Goal: Task Accomplishment & Management: Complete application form

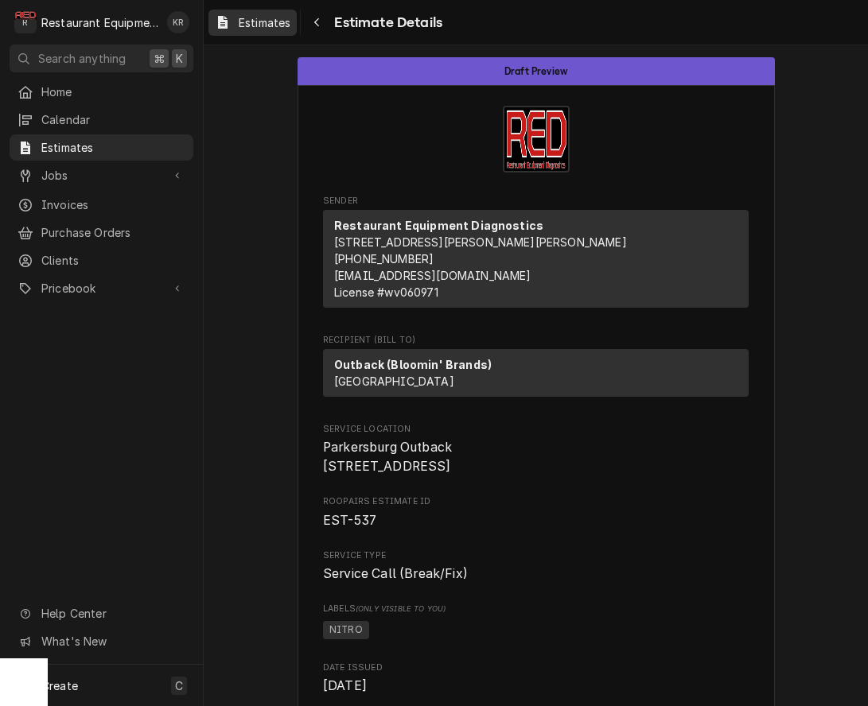
scroll to position [3675, 0]
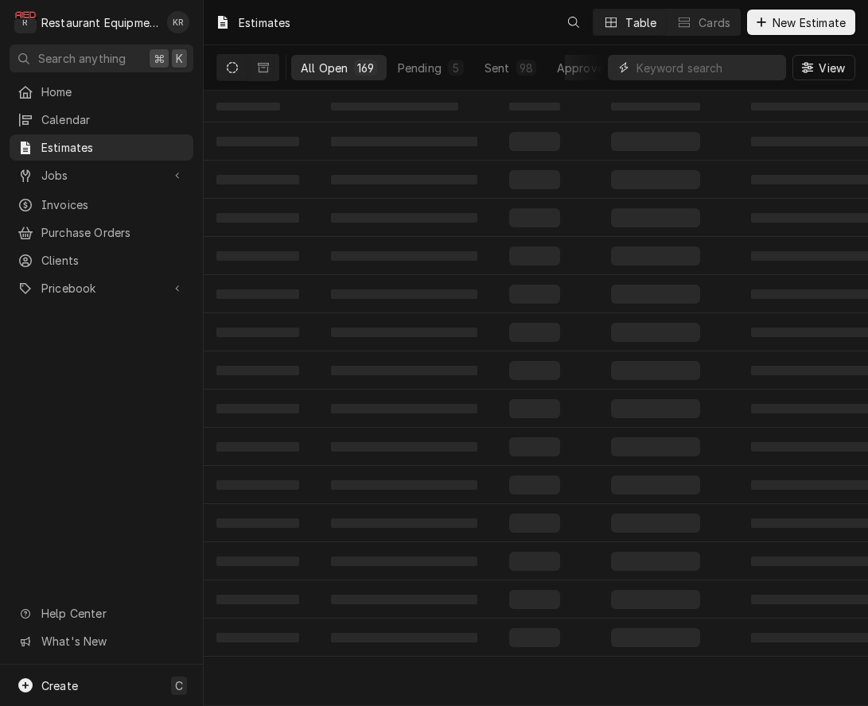
click at [727, 64] on input "Dynamic Content Wrapper" at bounding box center [707, 67] width 142 height 25
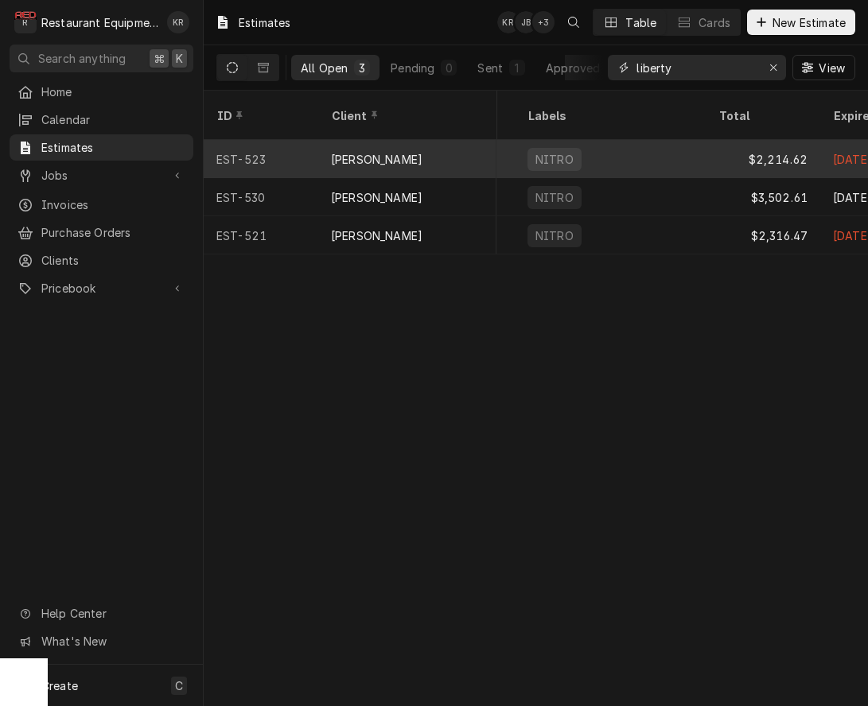
scroll to position [0, 884]
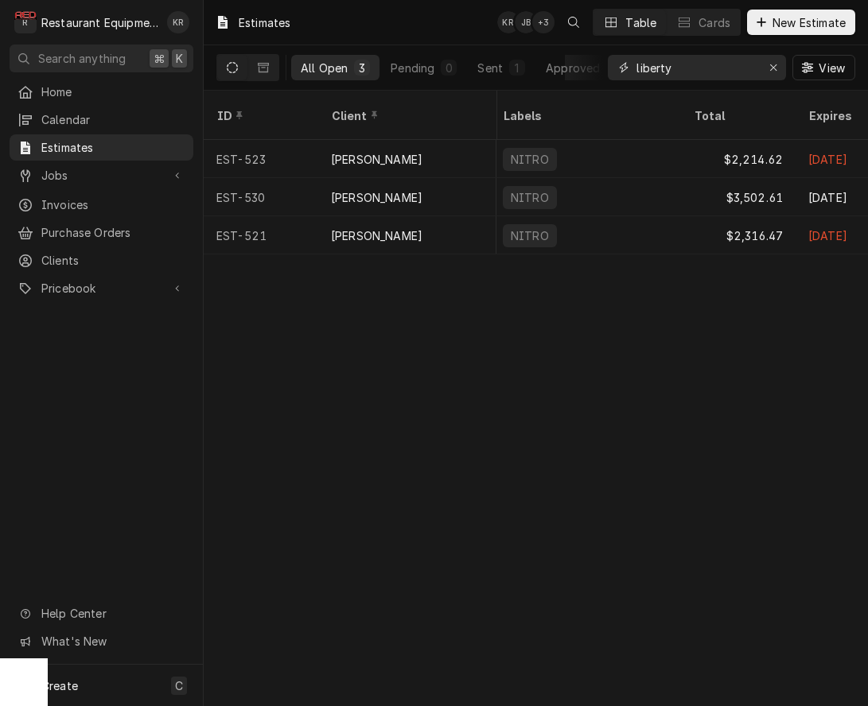
type input "liberty"
click at [775, 72] on icon "Erase input" at bounding box center [773, 67] width 9 height 11
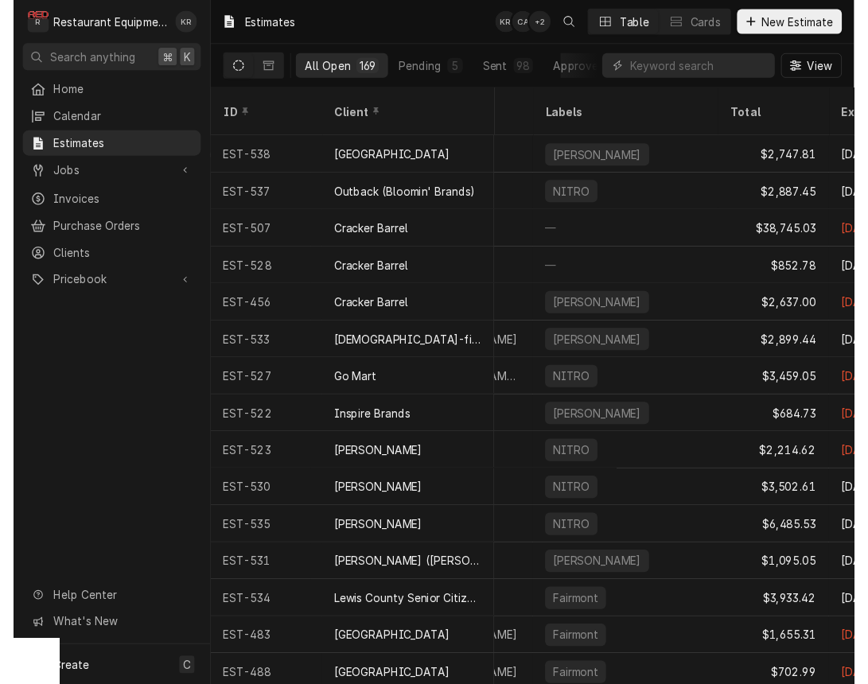
scroll to position [0, 836]
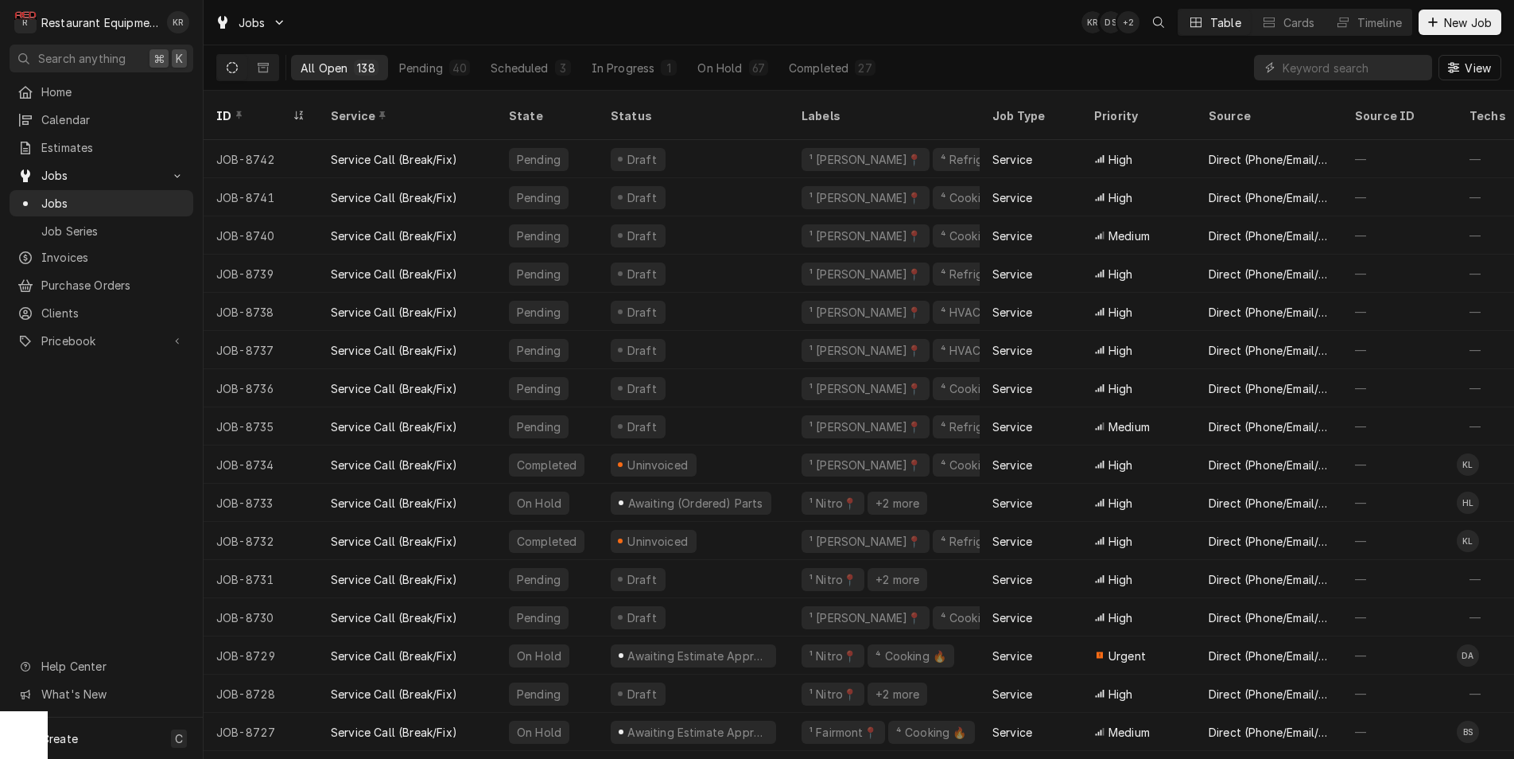
click at [1308, 68] on input "Dynamic Content Wrapper" at bounding box center [1354, 67] width 142 height 25
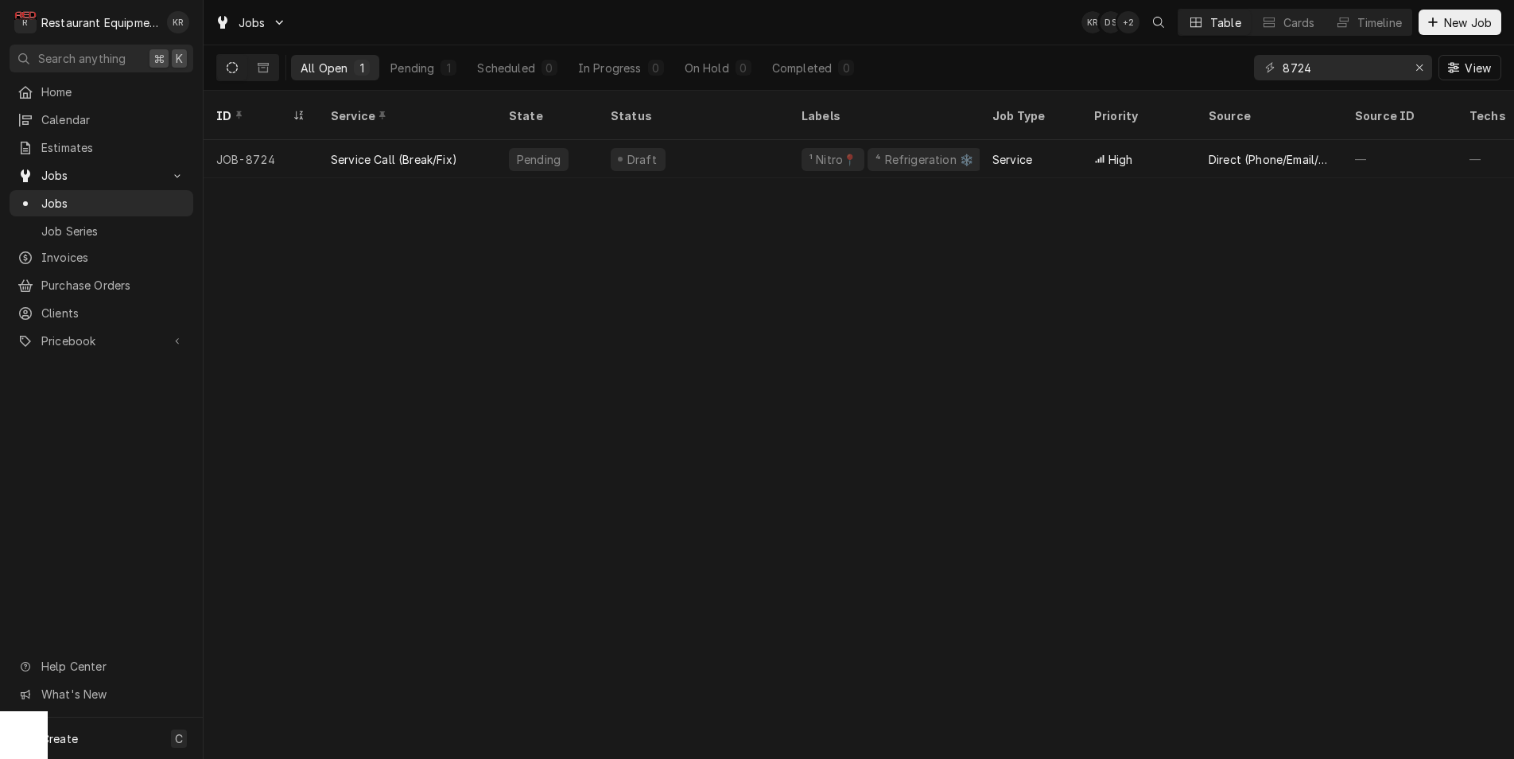
type input "8724"
click at [854, 148] on div "¹ Nitro📍" at bounding box center [833, 159] width 63 height 23
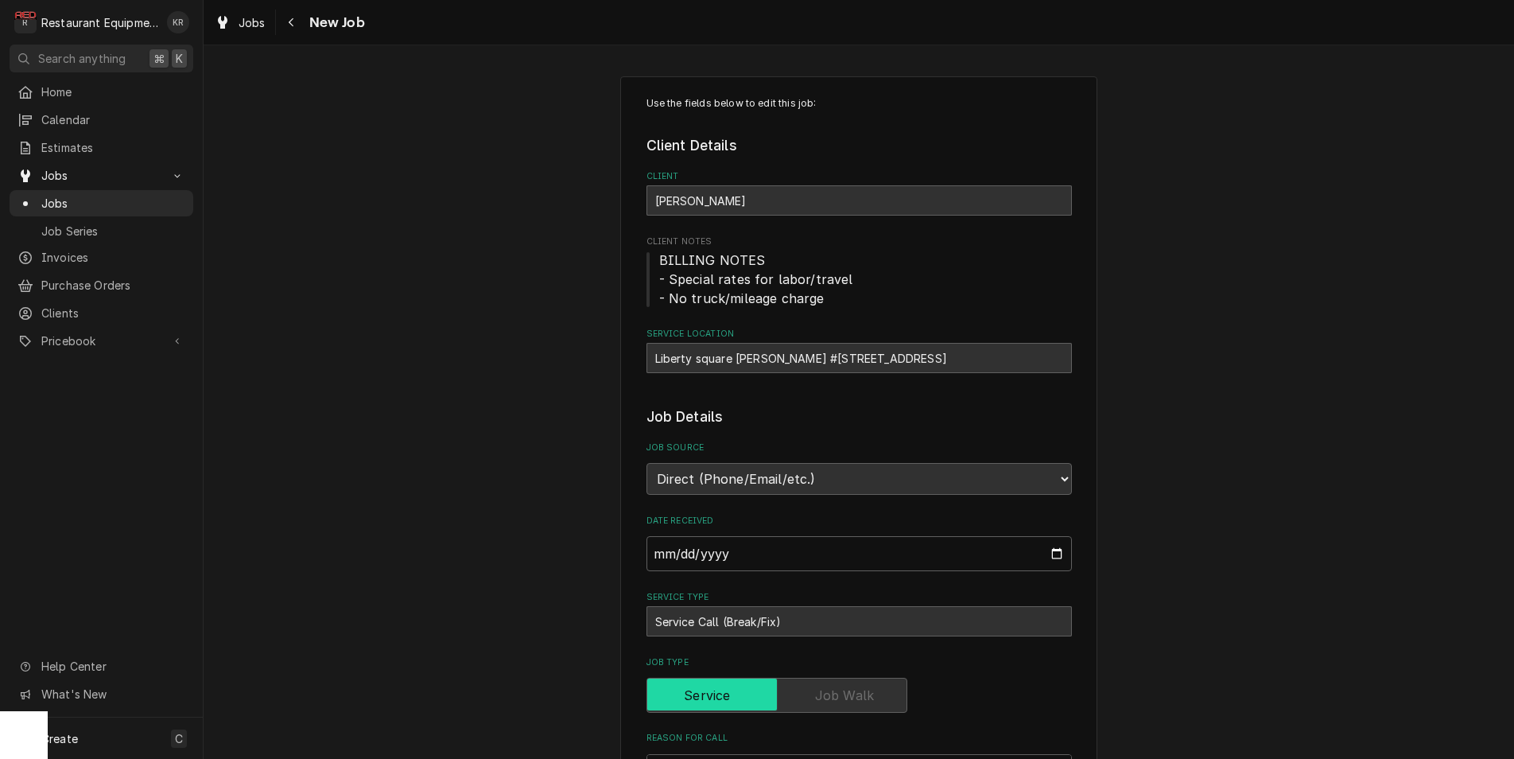
scroll to position [1261, 0]
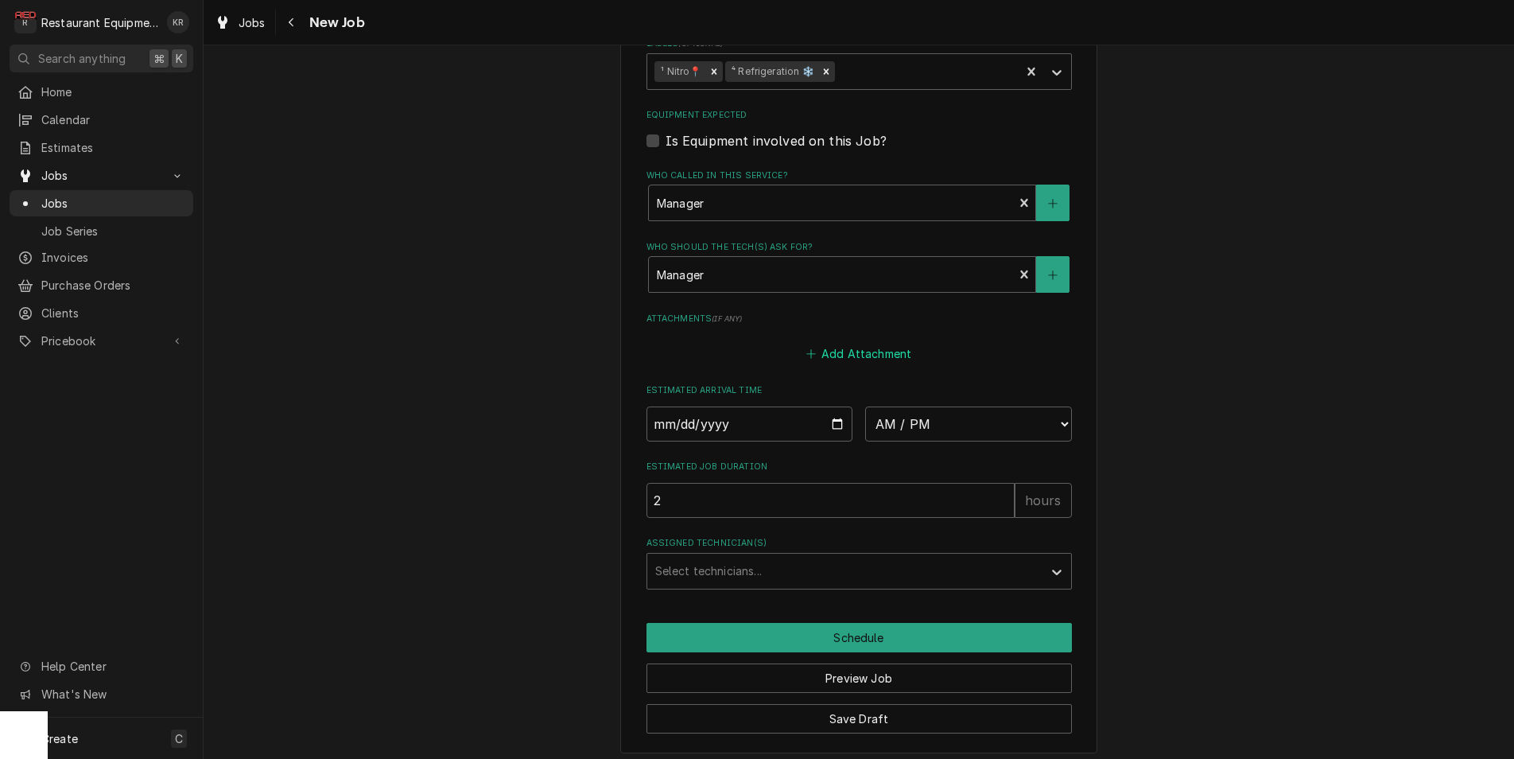
click at [846, 355] on button "Add Attachment" at bounding box center [858, 354] width 111 height 22
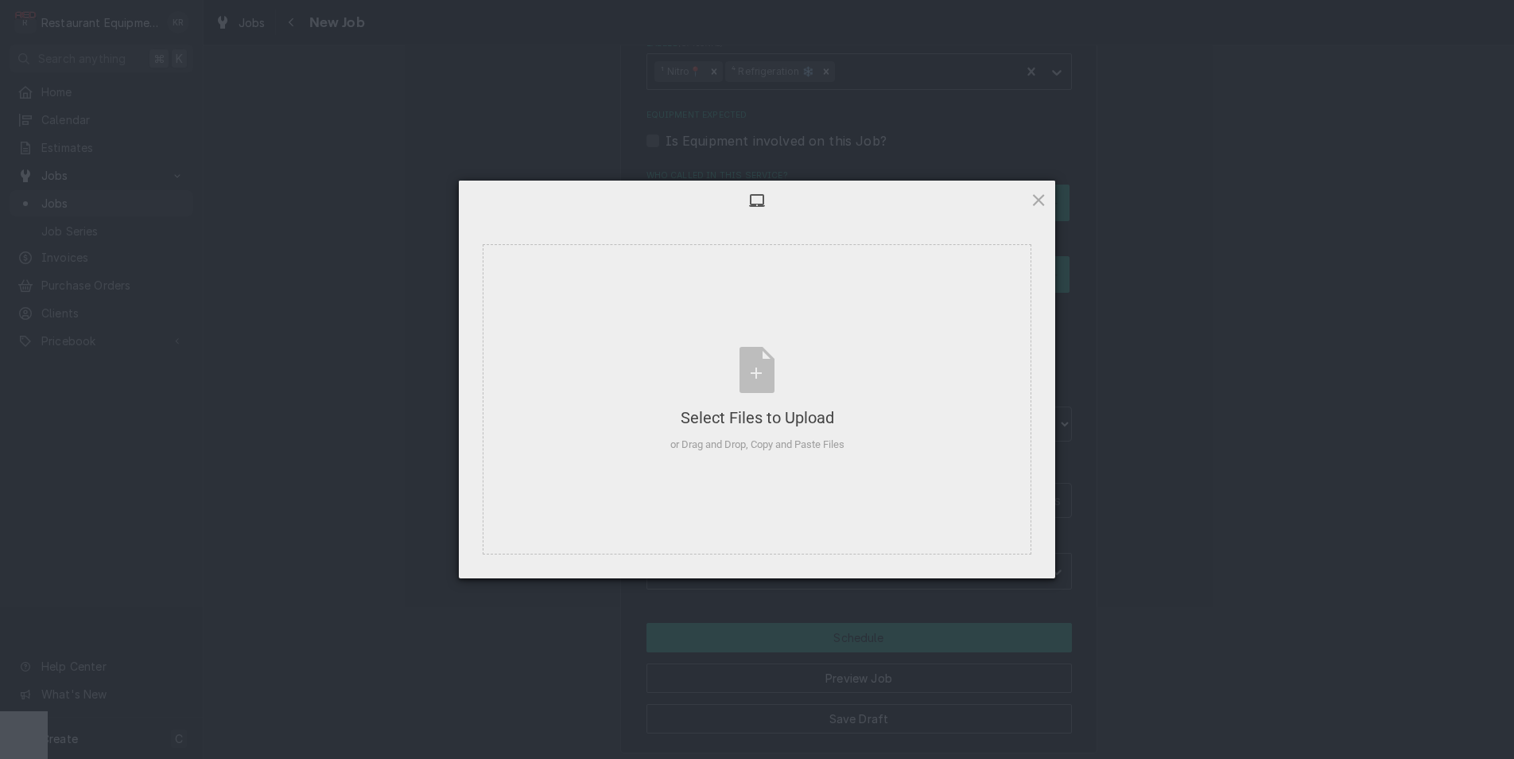
type textarea "x"
click at [759, 371] on div "Select Files to Upload or Drag and Drop, Copy and Paste Files" at bounding box center [758, 400] width 174 height 106
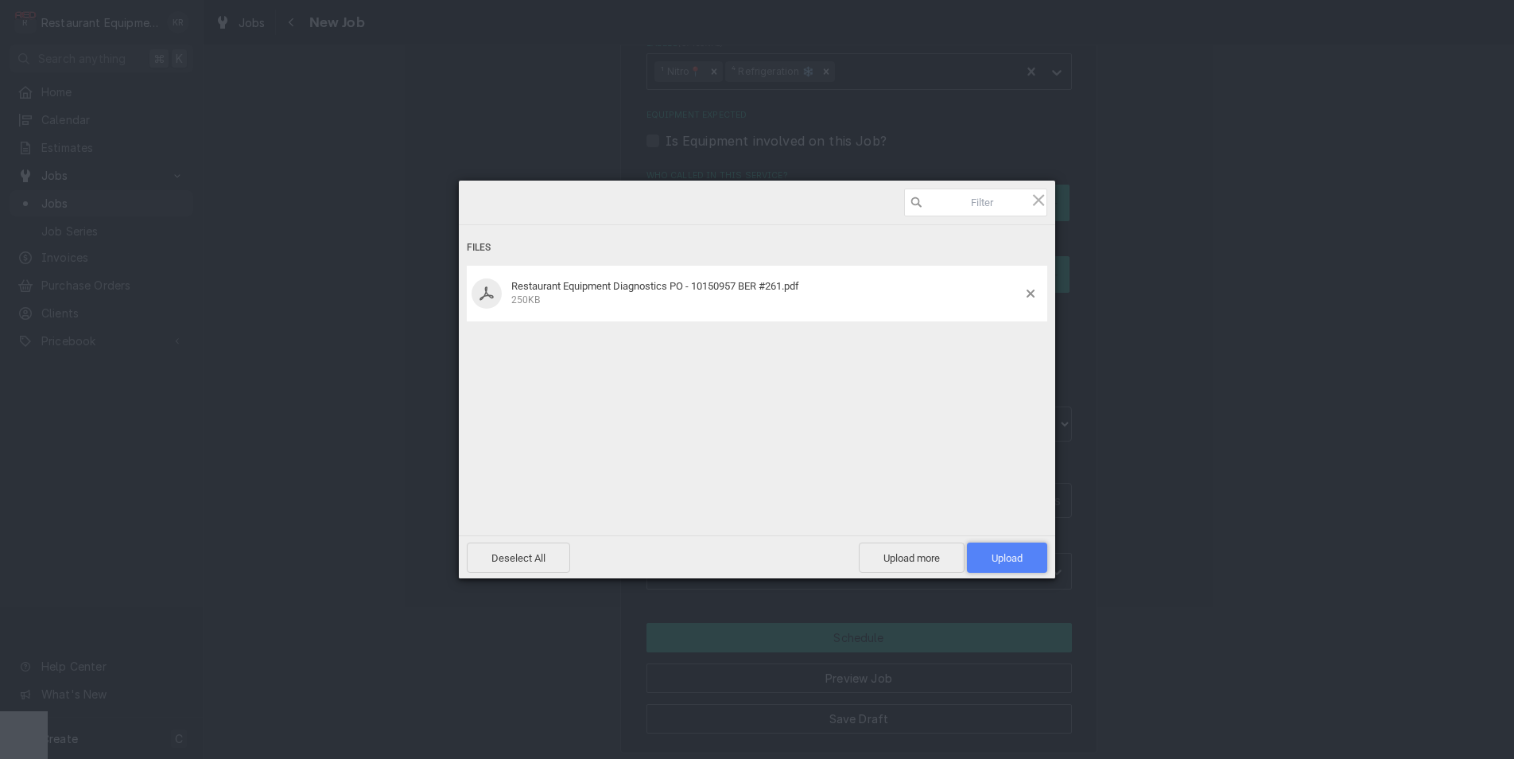
click at [1005, 553] on span "Upload 1" at bounding box center [1007, 558] width 31 height 12
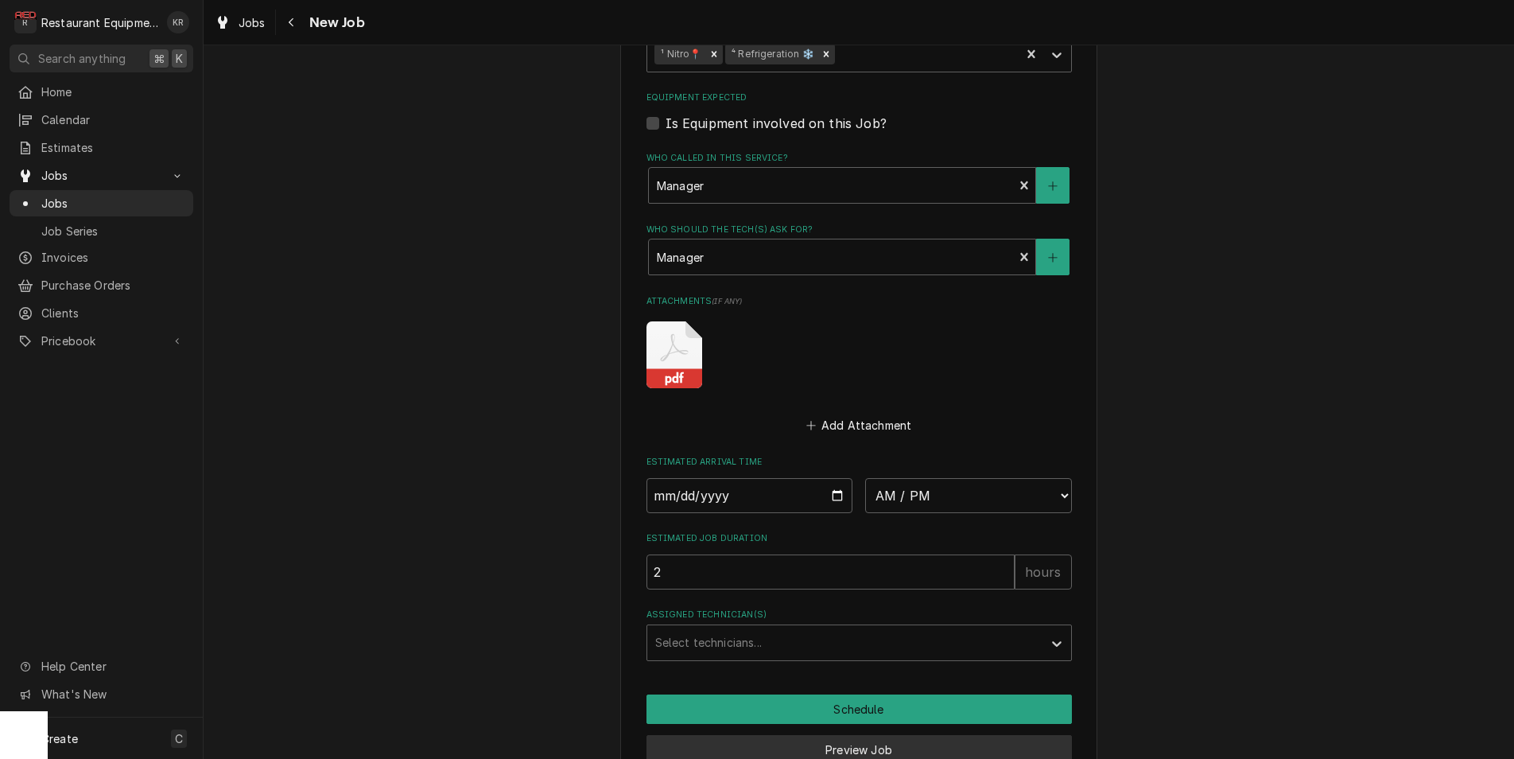
scroll to position [1355, 0]
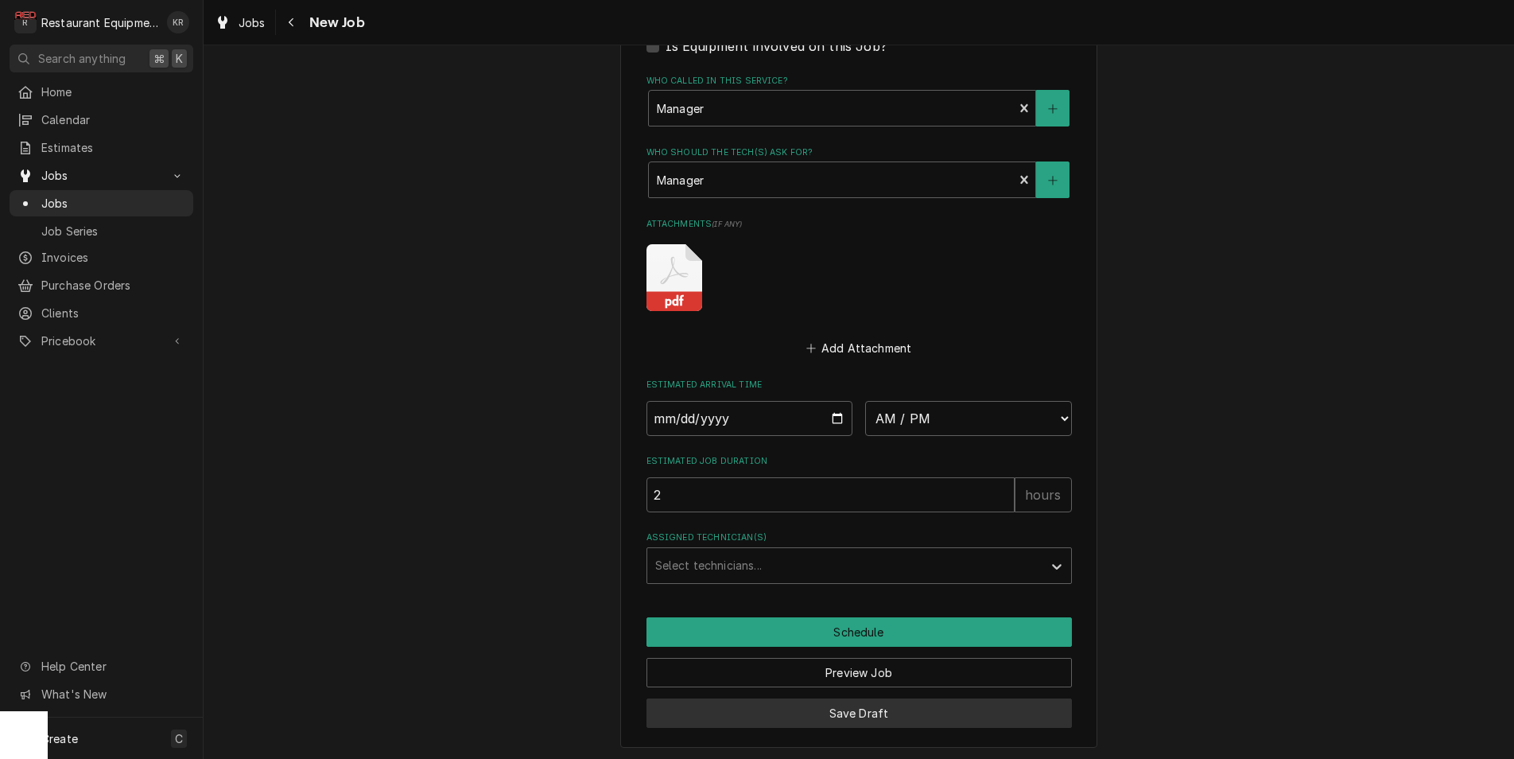
click at [842, 710] on button "Save Draft" at bounding box center [860, 712] width 426 height 29
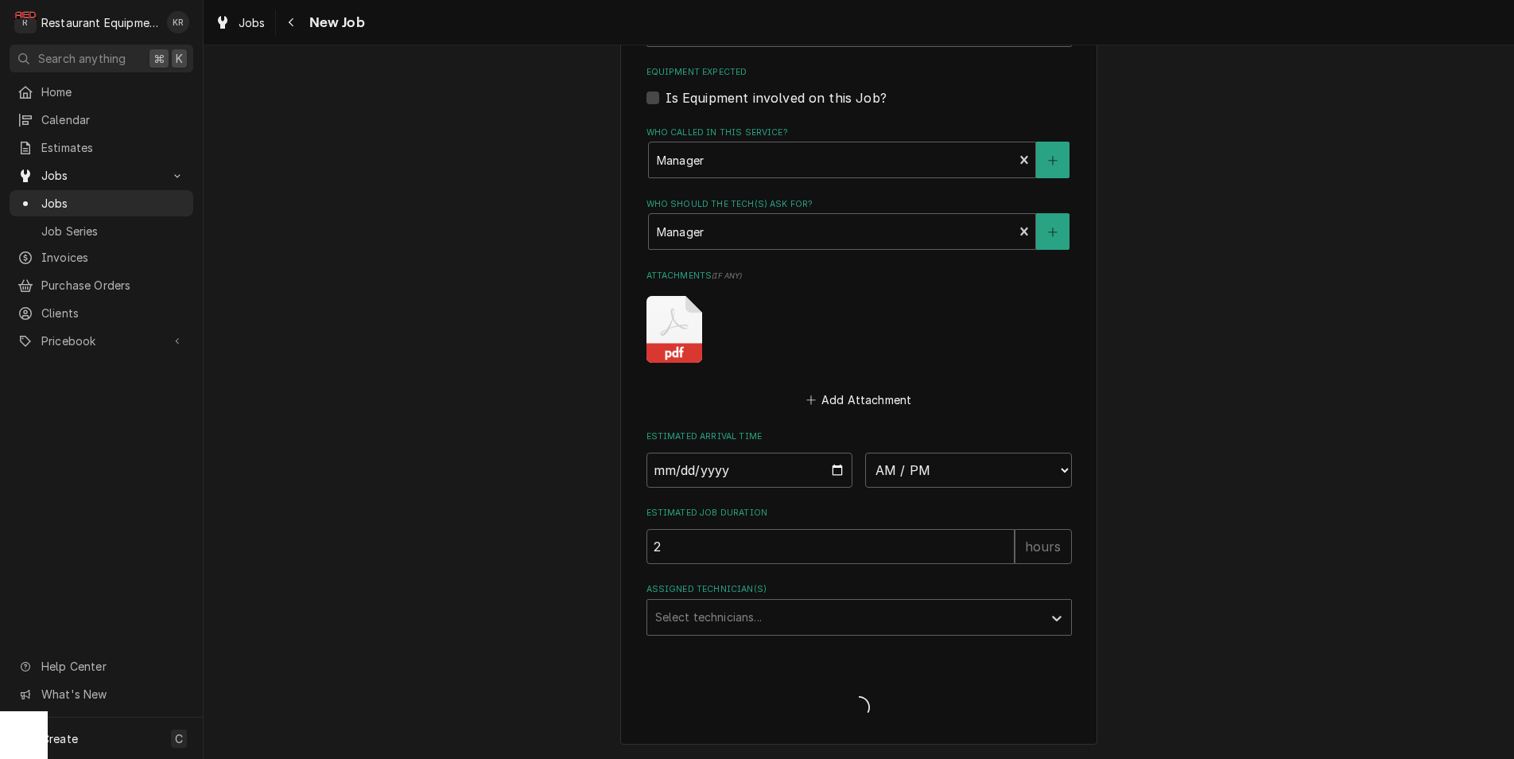
scroll to position [1300, 0]
type textarea "x"
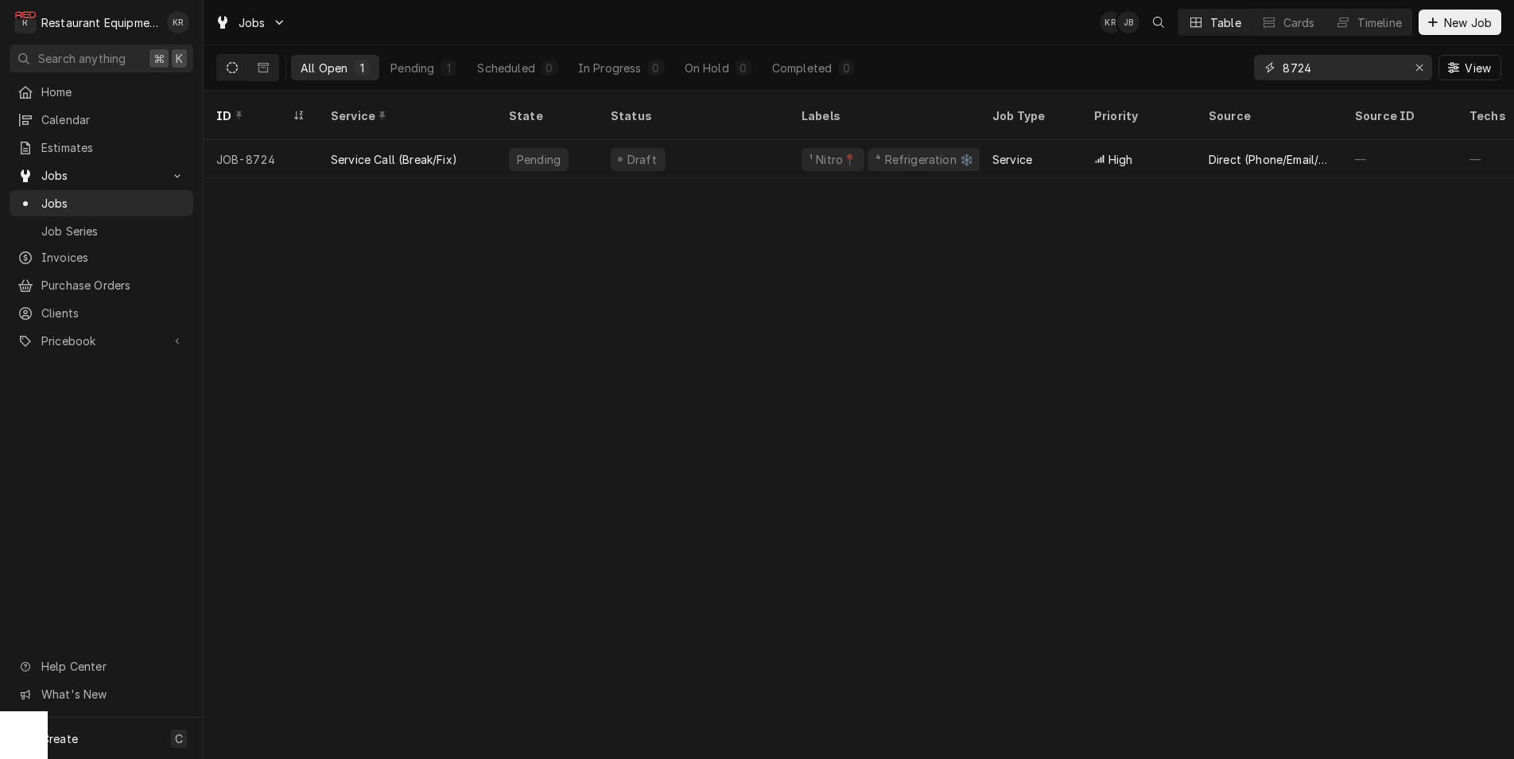
drag, startPoint x: 1320, startPoint y: 68, endPoint x: 1265, endPoint y: 61, distance: 55.2
click at [1283, 61] on input "8724" at bounding box center [1342, 67] width 119 height 25
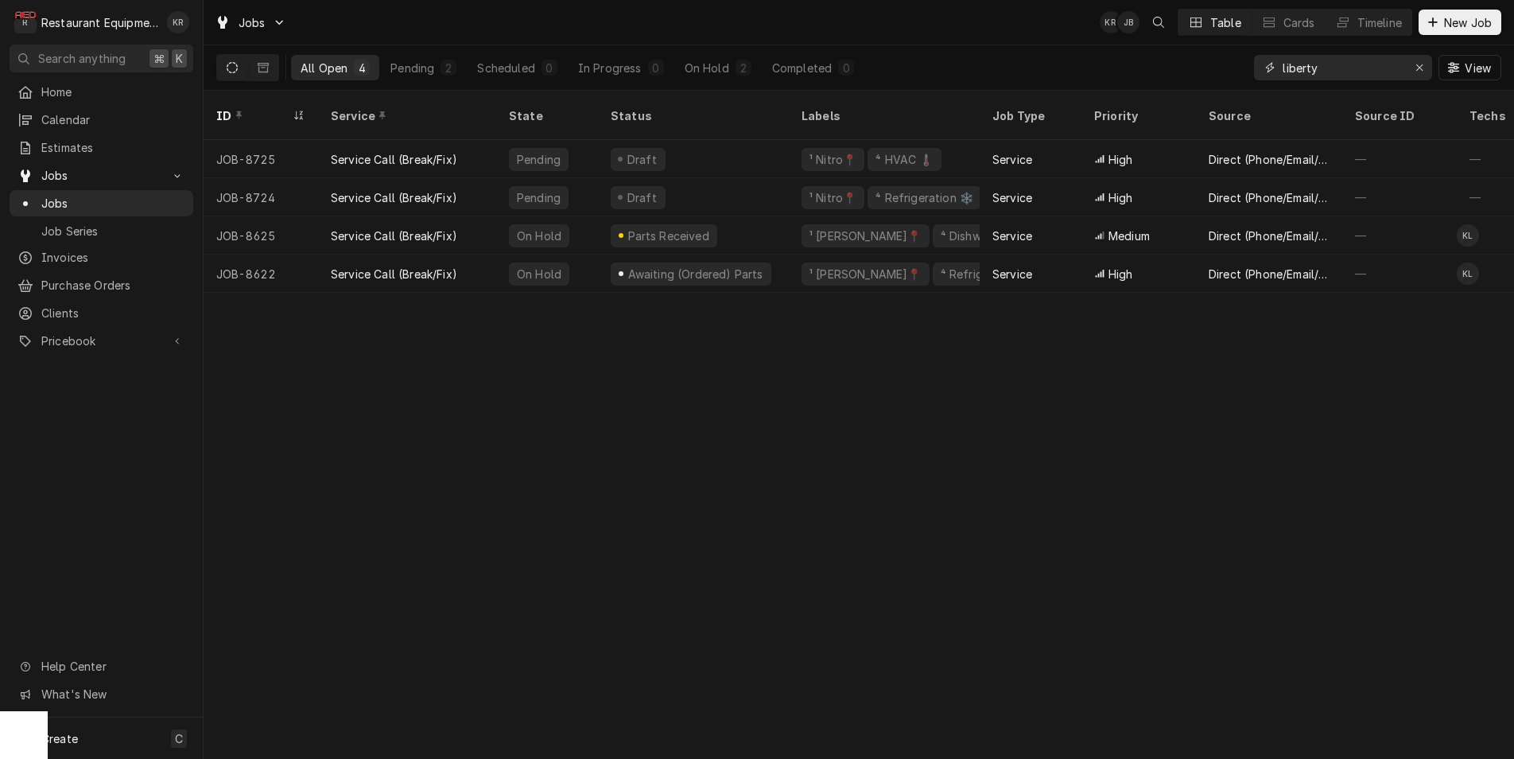
drag, startPoint x: 1351, startPoint y: 67, endPoint x: 1211, endPoint y: 63, distance: 140.0
click at [1283, 63] on input "liberty" at bounding box center [1342, 67] width 119 height 25
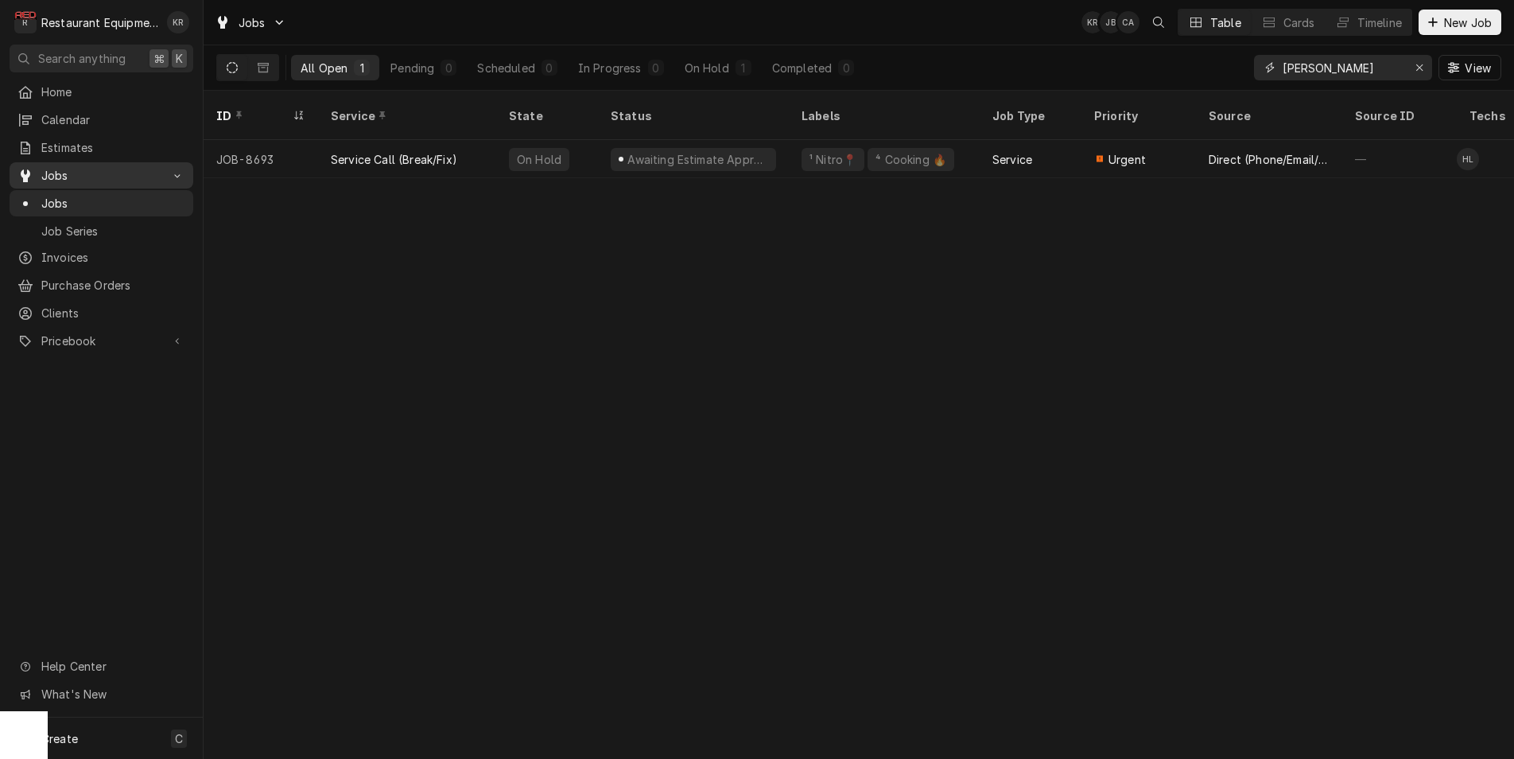
type input "[PERSON_NAME]"
click at [1421, 69] on icon "Erase input" at bounding box center [1420, 67] width 6 height 6
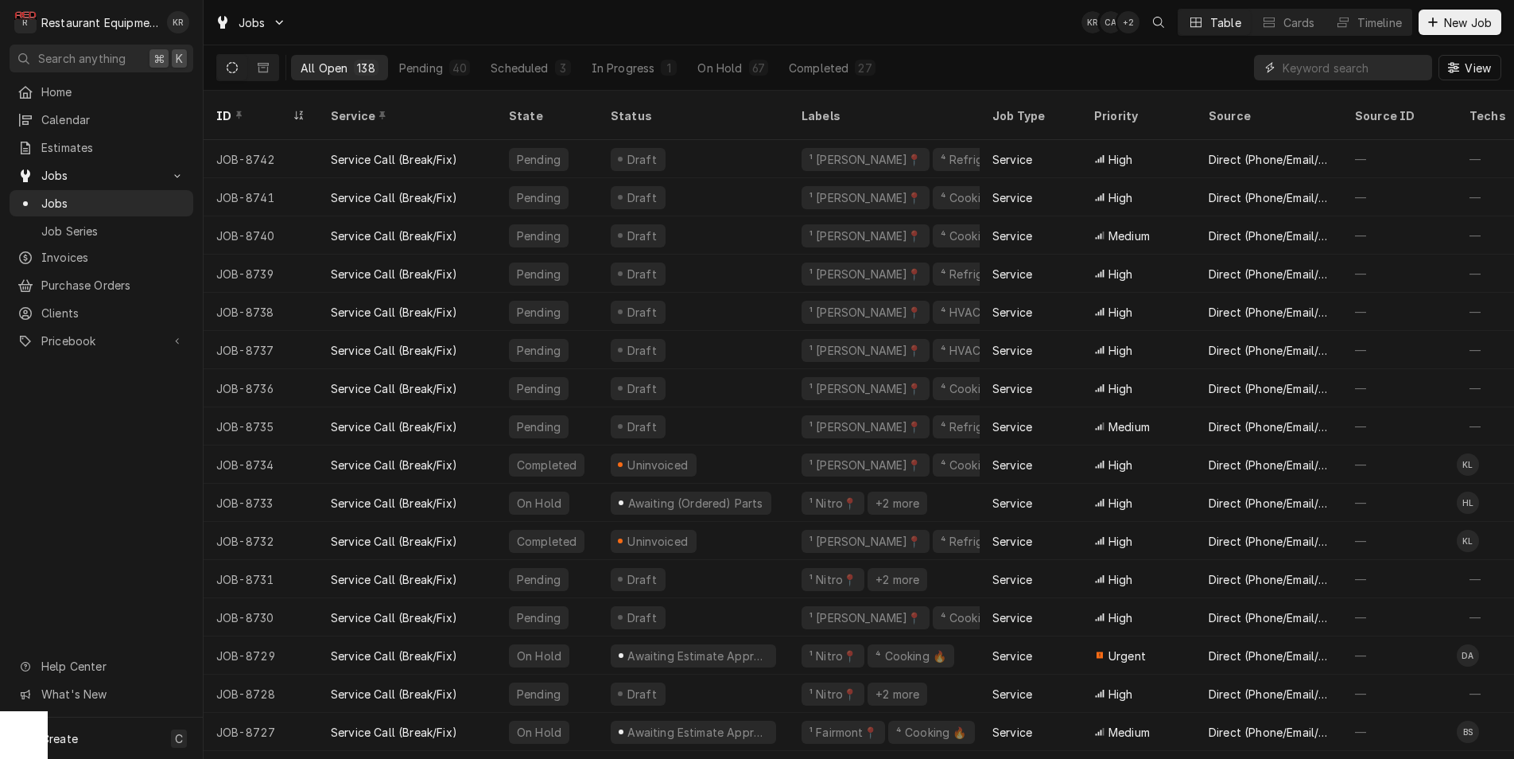
click at [1343, 70] on input "Dynamic Content Wrapper" at bounding box center [1354, 67] width 142 height 25
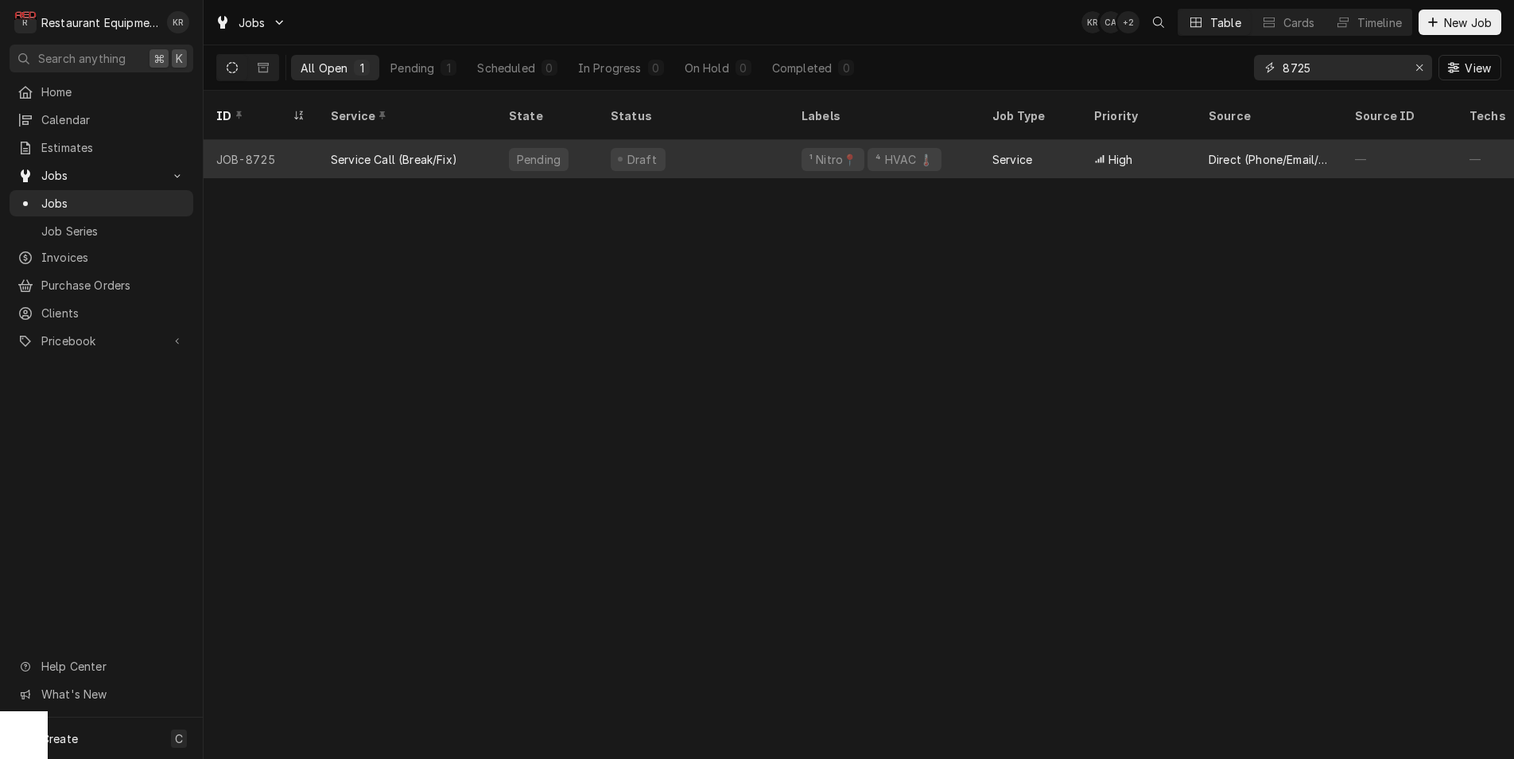
type input "8725"
click at [461, 140] on div "Service Call (Break/Fix)" at bounding box center [407, 159] width 178 height 38
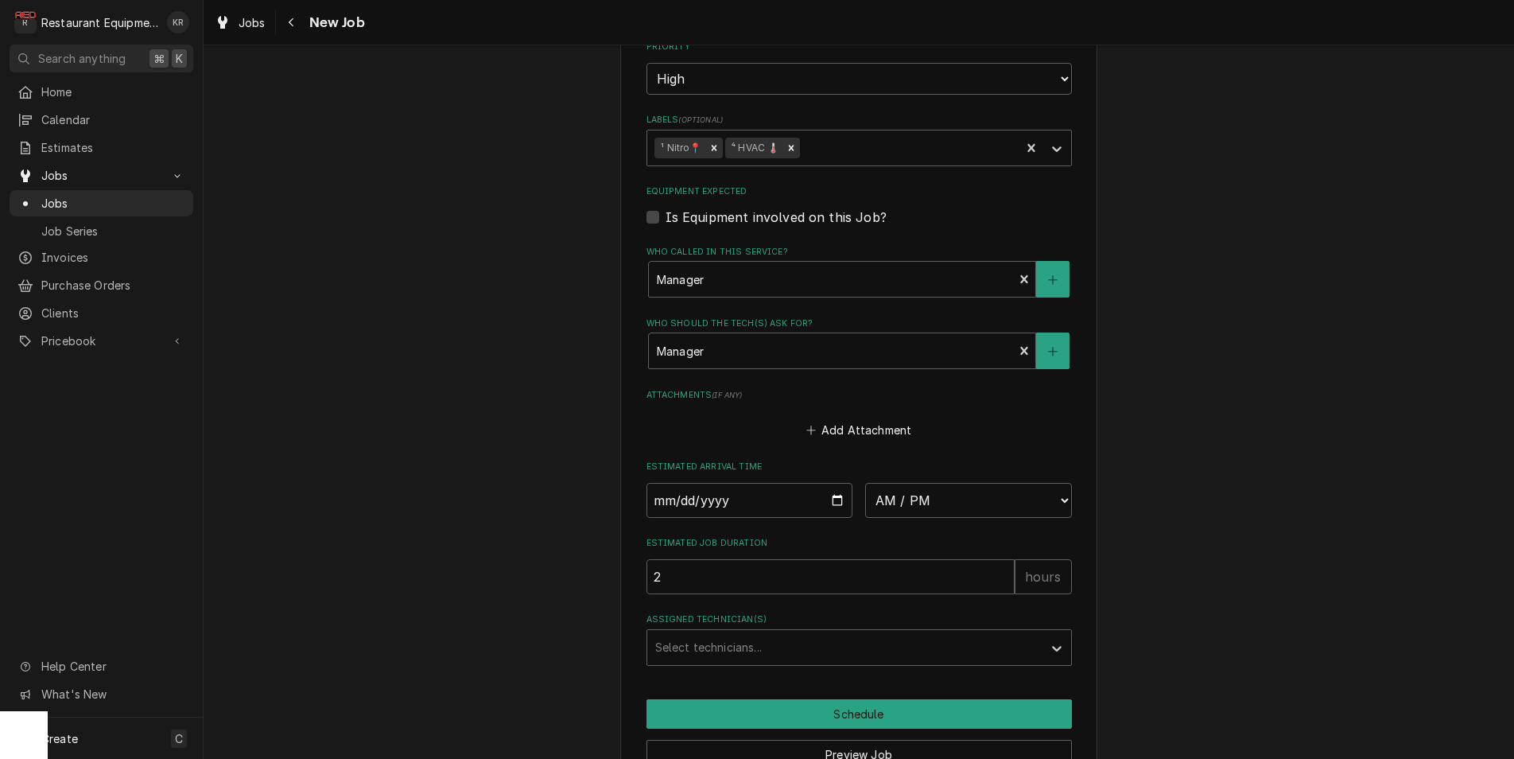
scroll to position [1116, 0]
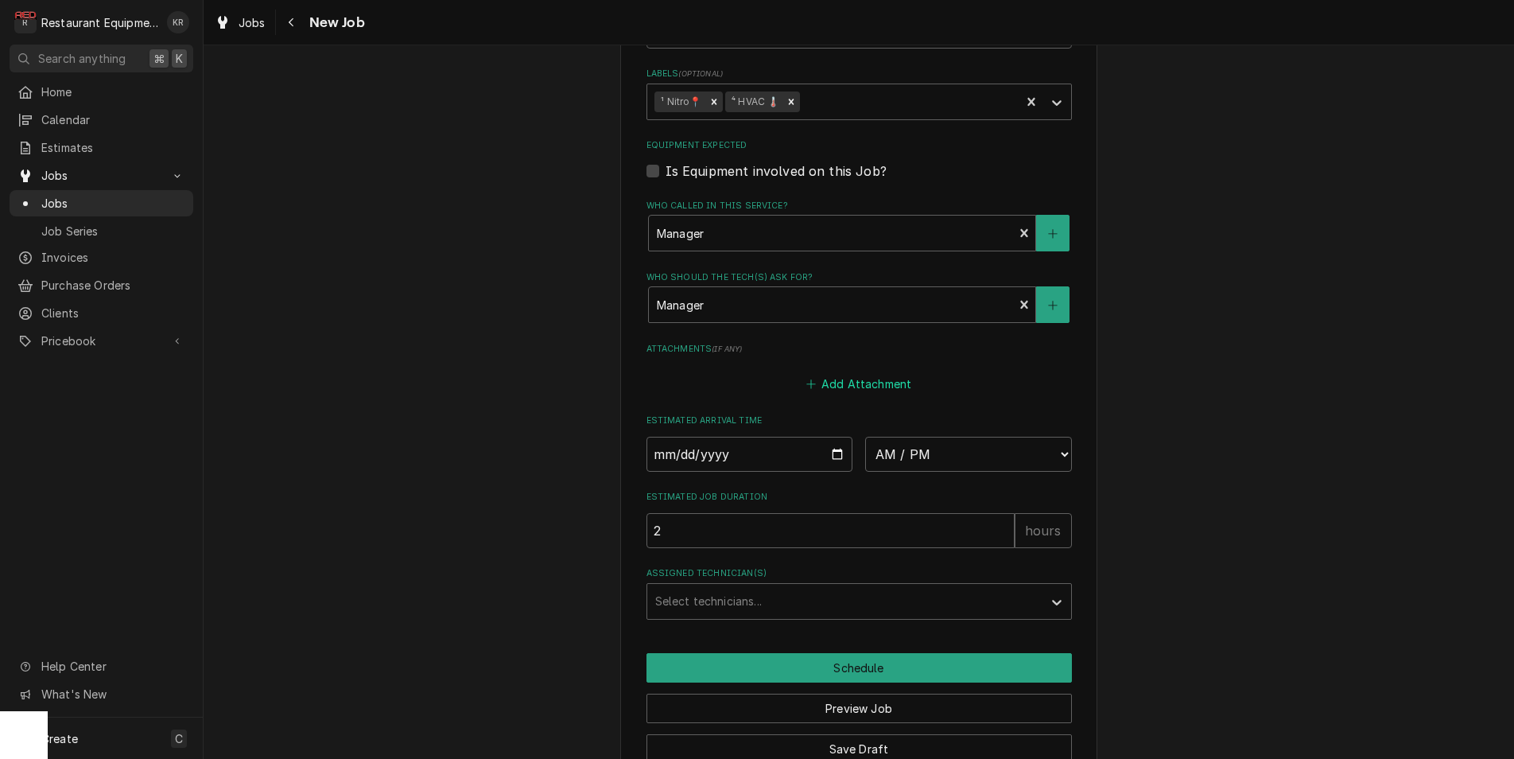
click at [857, 384] on button "Add Attachment" at bounding box center [858, 384] width 111 height 22
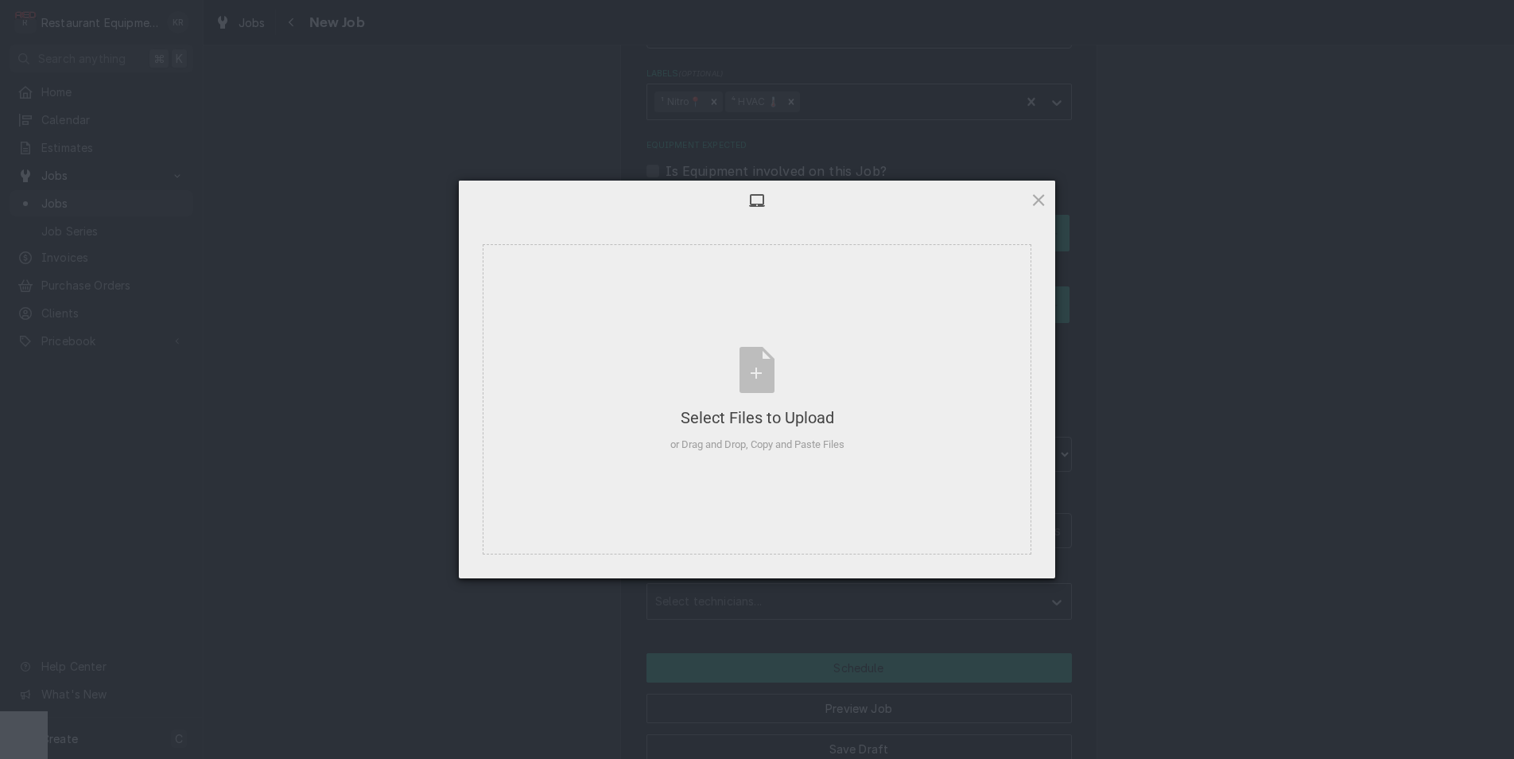
type textarea "x"
click at [741, 352] on div "Select Files to Upload or Drag and Drop, Copy and Paste Files" at bounding box center [758, 400] width 174 height 106
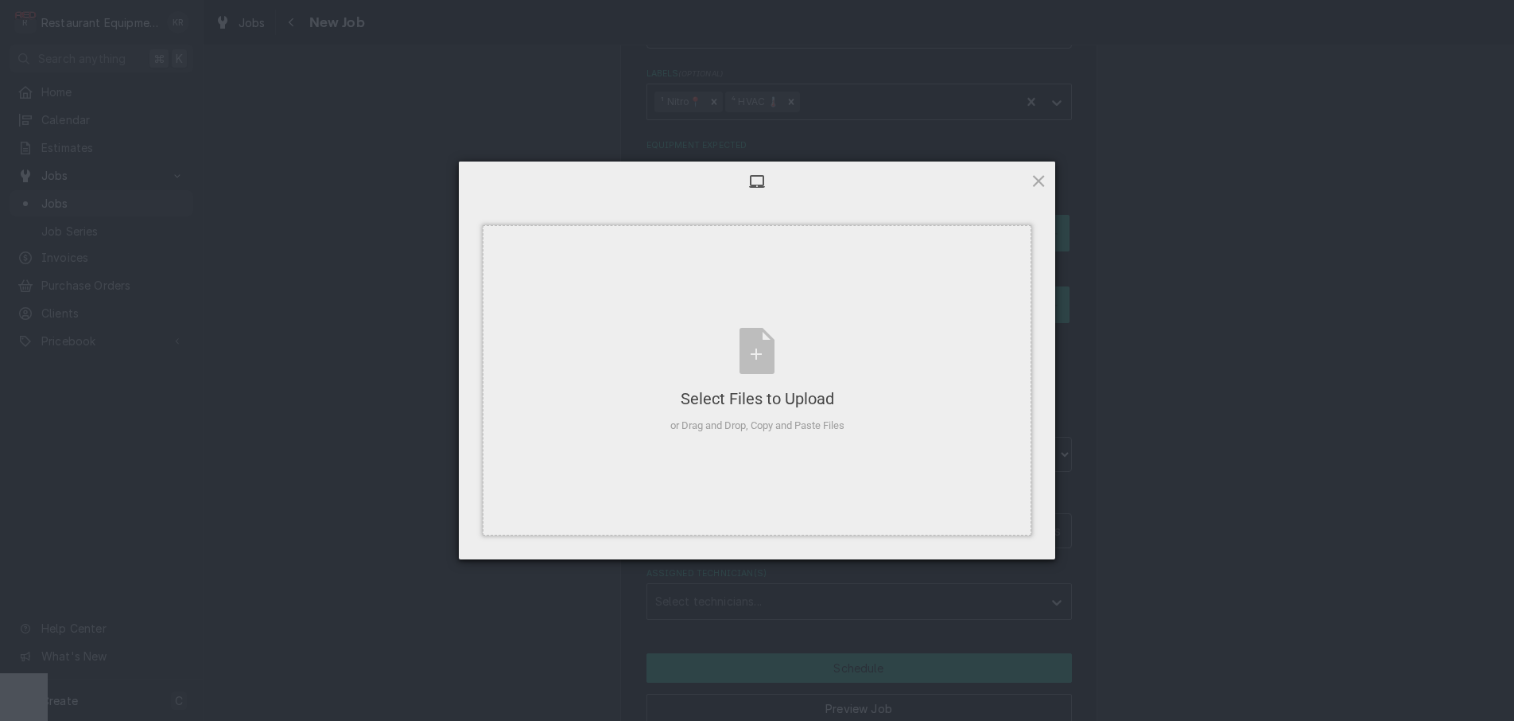
type textarea "x"
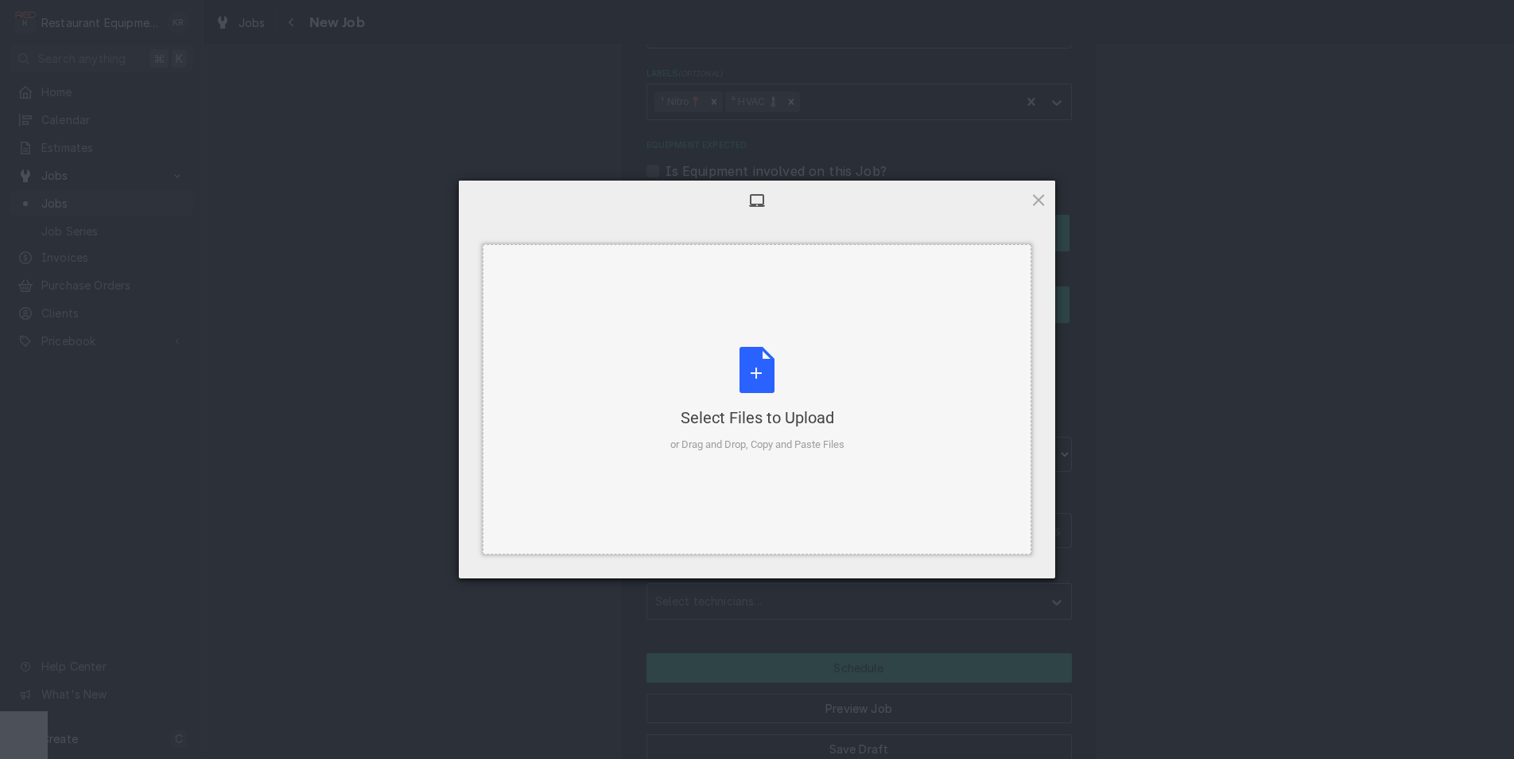
click at [764, 379] on div "Select Files to Upload or Drag and Drop, Copy and Paste Files" at bounding box center [758, 400] width 174 height 106
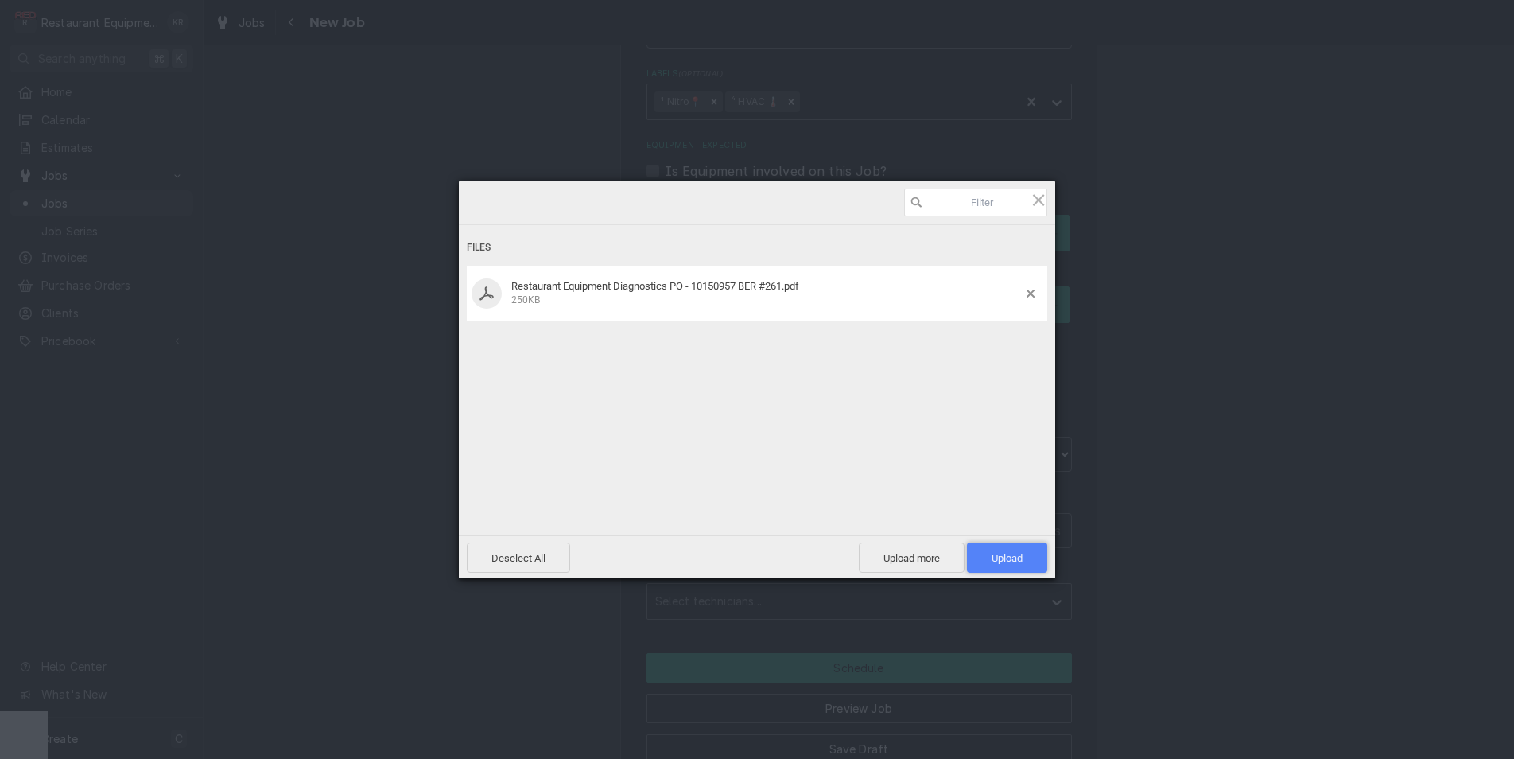
click at [1026, 559] on span "Upload 1" at bounding box center [1007, 557] width 80 height 30
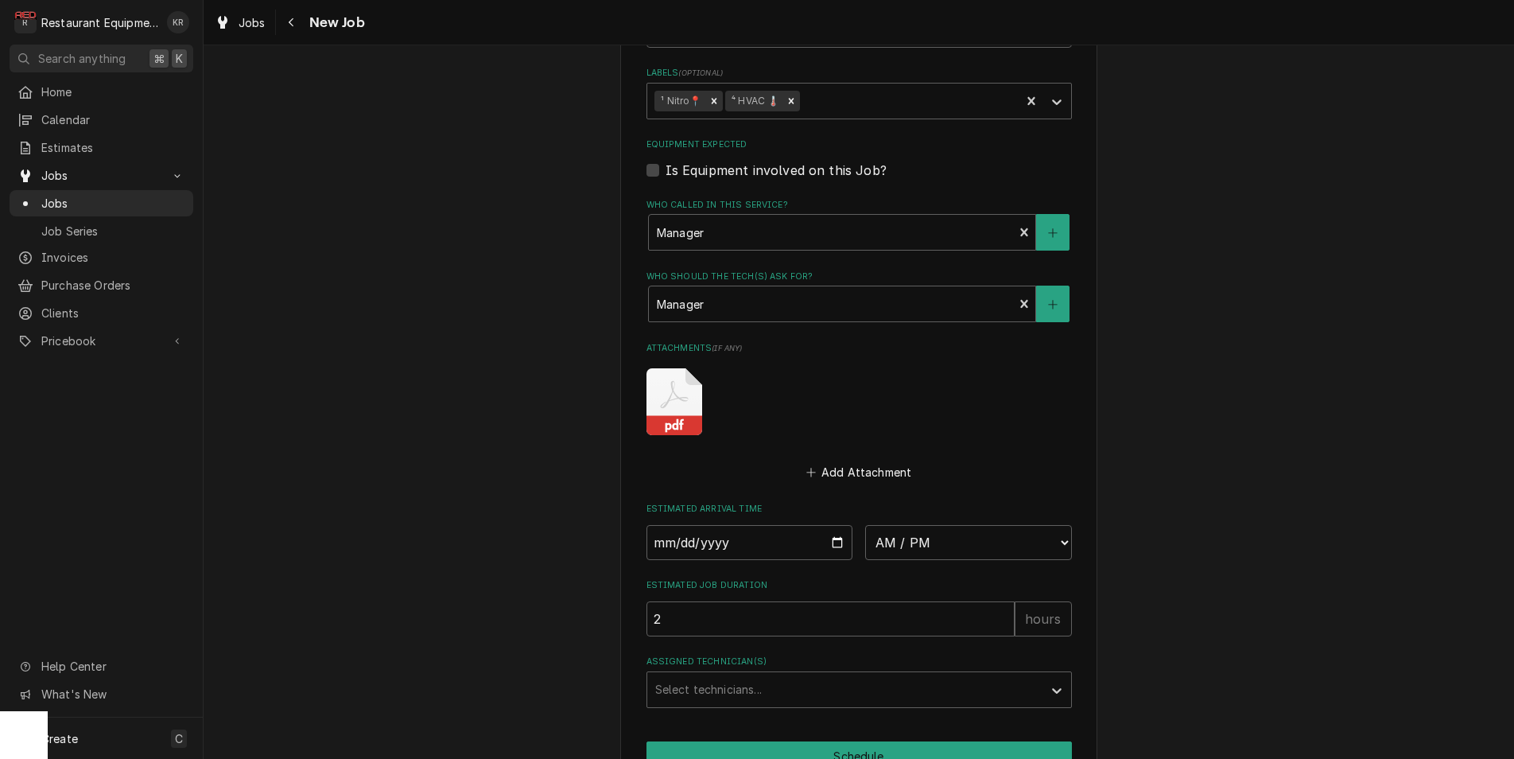
scroll to position [1241, 0]
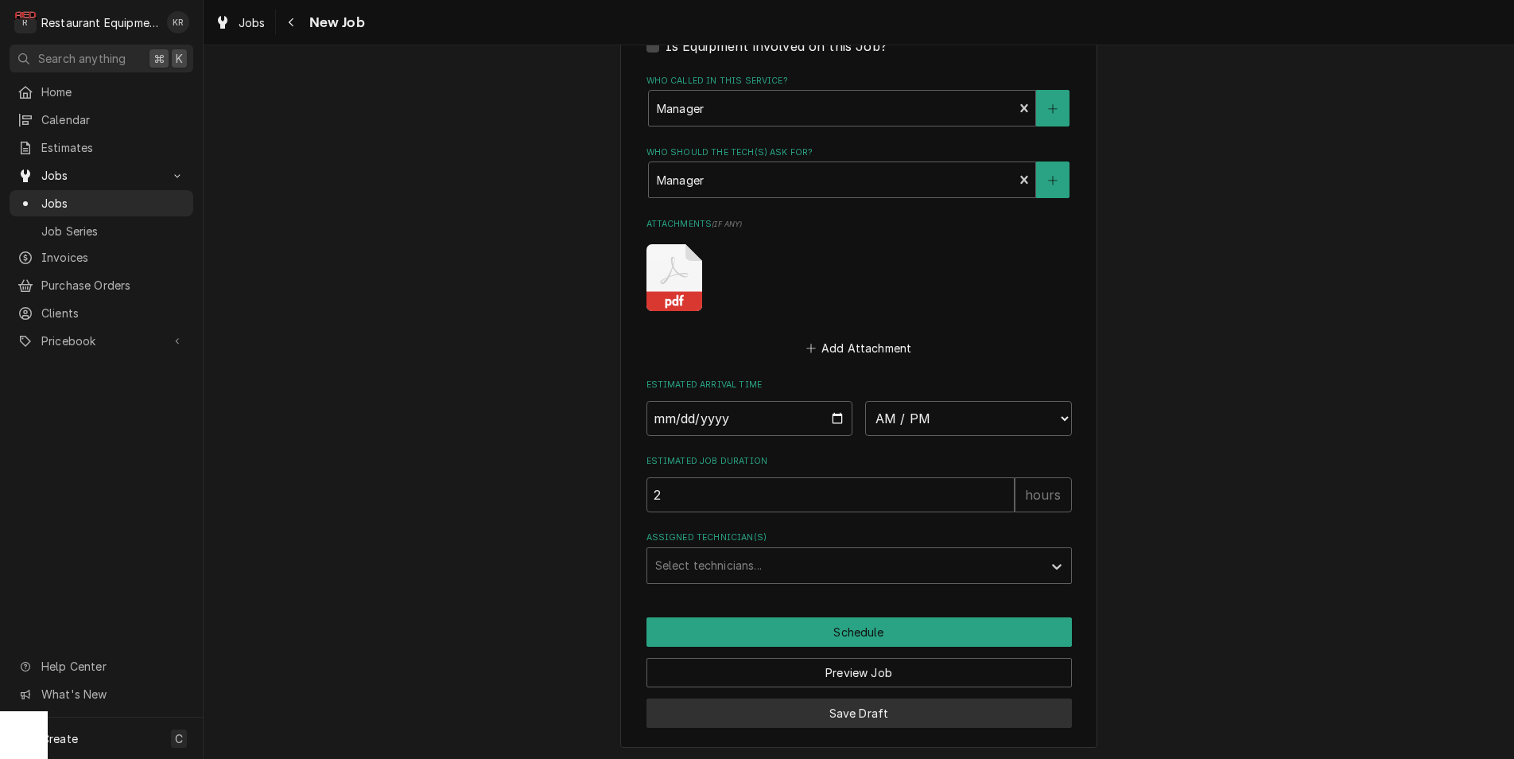
click at [845, 711] on button "Save Draft" at bounding box center [860, 712] width 426 height 29
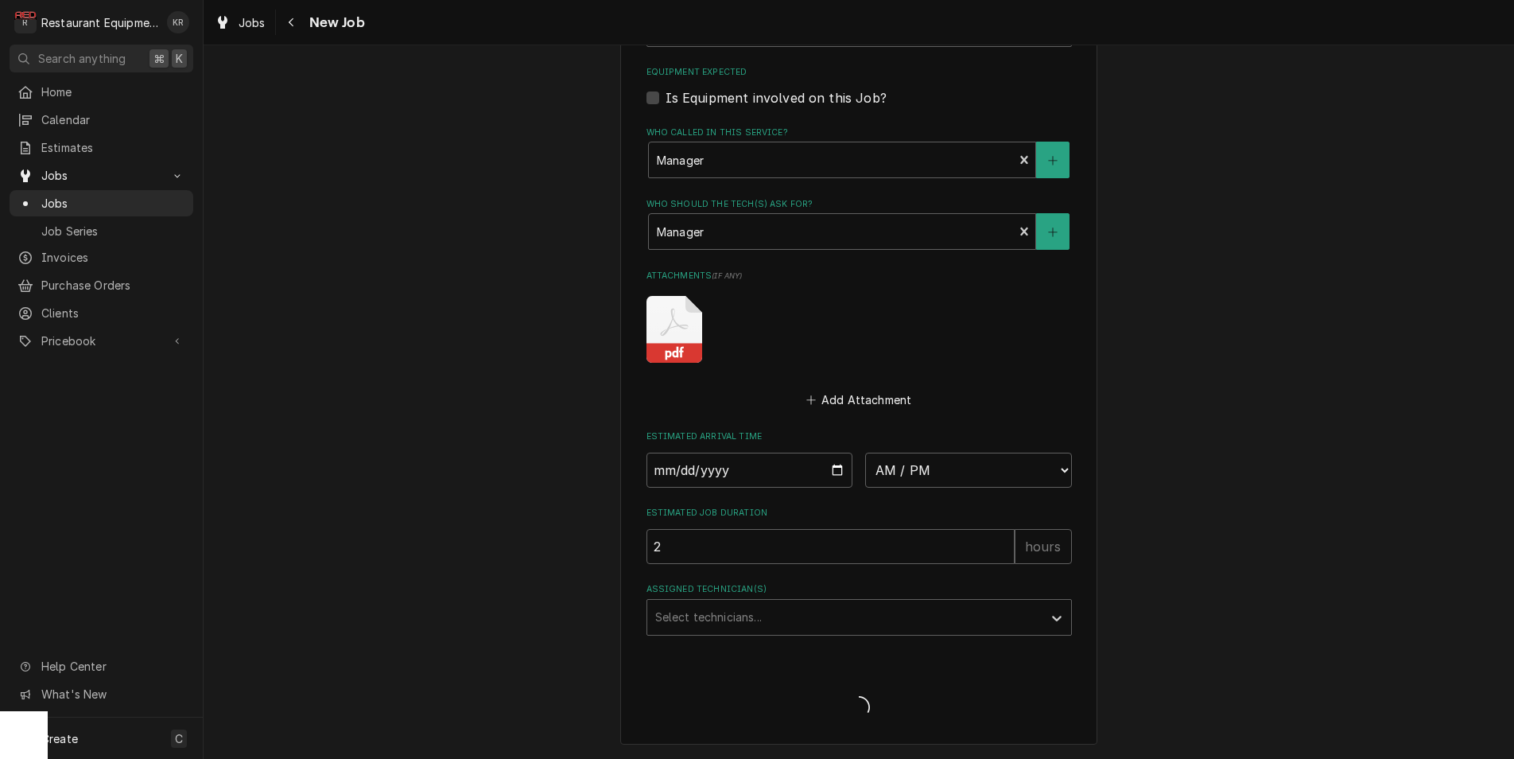
scroll to position [1186, 0]
type textarea "x"
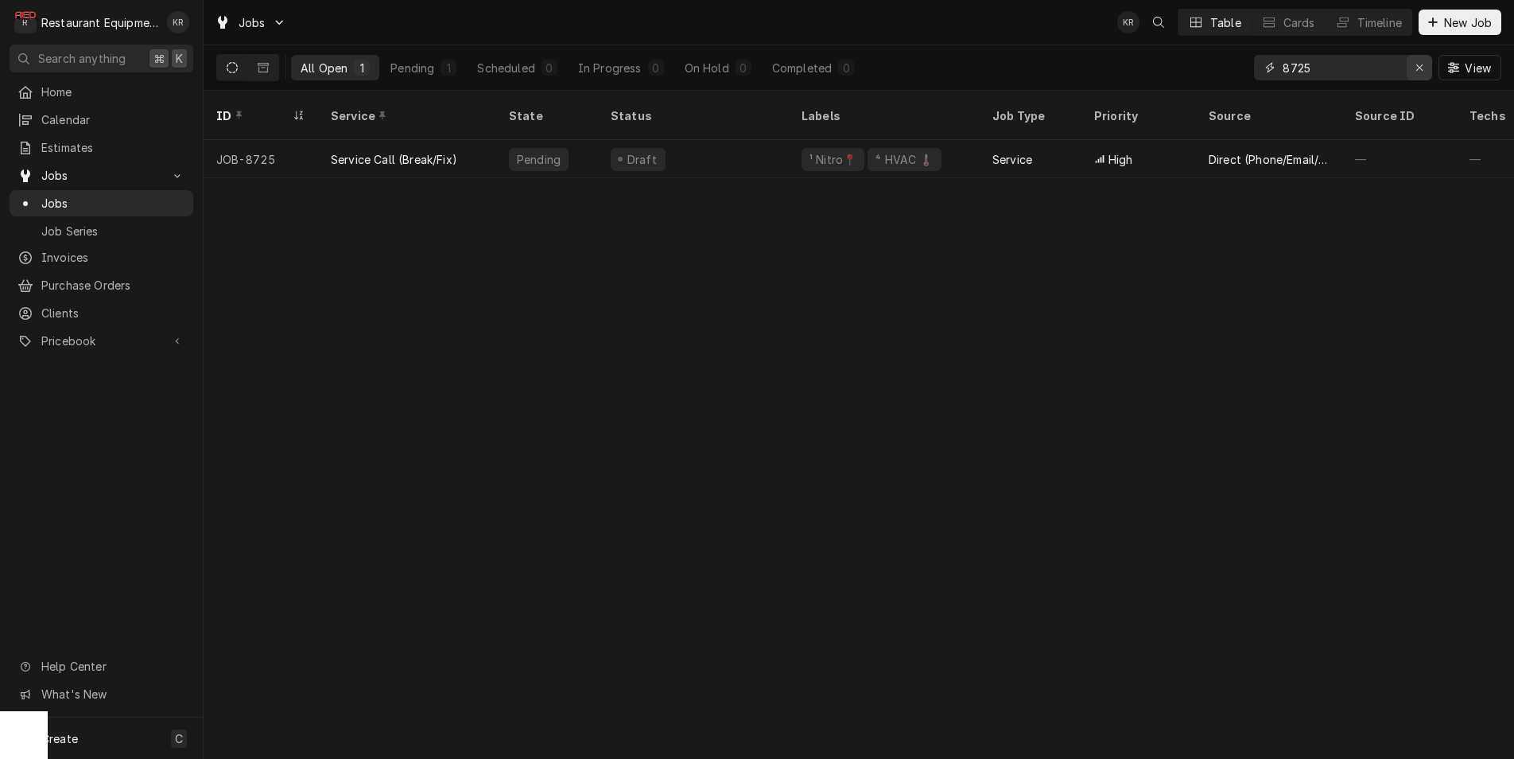
click at [1424, 67] on div "Erase input" at bounding box center [1420, 68] width 16 height 16
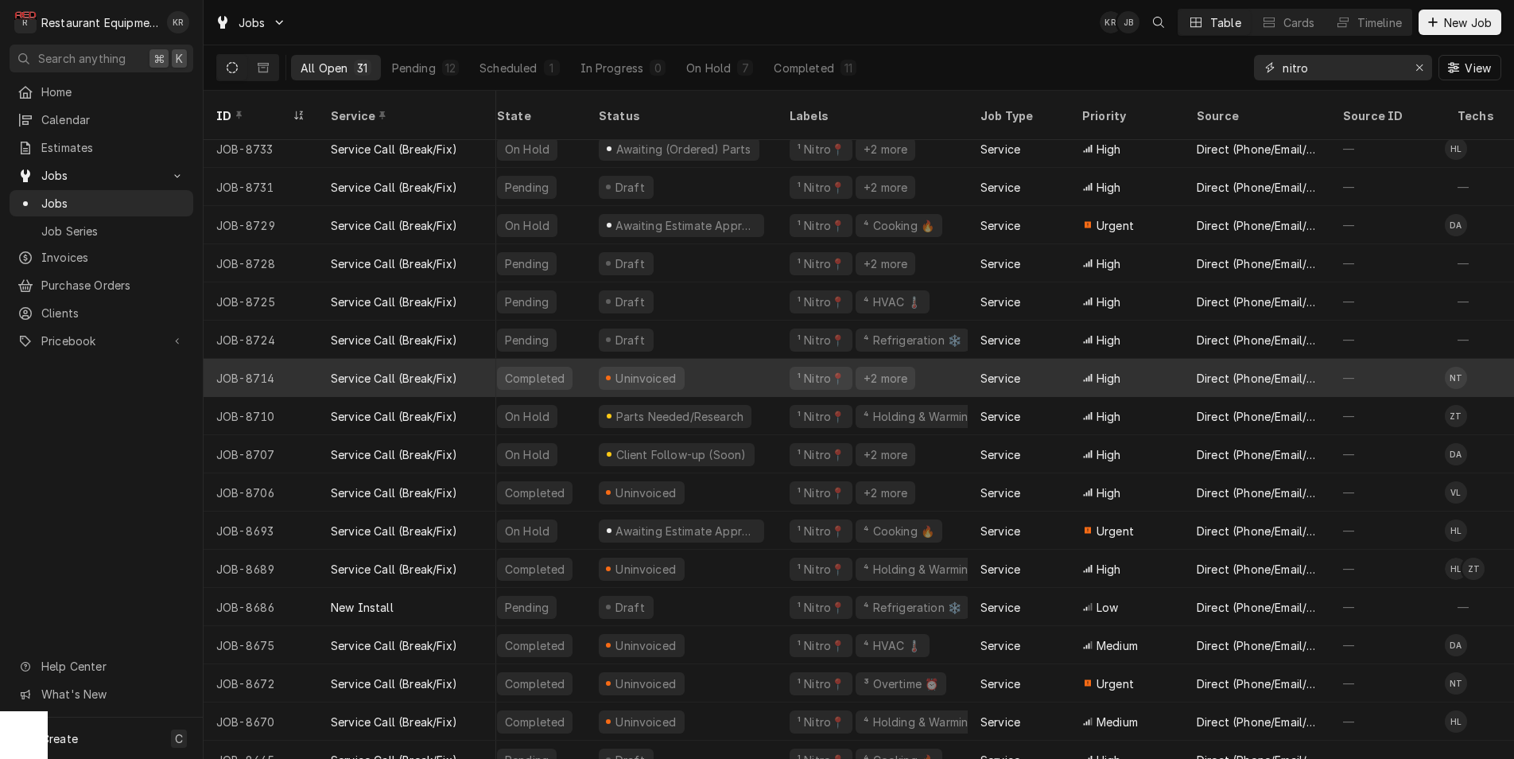
scroll to position [10, 19]
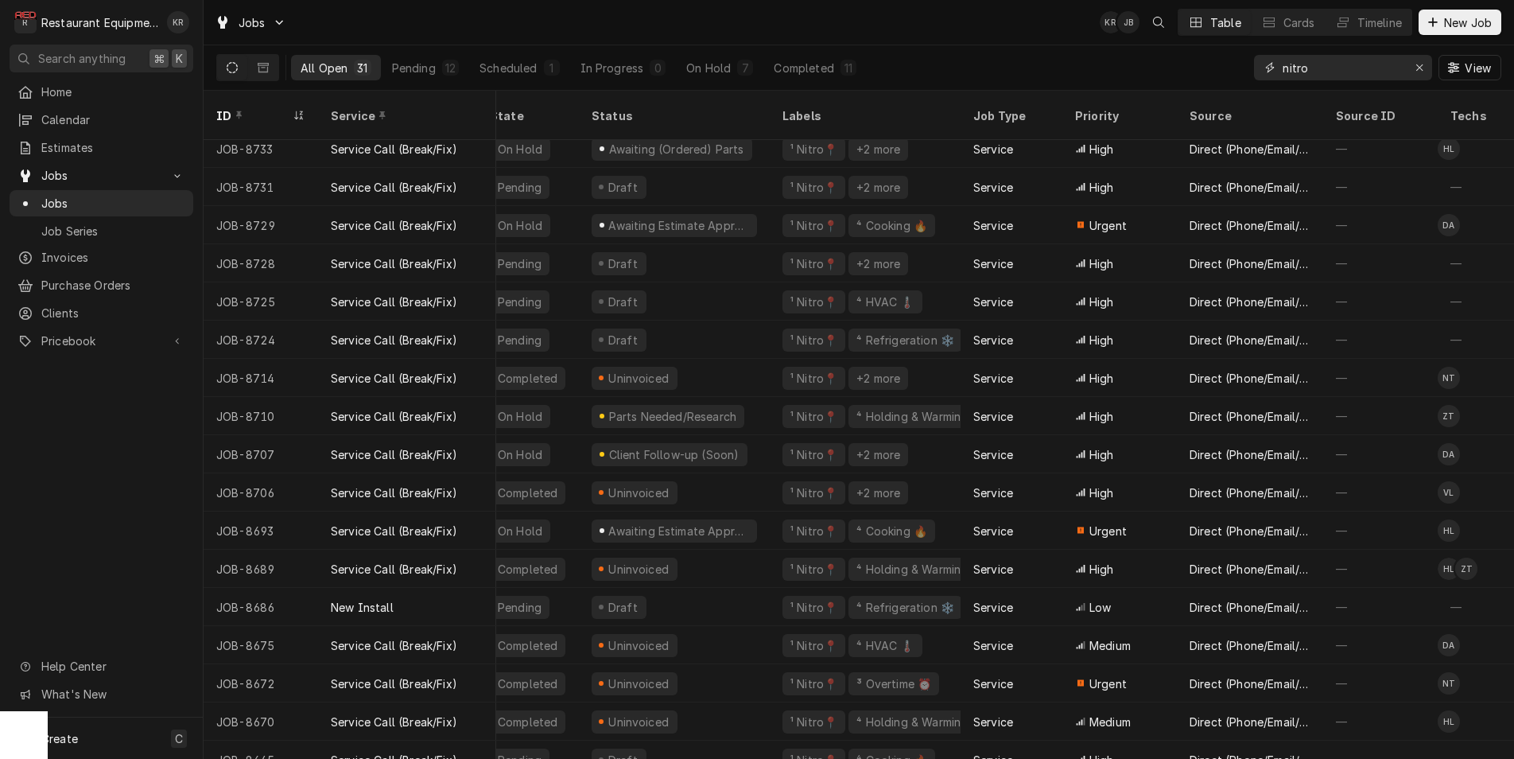
type input "nitro"
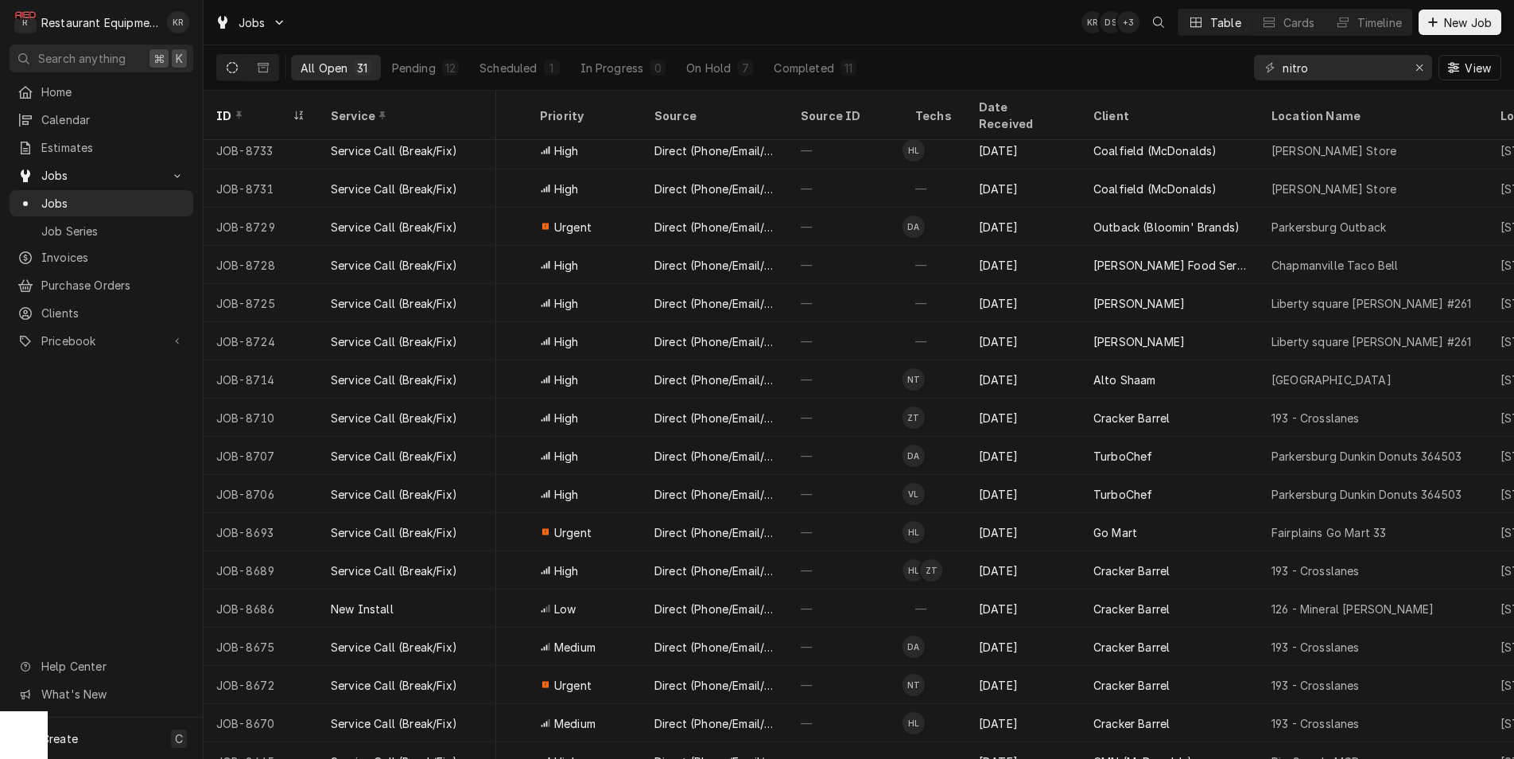
scroll to position [11, 556]
click at [1252, 243] on div "Franke Food Service" at bounding box center [1168, 262] width 178 height 38
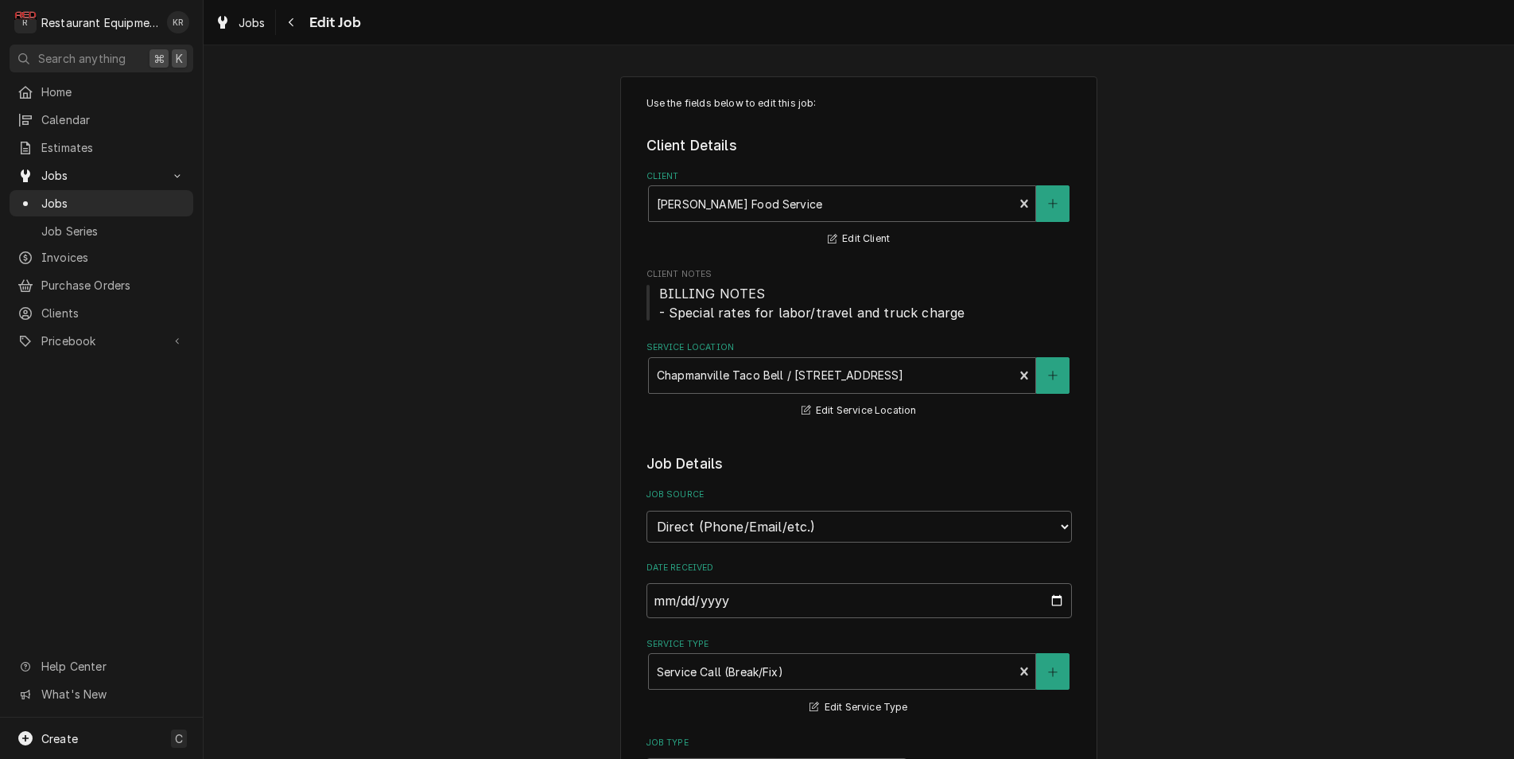
type textarea "x"
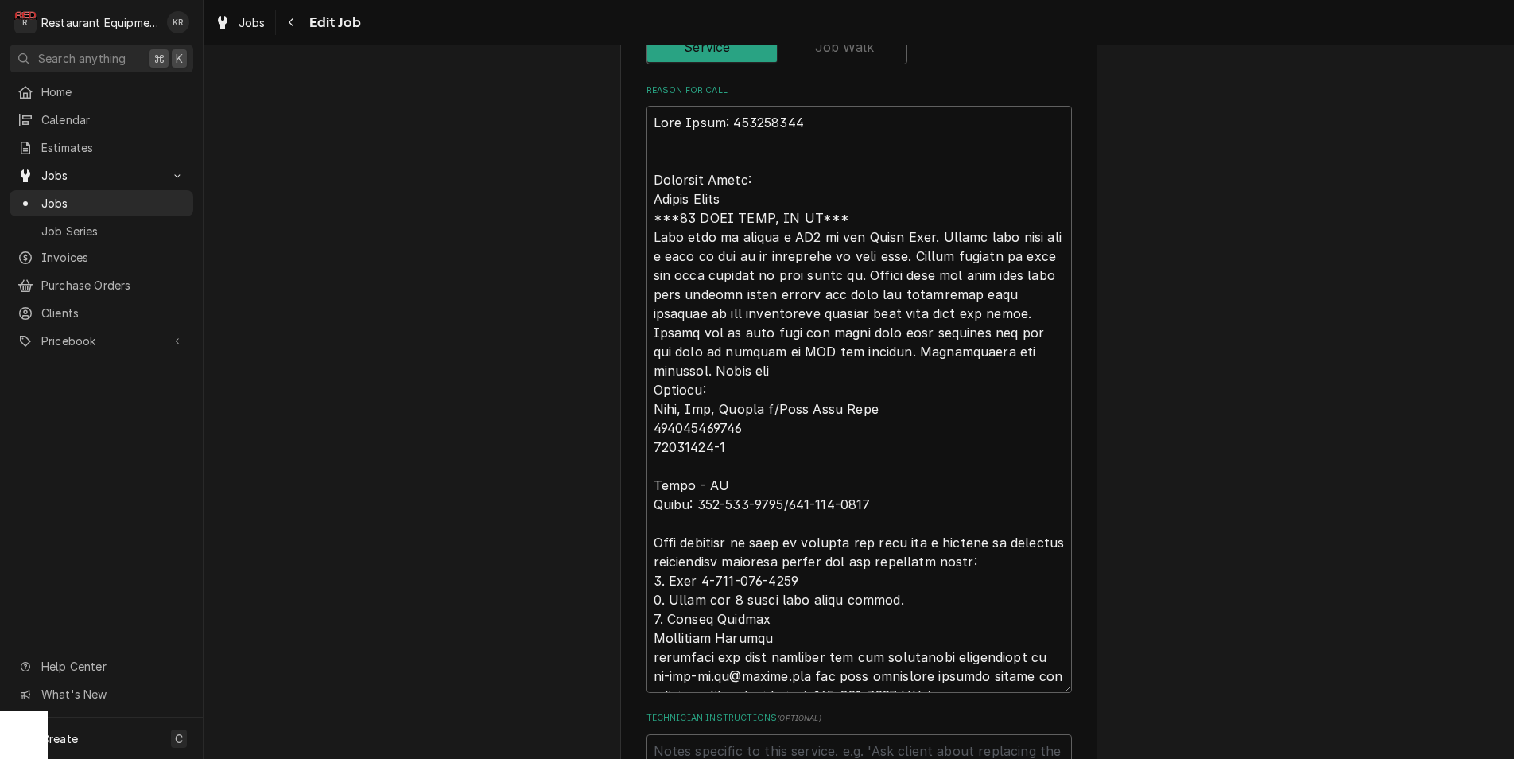
scroll to position [731, 0]
click at [256, 30] on div "Jobs" at bounding box center [240, 23] width 57 height 20
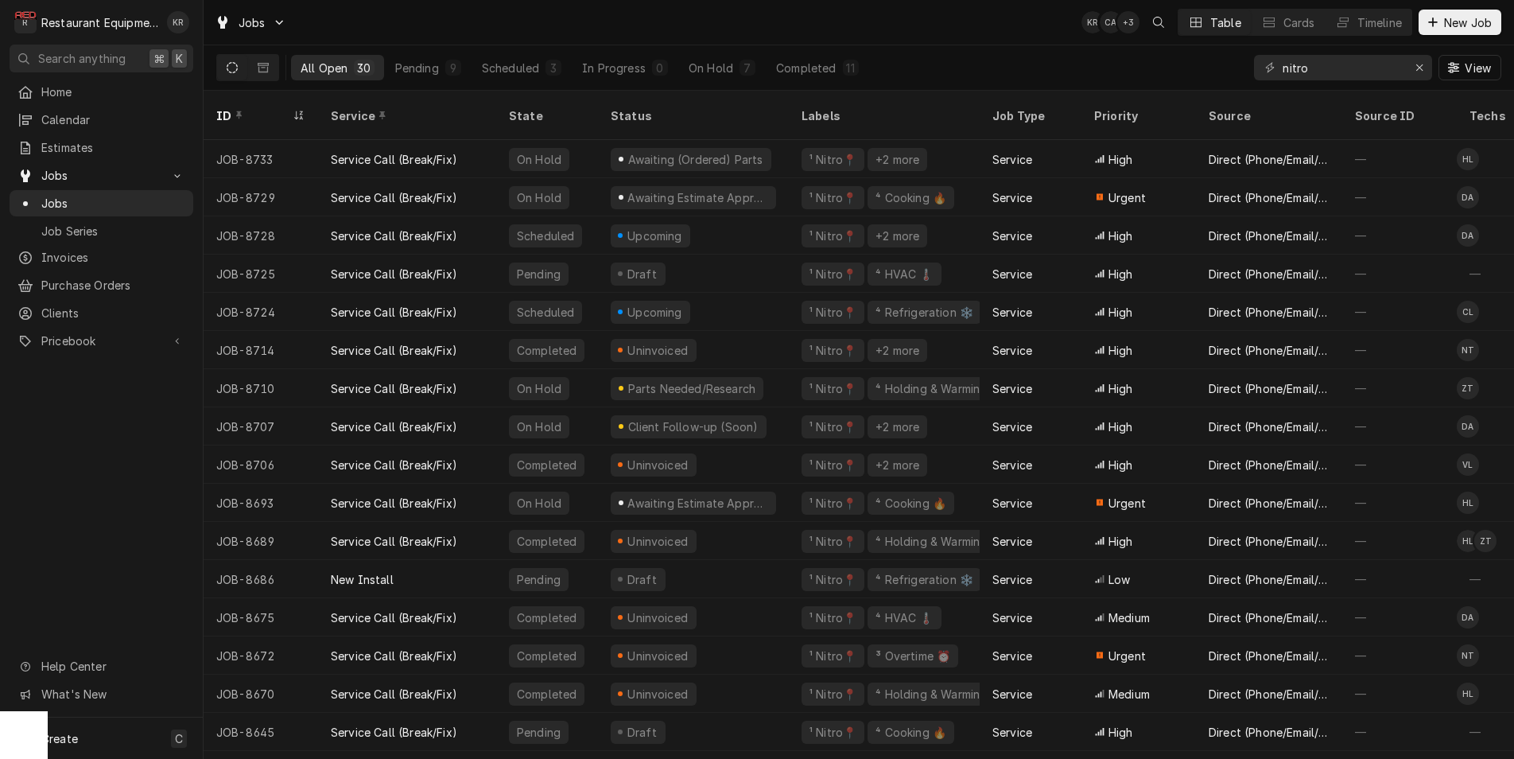
click at [1470, 25] on span "New Job" at bounding box center [1468, 22] width 54 height 17
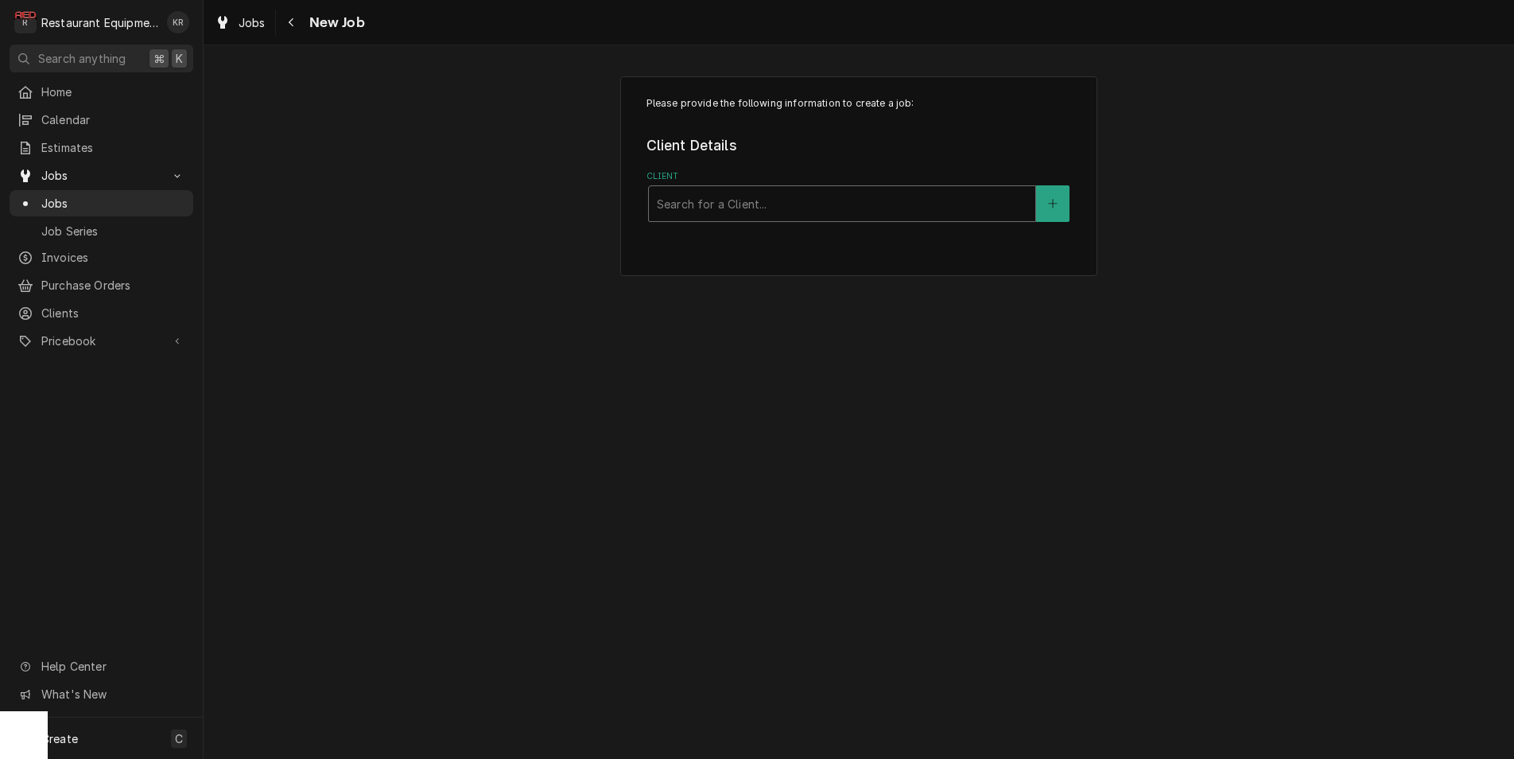
click at [834, 198] on div "Client" at bounding box center [842, 203] width 371 height 29
type input "Bob"
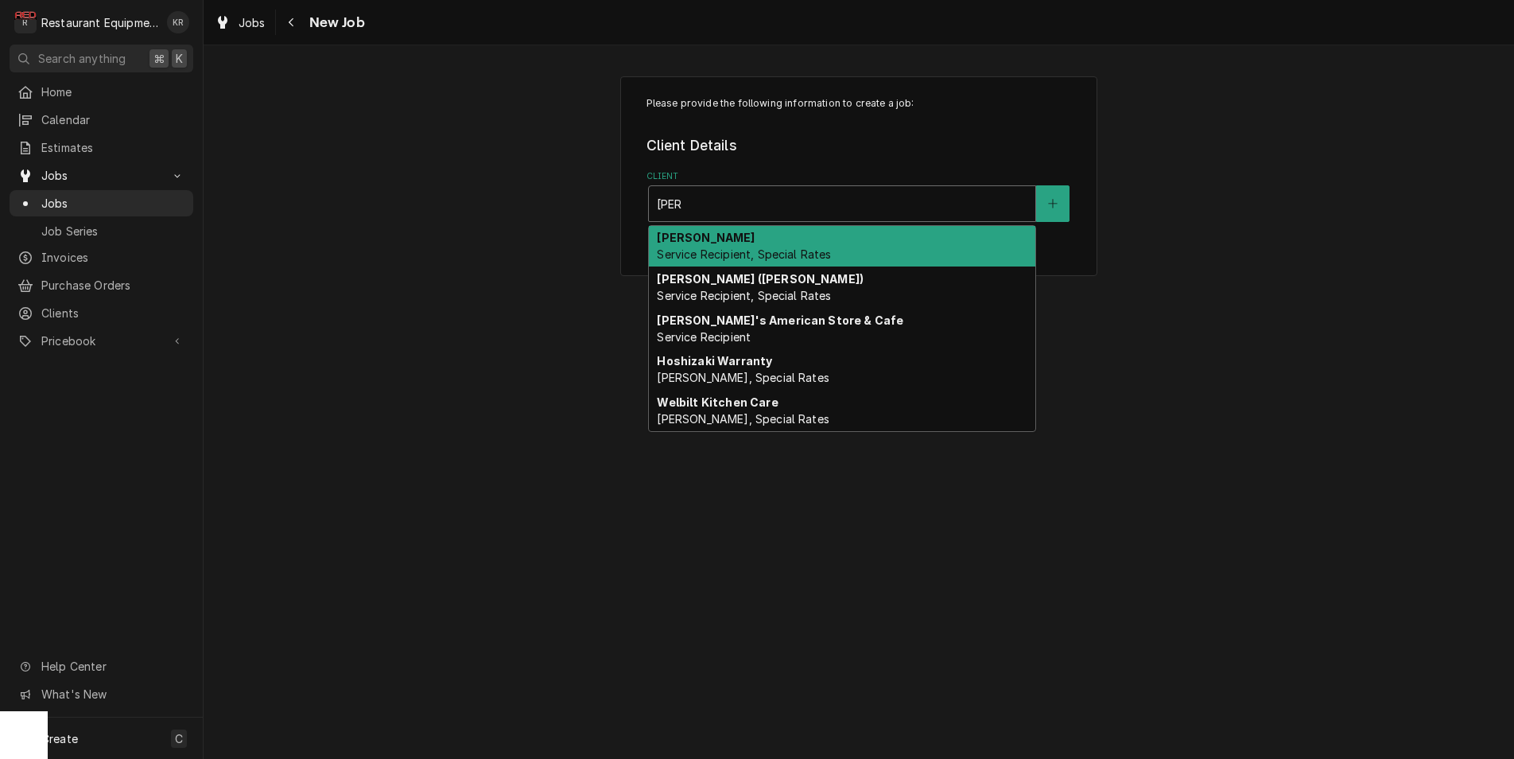
click at [820, 239] on div "Bob Evans Service Recipient, Special Rates" at bounding box center [842, 246] width 387 height 41
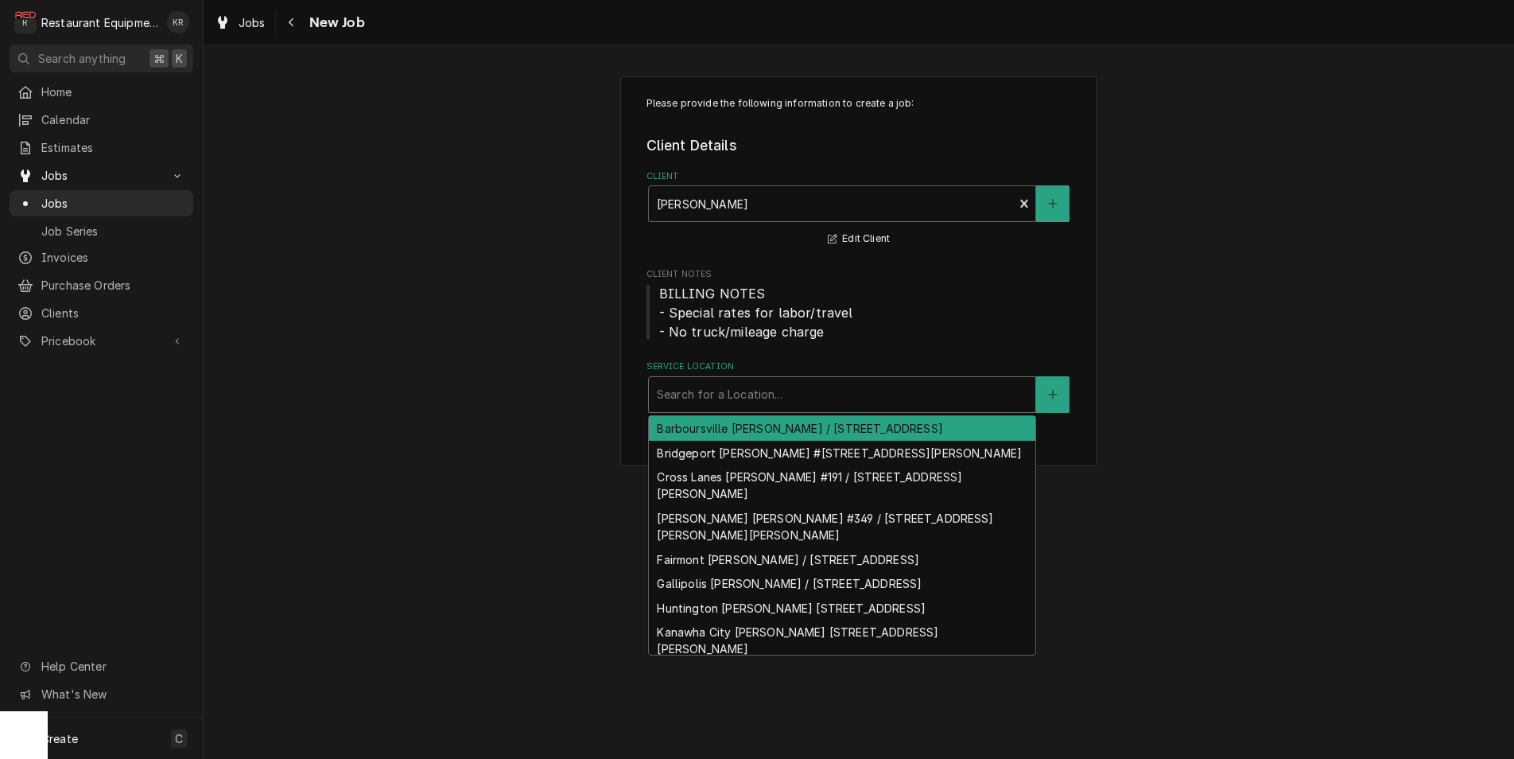
click at [823, 389] on div "Service Location" at bounding box center [842, 394] width 371 height 29
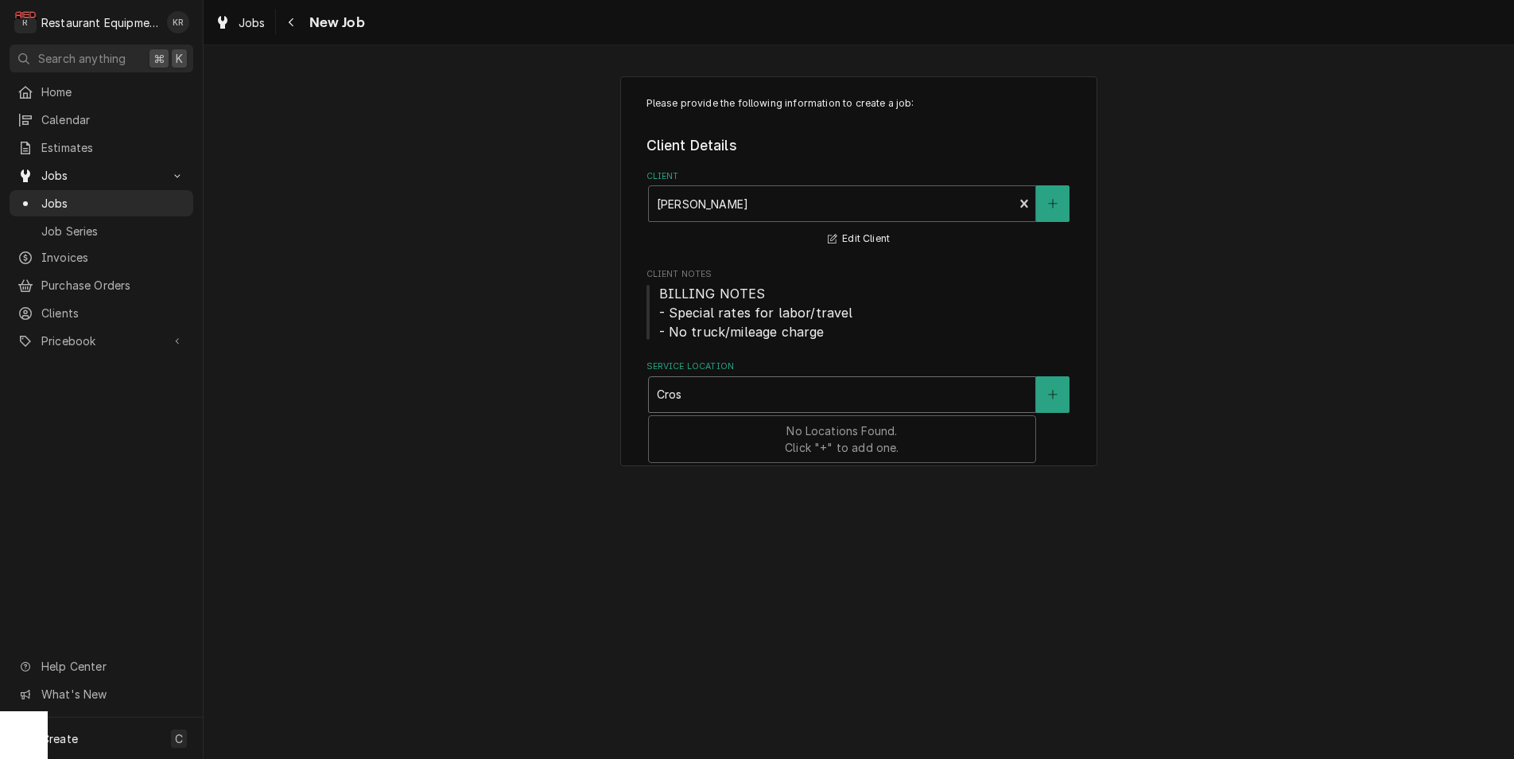
type input "Cross"
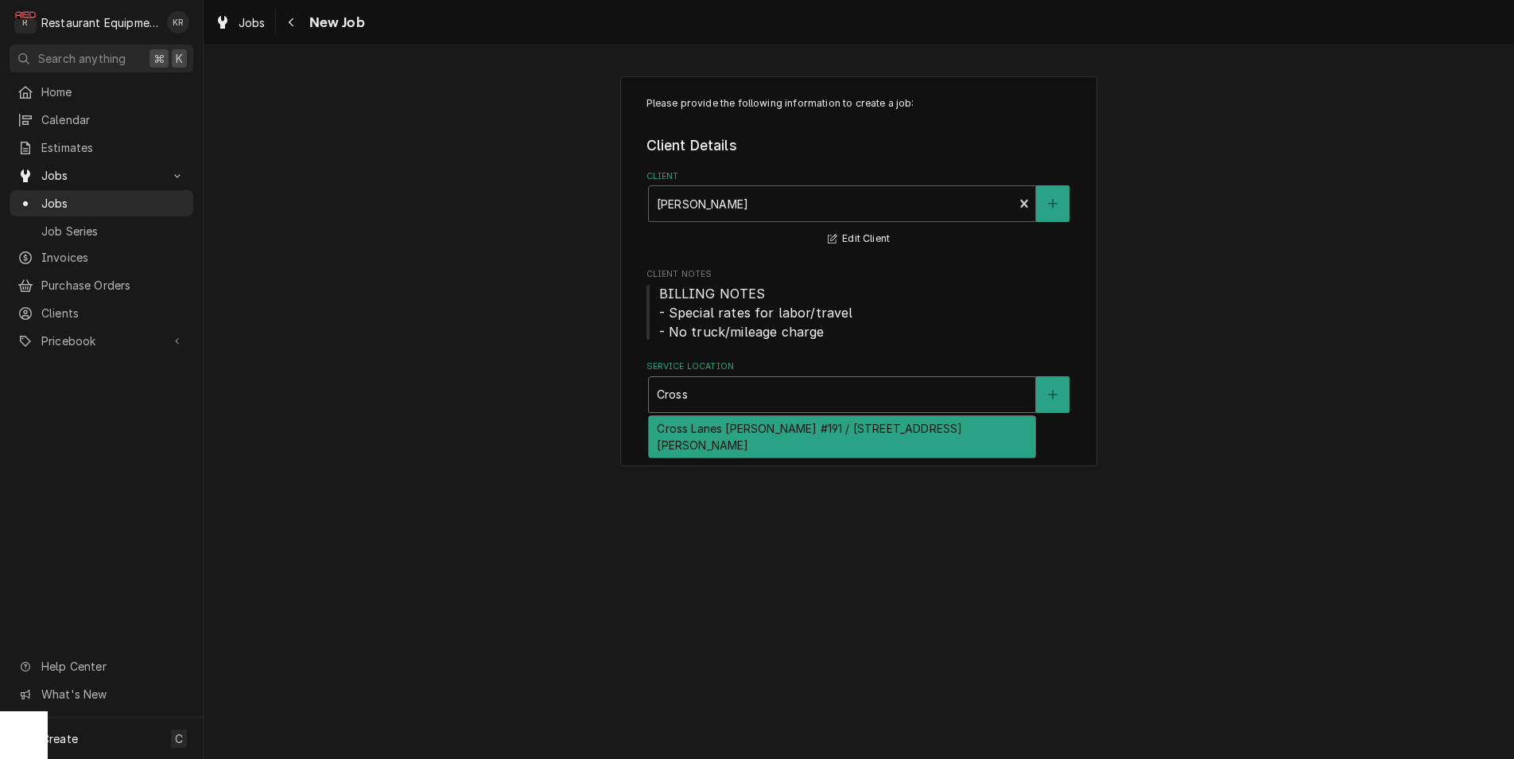
click at [790, 443] on div "Cross Lanes Bob Evans #191 / 334 Goff Mountain Rd, Cross Lanes, WV 25313" at bounding box center [842, 436] width 387 height 41
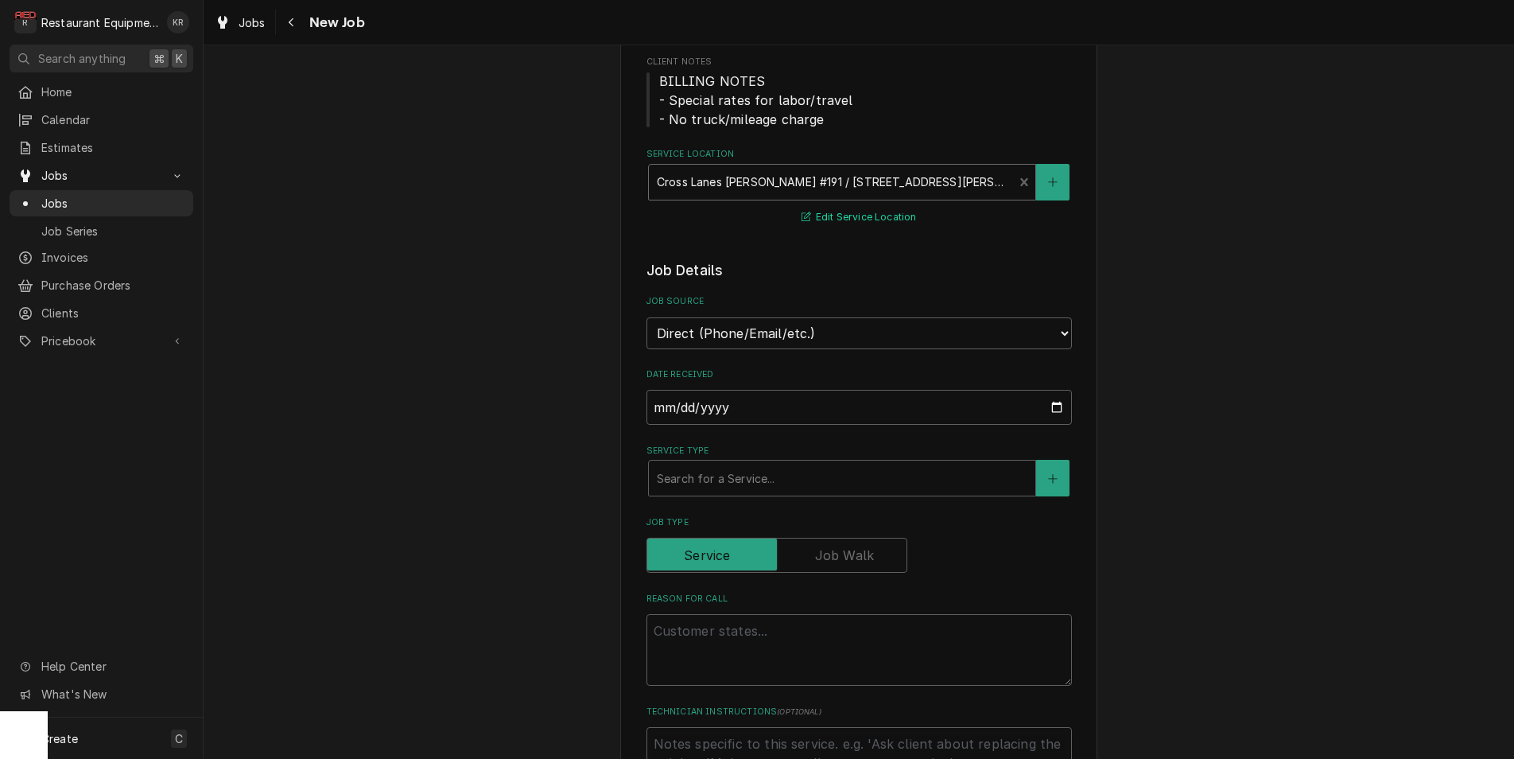
scroll to position [253, 0]
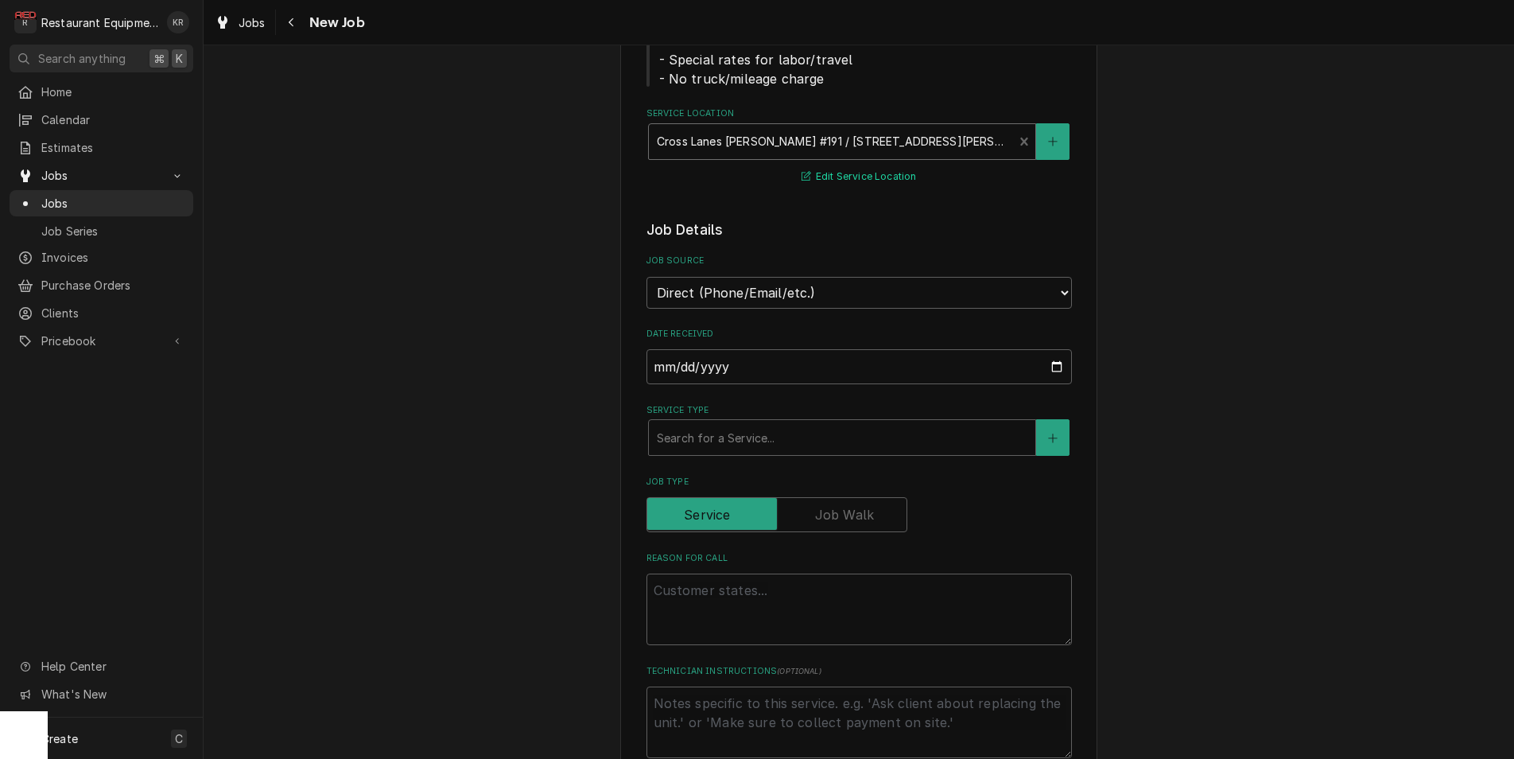
click at [825, 435] on div "Service Type" at bounding box center [842, 437] width 371 height 29
type textarea "x"
type input "b"
type textarea "x"
type input "br"
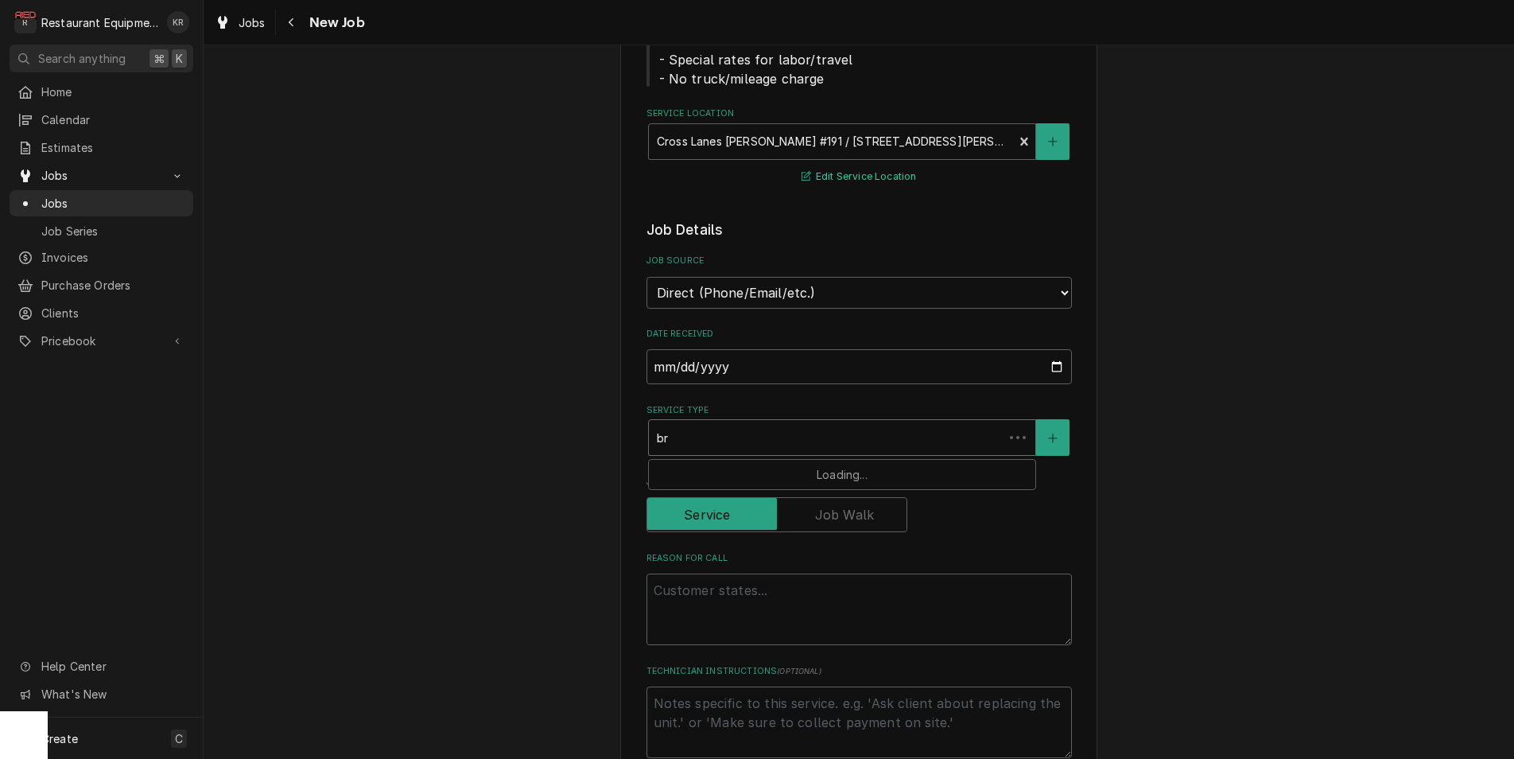
type textarea "x"
type input "bre"
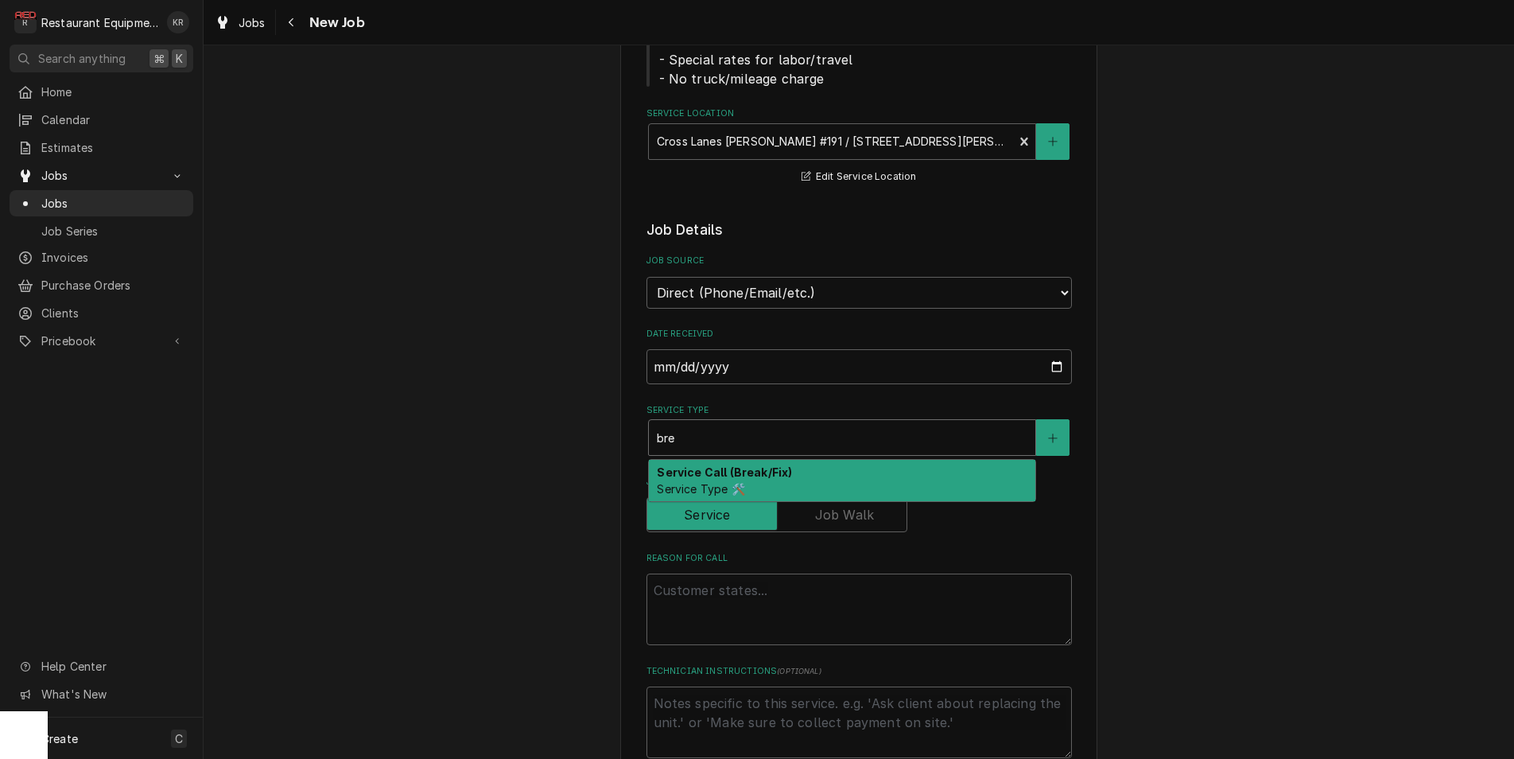
click at [856, 467] on div "Service Call (Break/Fix) Service Type 🛠️" at bounding box center [842, 480] width 387 height 41
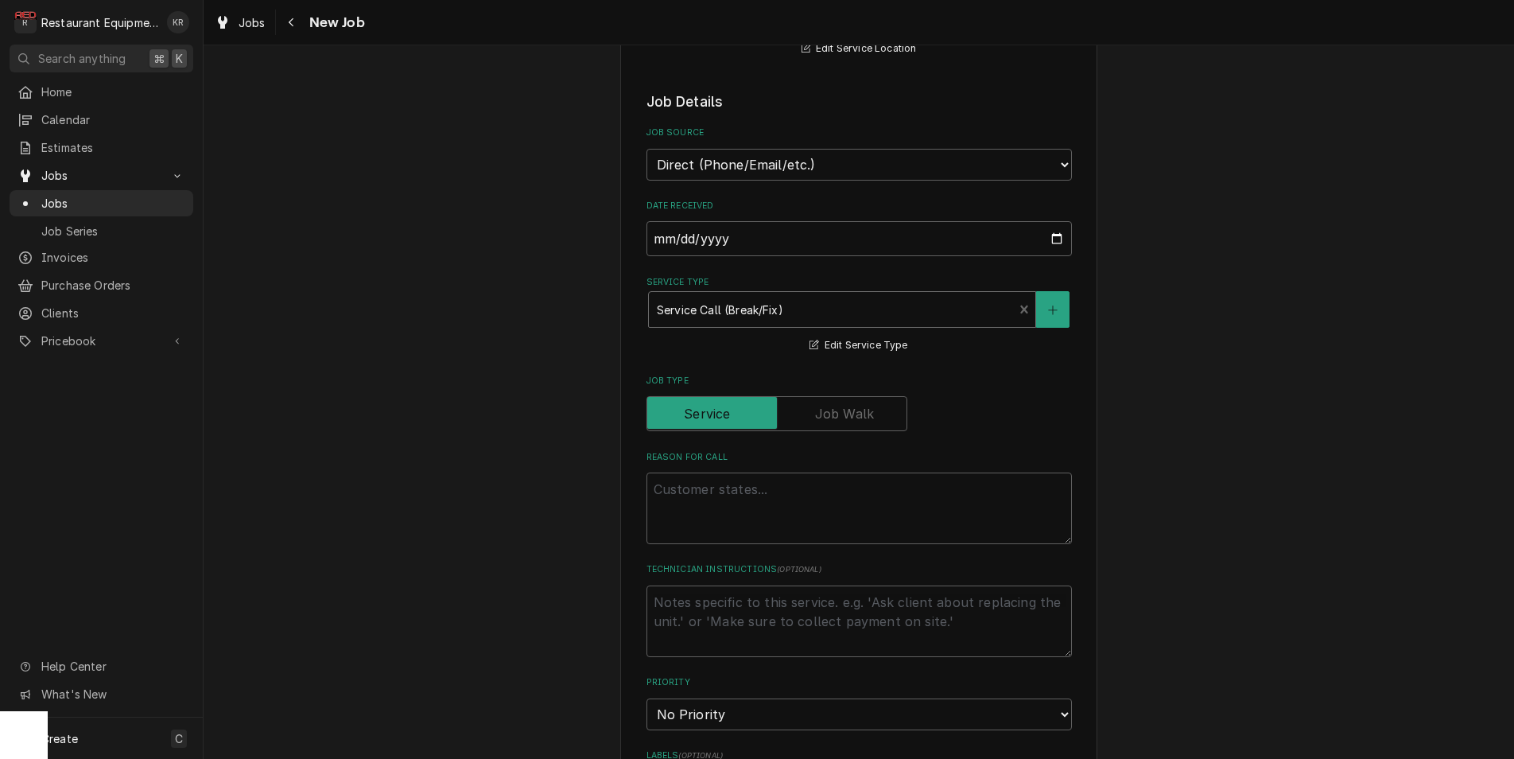
scroll to position [383, 0]
click at [808, 489] on textarea "Reason For Call" at bounding box center [860, 507] width 426 height 72
type textarea "x"
type textarea "W"
type textarea "x"
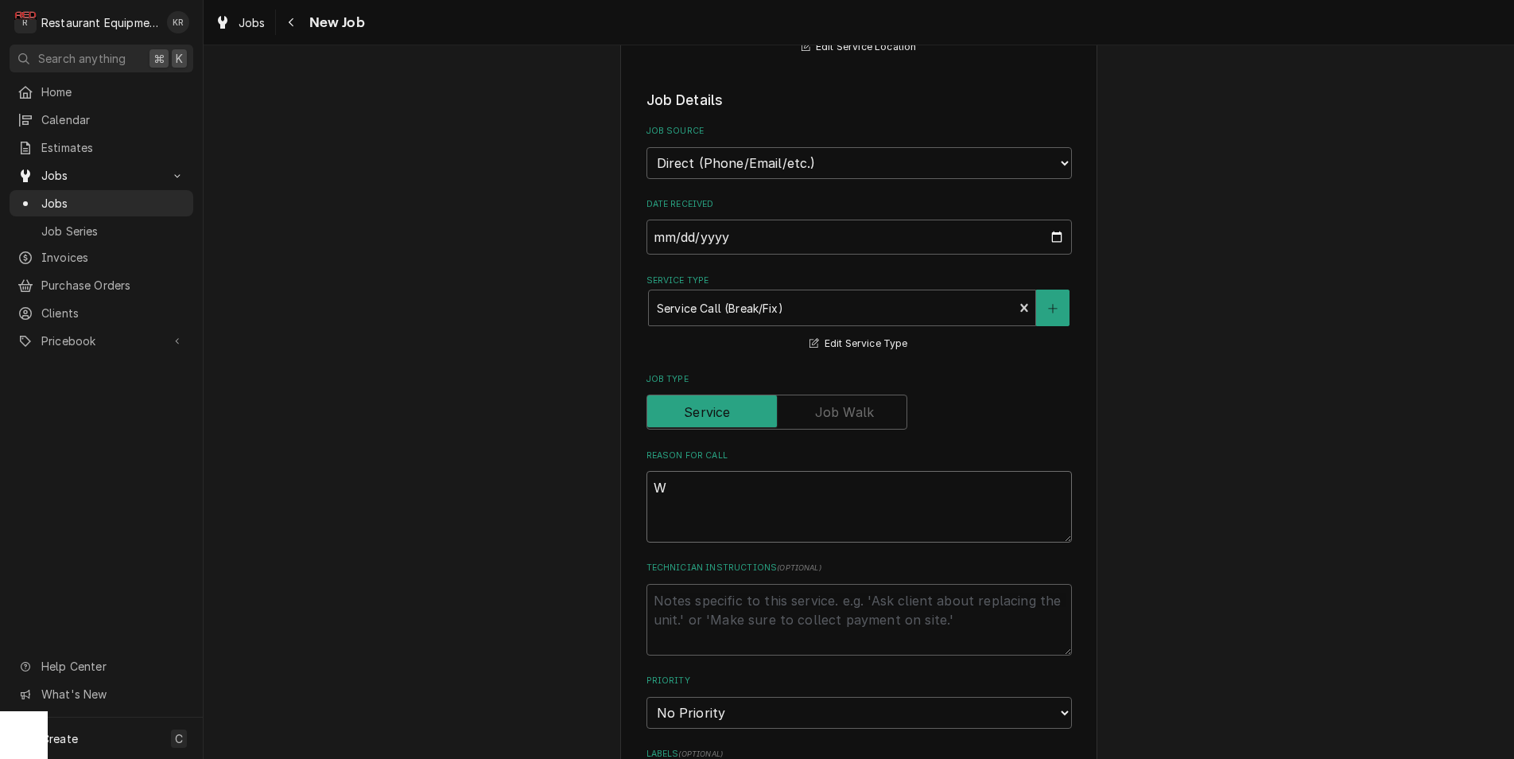
type textarea "WI"
type textarea "x"
type textarea "WIC"
type textarea "x"
type textarea "WIC"
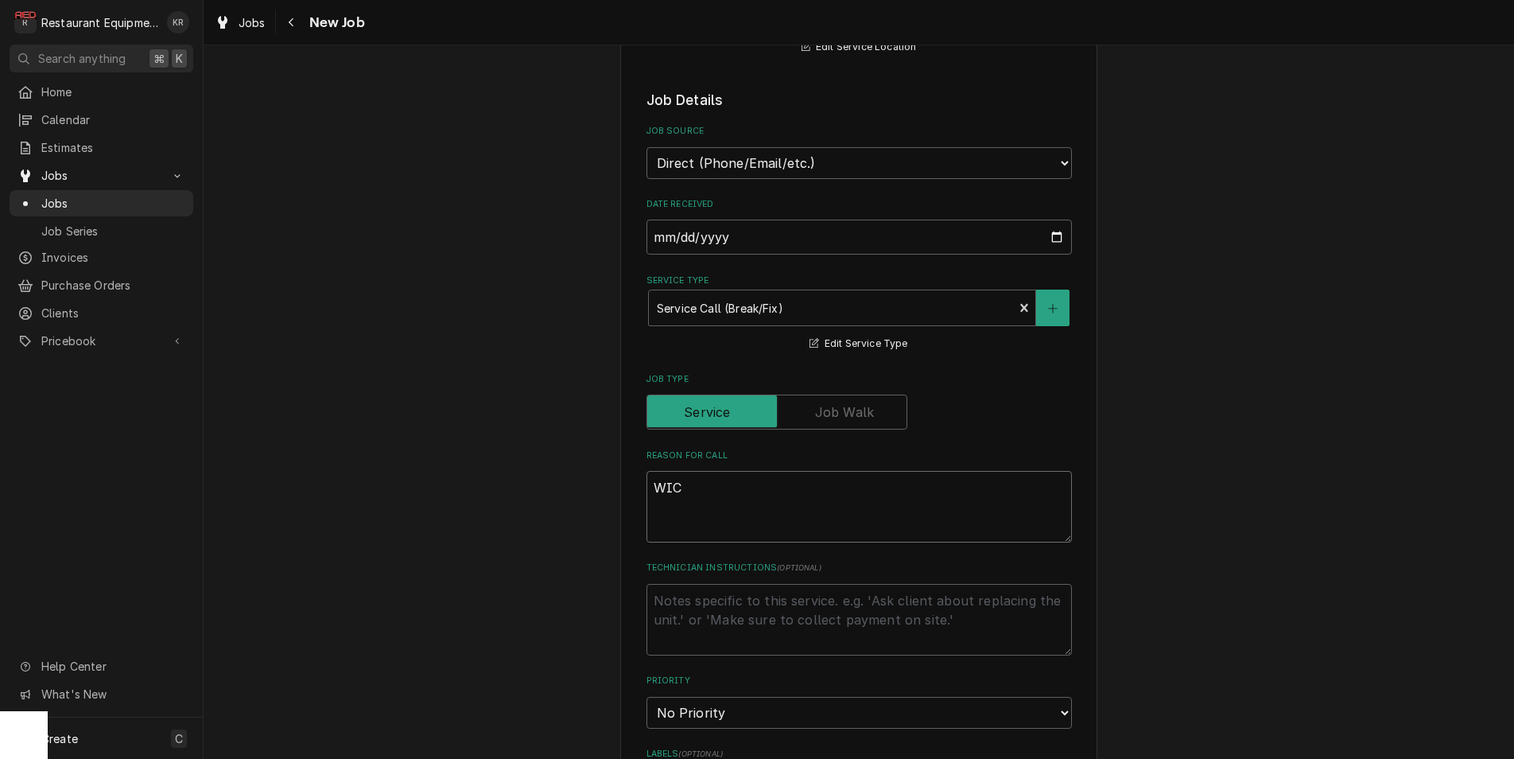
type textarea "x"
type textarea "WIC c"
type textarea "x"
type textarea "WIC co"
type textarea "x"
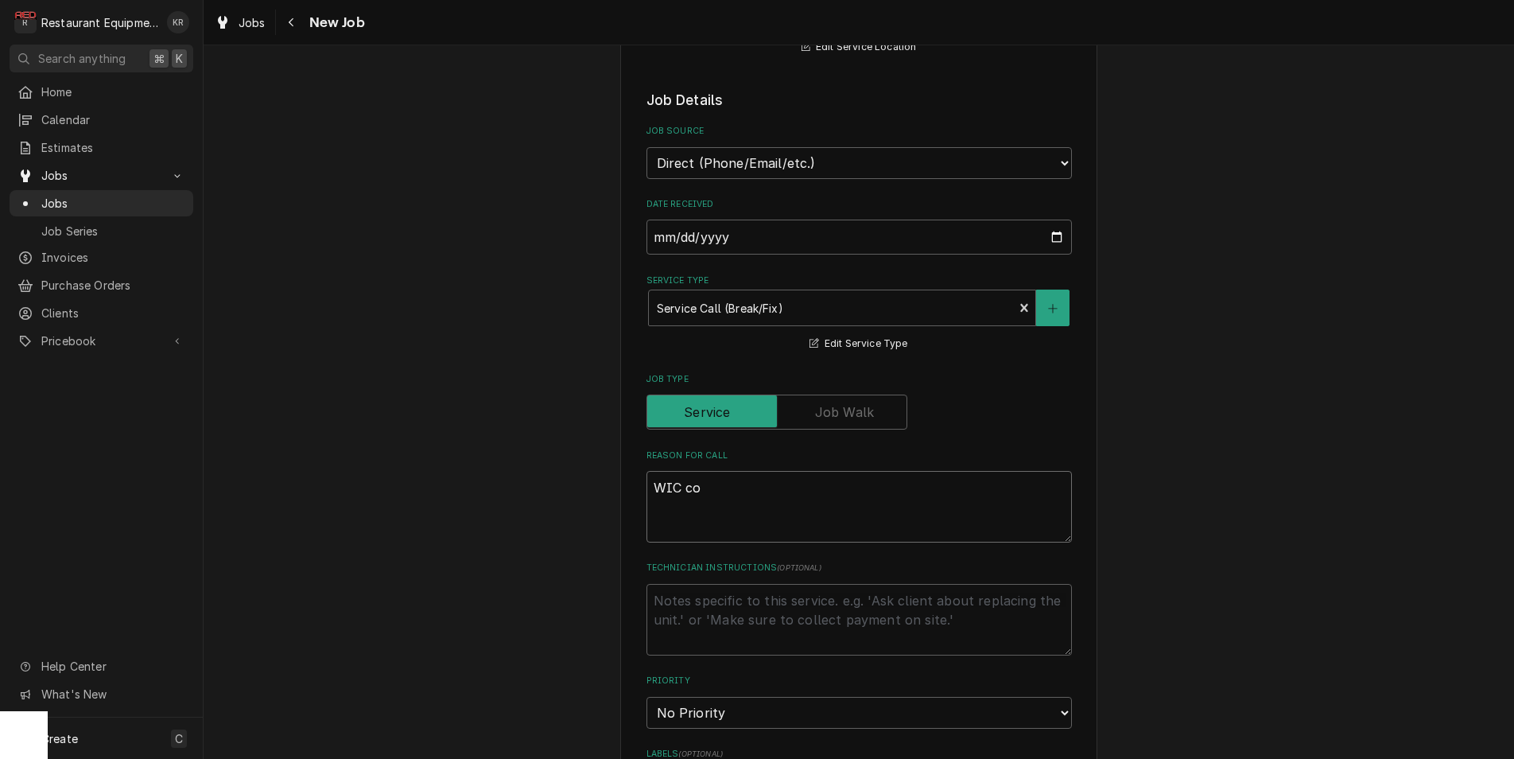
type textarea "WIC con"
type textarea "x"
type textarea "WIC cond"
type textarea "x"
type textarea "WIC conde"
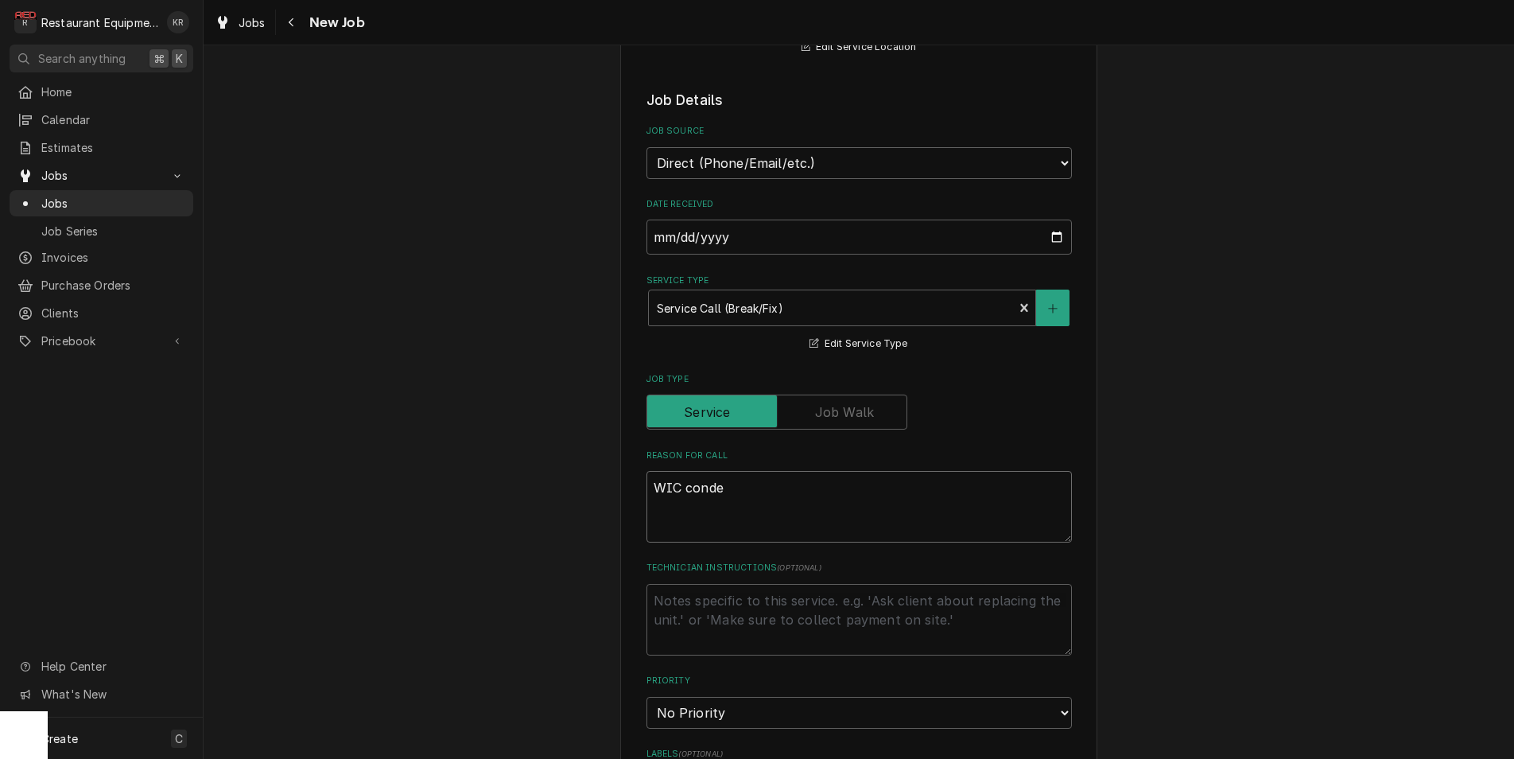
type textarea "x"
type textarea "WIC con"
type textarea "x"
type textarea "WIC co"
type textarea "x"
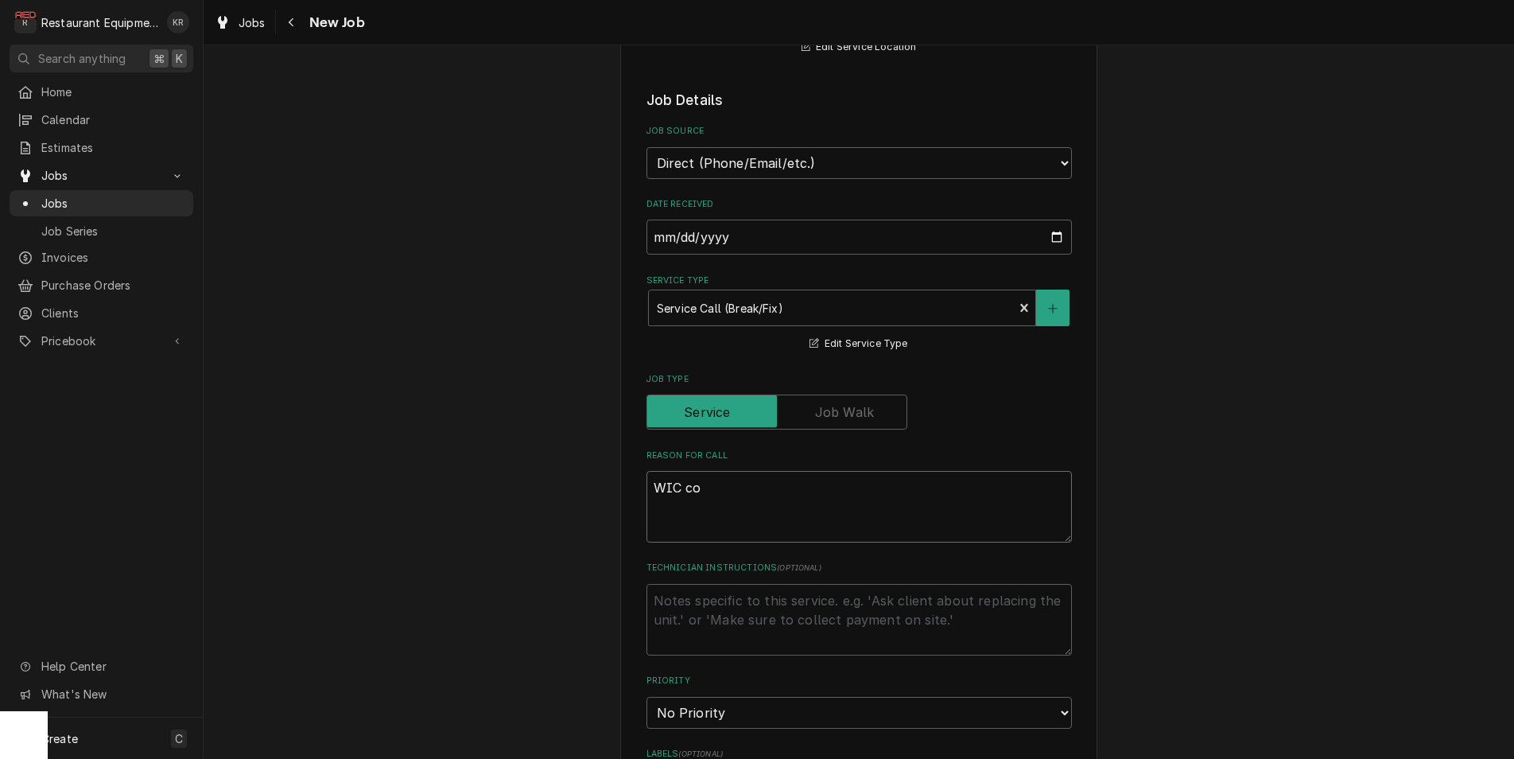
type textarea "WIC c"
type textarea "x"
type textarea "WIC"
type textarea "x"
type textarea "WIC 2"
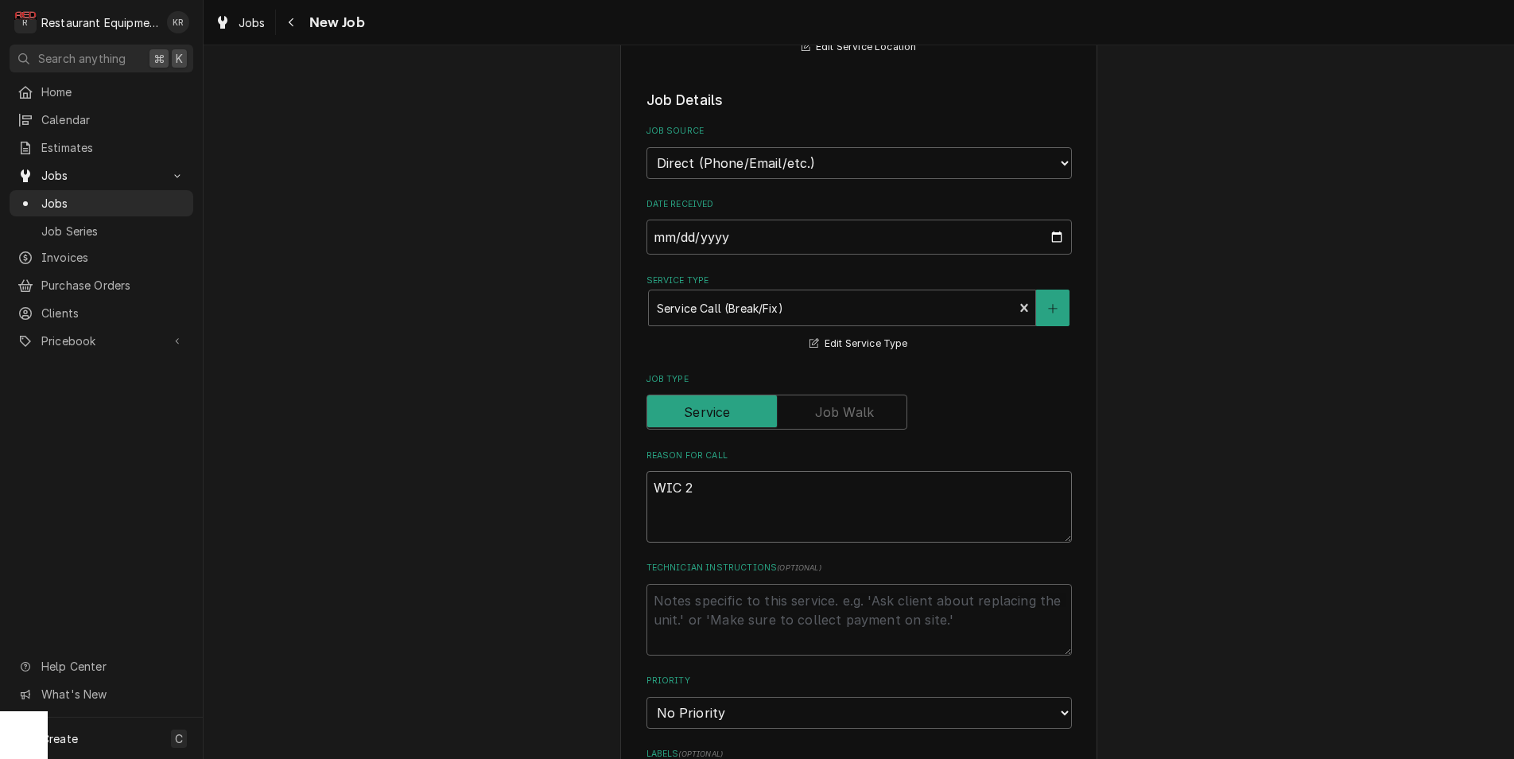
type textarea "x"
type textarea "WIC 2"
type textarea "x"
type textarea "WIC 2 s"
type textarea "x"
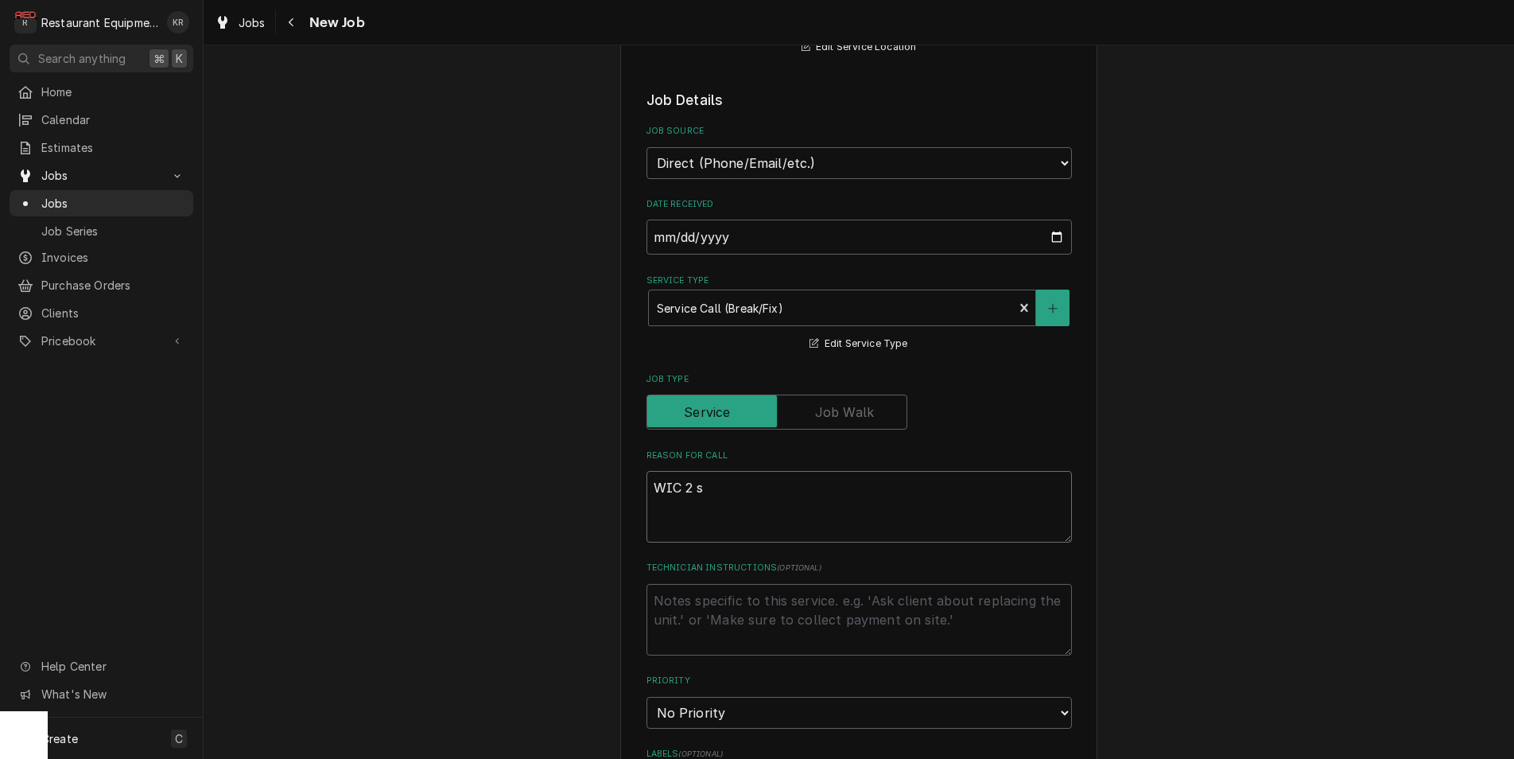
type textarea "WIC 2 se"
type textarea "x"
type textarea "WIC 2 set"
type textarea "x"
type textarea "WIC 2 sets"
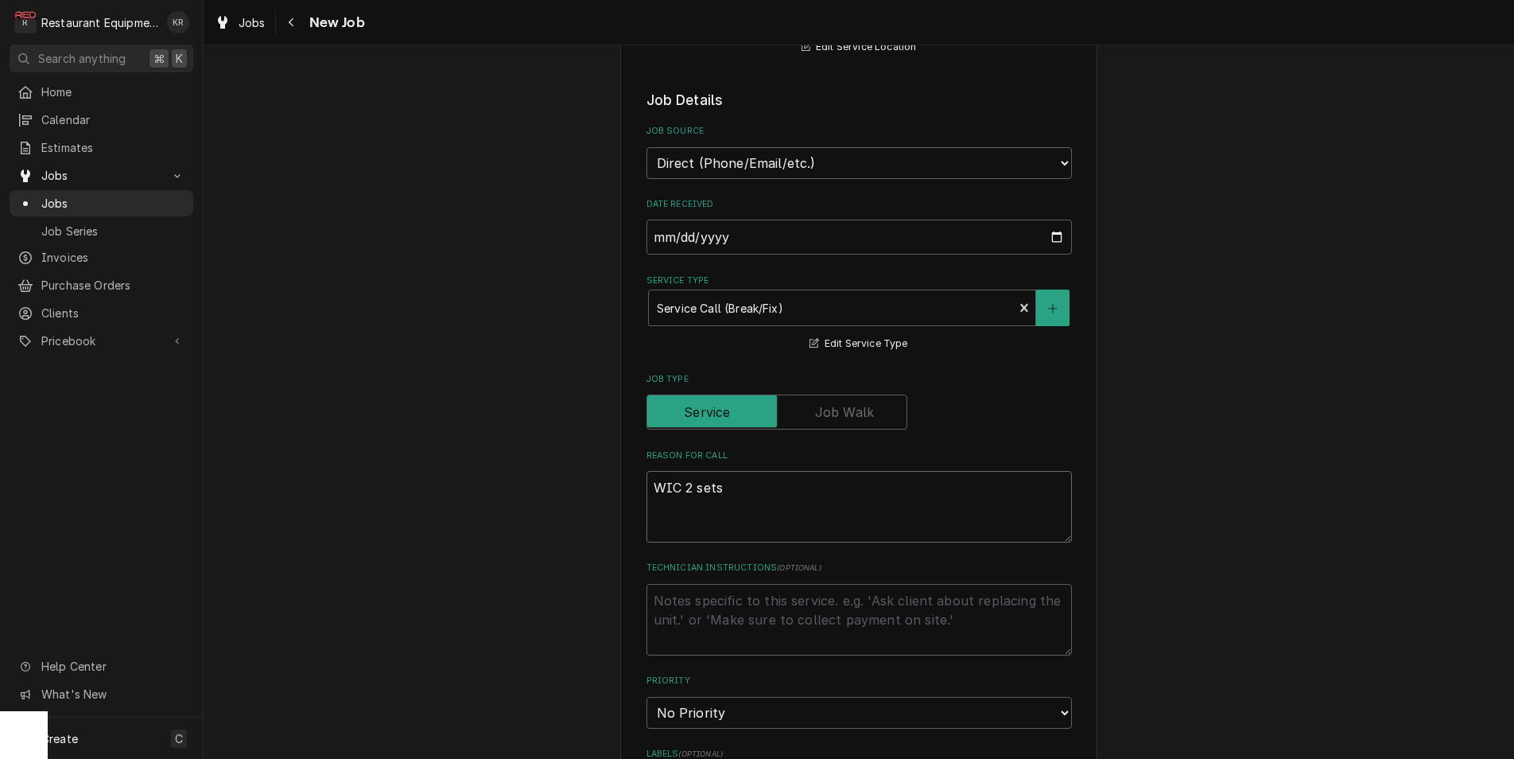
type textarea "x"
type textarea "WIC 2 sets"
type textarea "x"
type textarea "WIC 2 sets o"
type textarea "x"
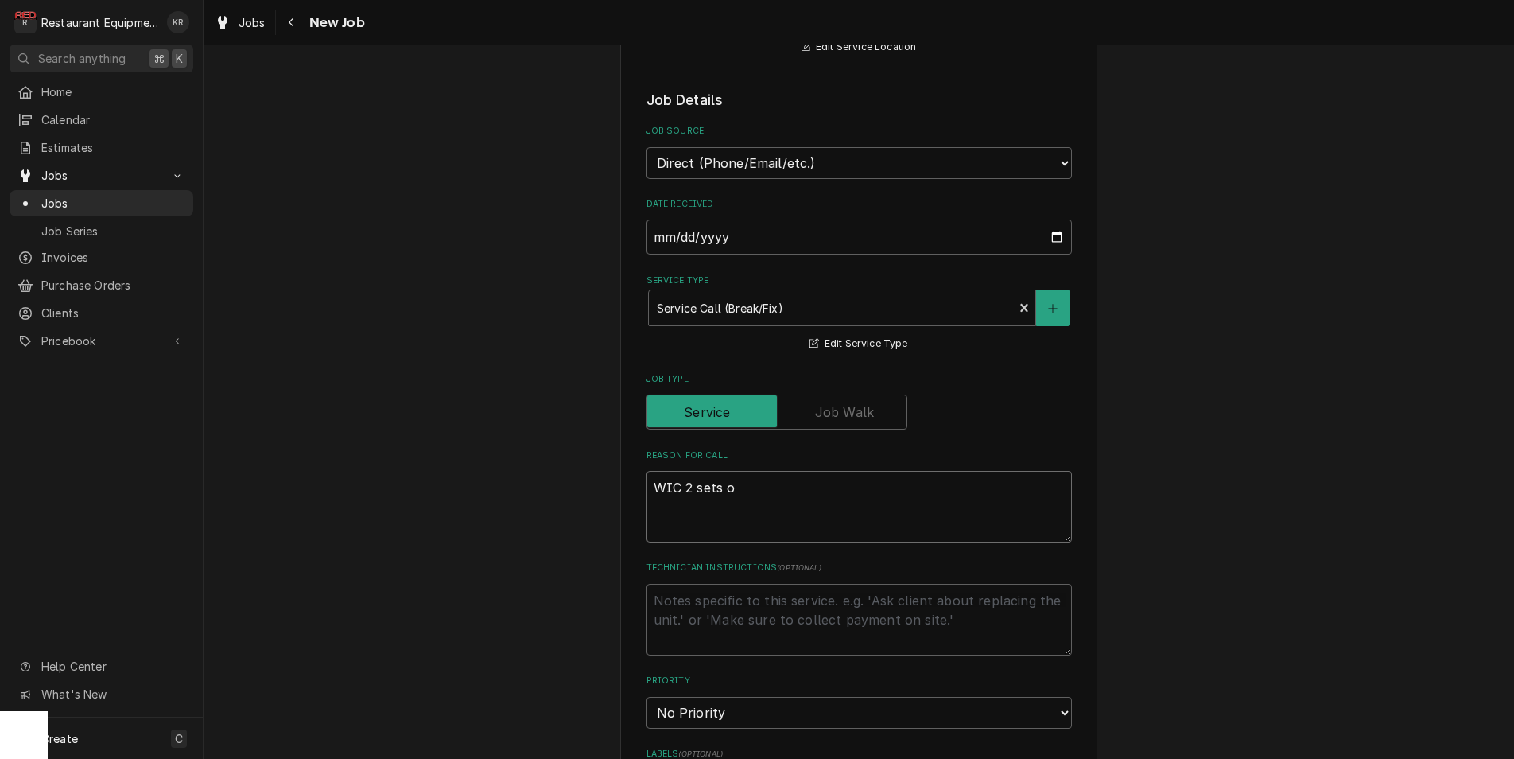
type textarea "WIC 2 sets of"
type textarea "x"
type textarea "WIC 2 sets of"
type textarea "x"
type textarea "WIC 2 sets of f"
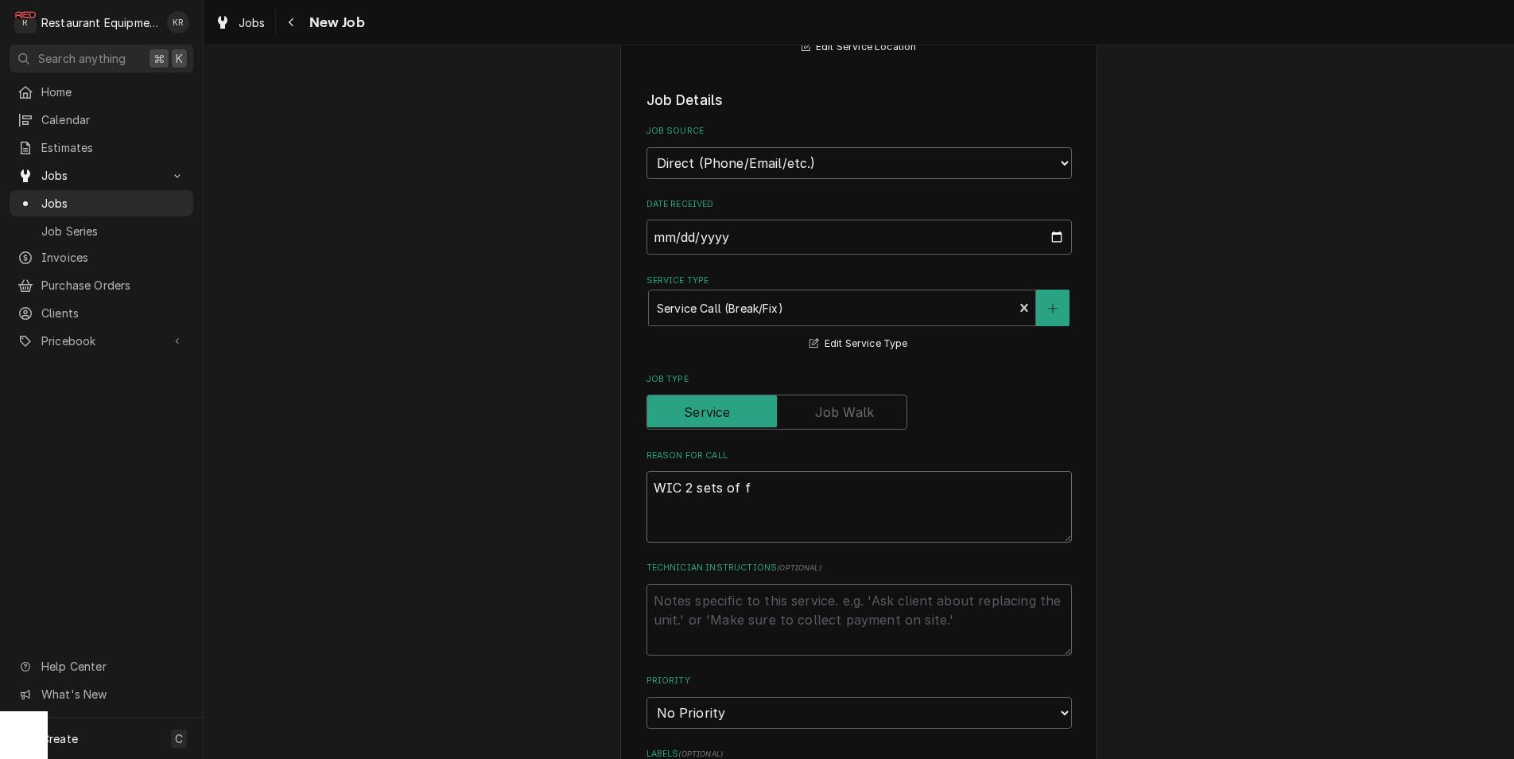
type textarea "x"
type textarea "WIC 2 sets of fa"
type textarea "x"
type textarea "WIC 2 sets of fan"
type textarea "x"
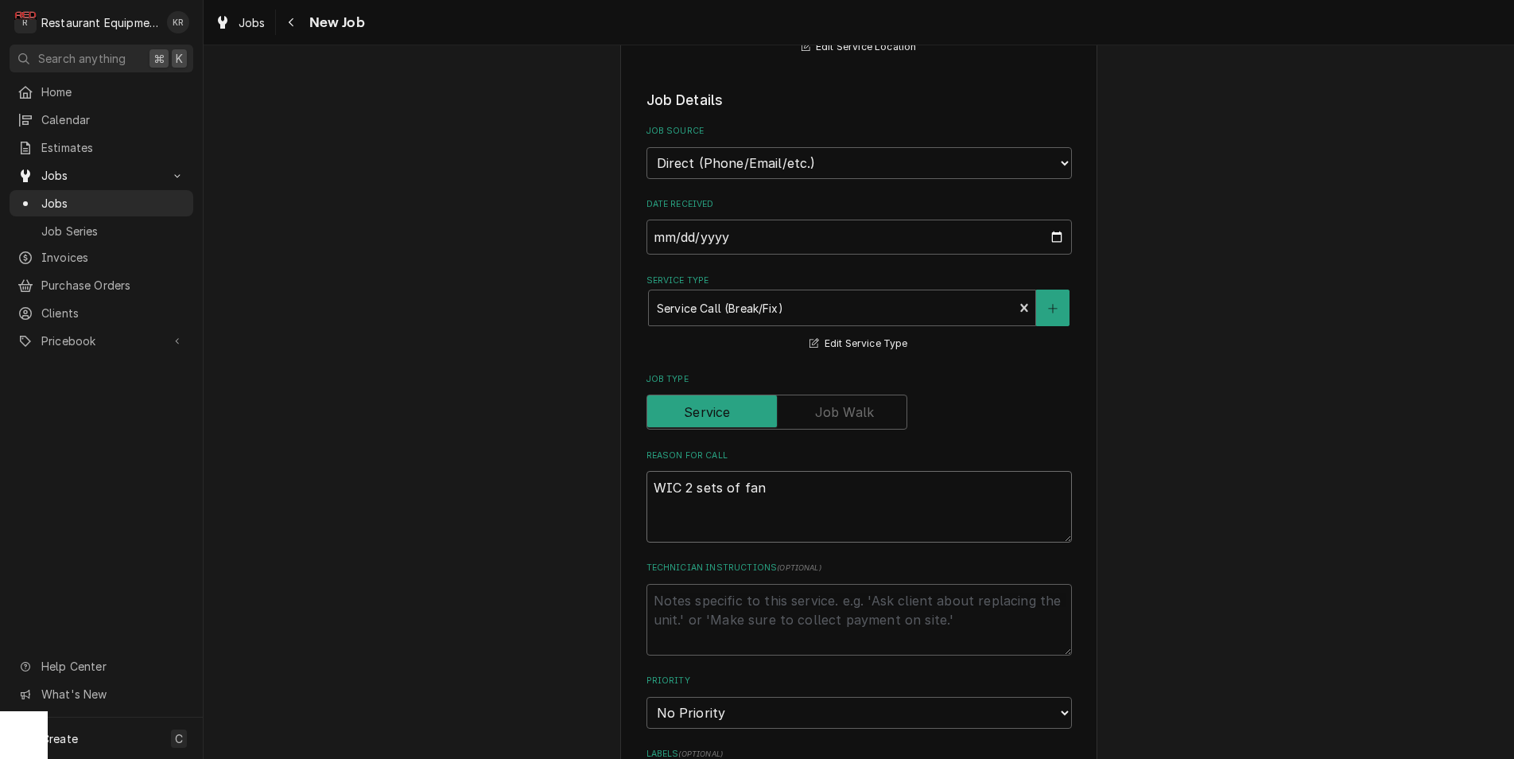
type textarea "WIC 2 sets of fans"
type textarea "x"
type textarea "WIC 2 sets of fans"
type textarea "x"
type textarea "WIC 2 sets of fans t"
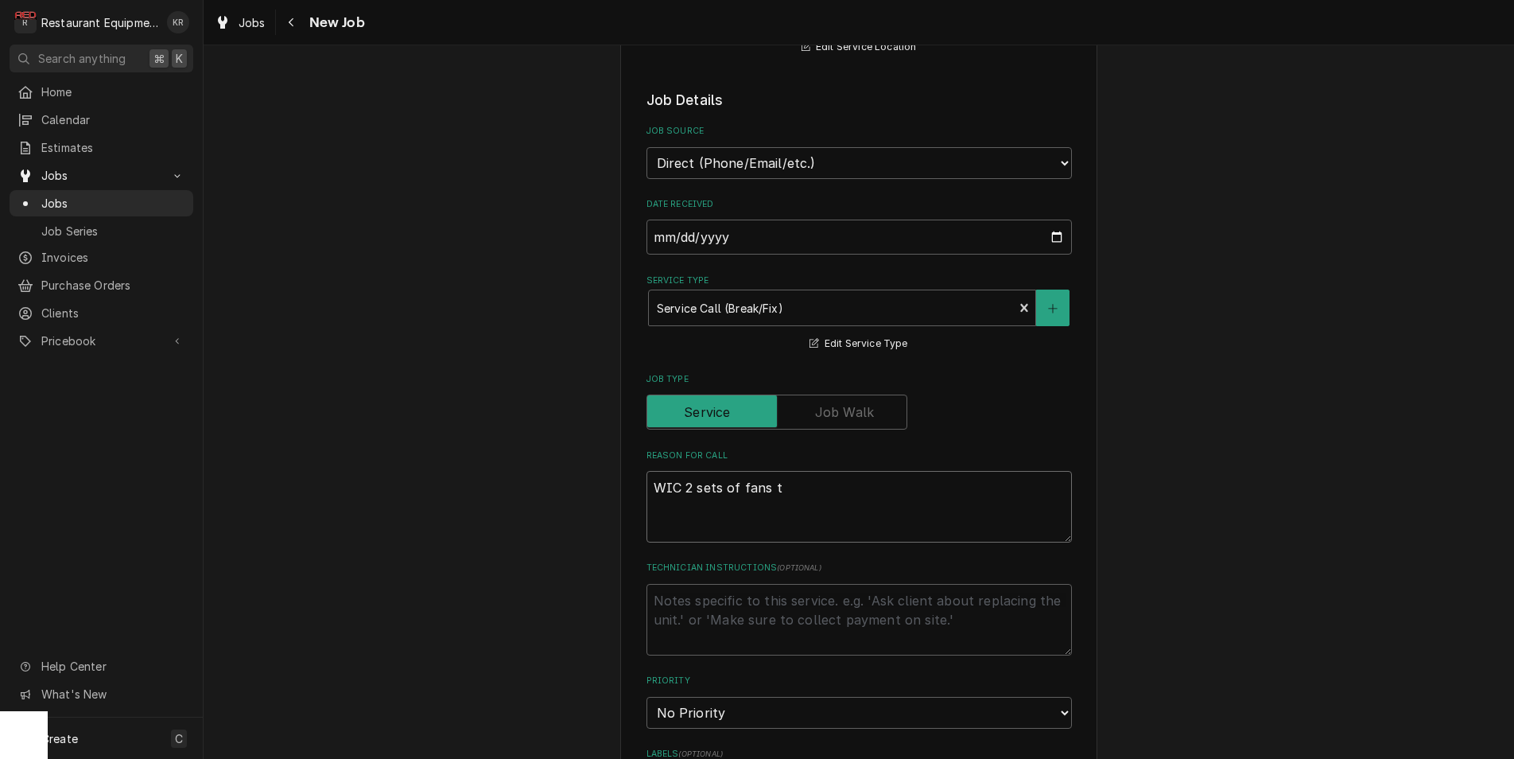
type textarea "x"
type textarea "WIC 2 sets of fans th"
type textarea "x"
type textarea "WIC 2 sets of fans tha"
type textarea "x"
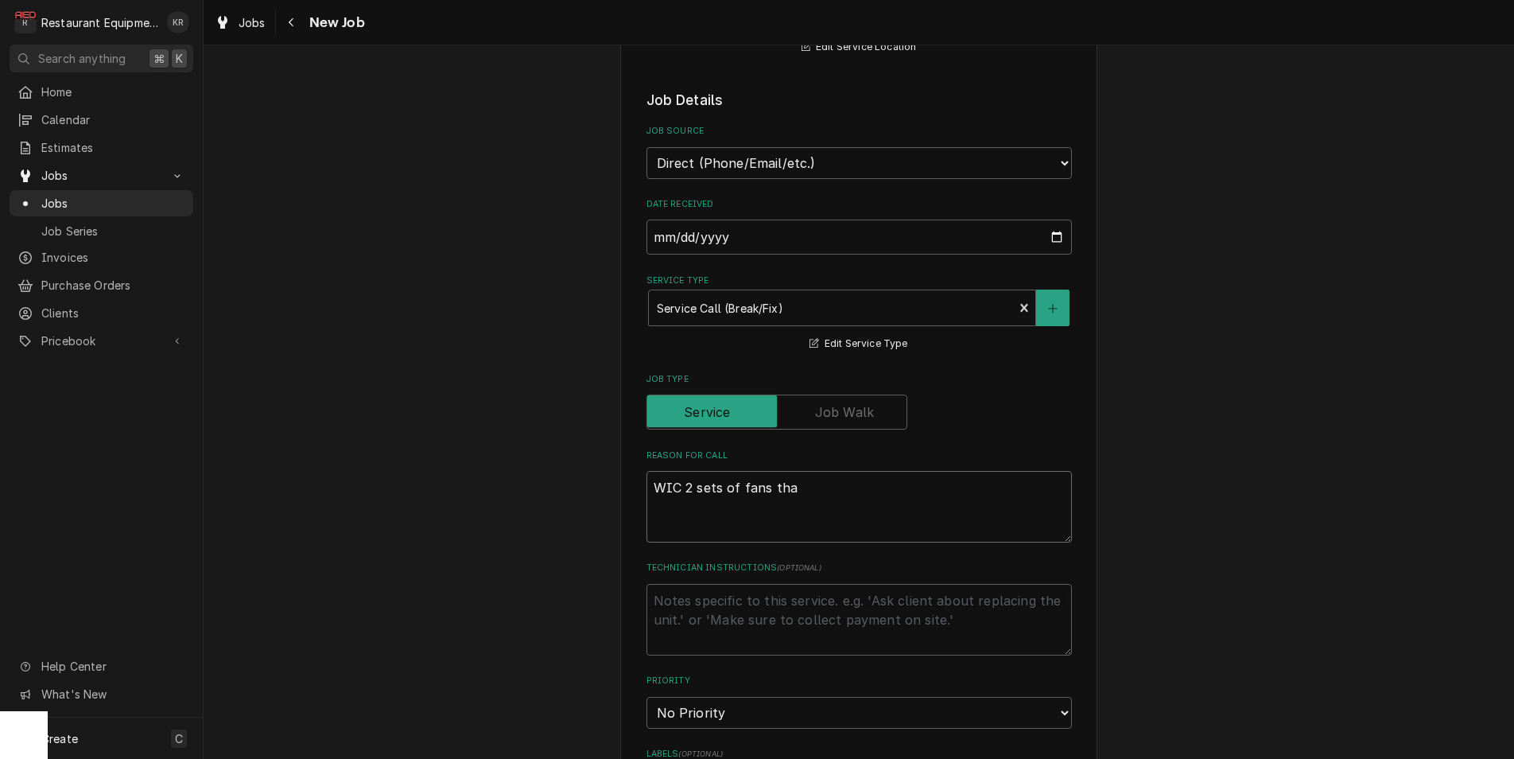
type textarea "WIC 2 sets of fans that"
type textarea "x"
type textarea "WIC 2 sets of fans that"
type textarea "x"
type textarea "WIC 2 sets of fans that c"
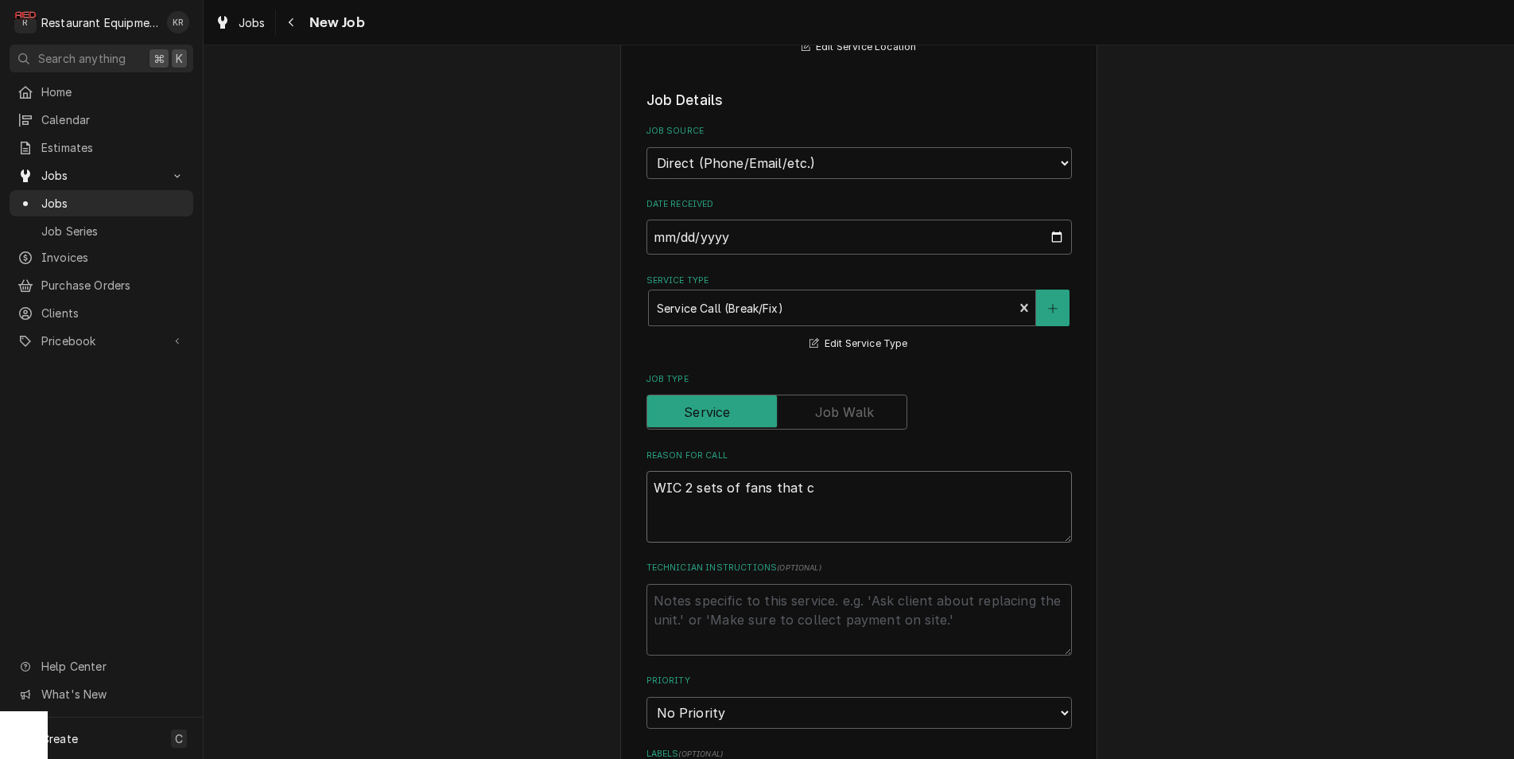
type textarea "x"
type textarea "WIC 2 sets of fans that co"
type textarea "x"
type textarea "WIC 2 sets of fans that coo"
type textarea "x"
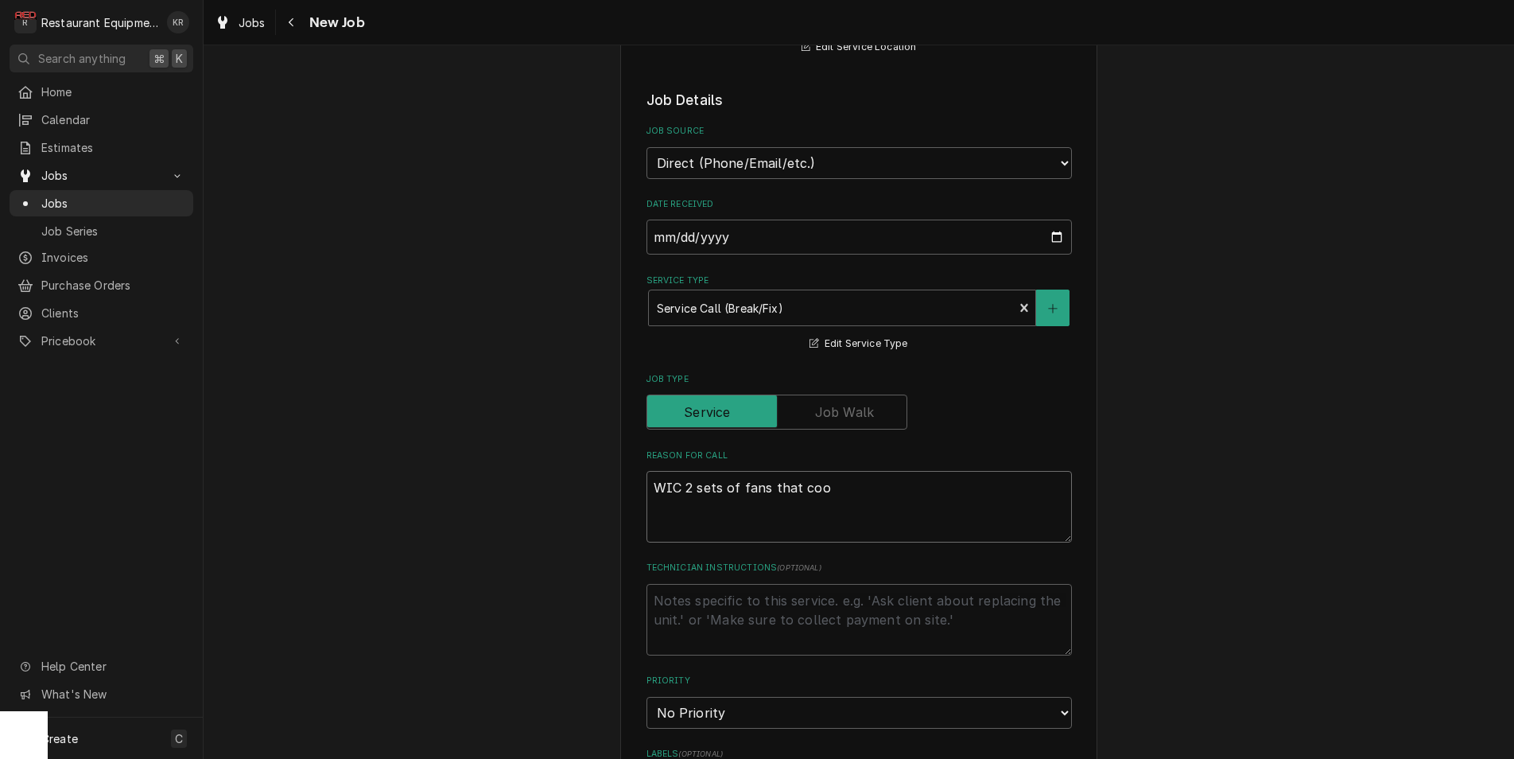
type textarea "WIC 2 sets of fans that cool"
type textarea "x"
type textarea "WIC 2 sets of fans that cool f"
type textarea "x"
type textarea "WIC 2 sets of fans that cool fu"
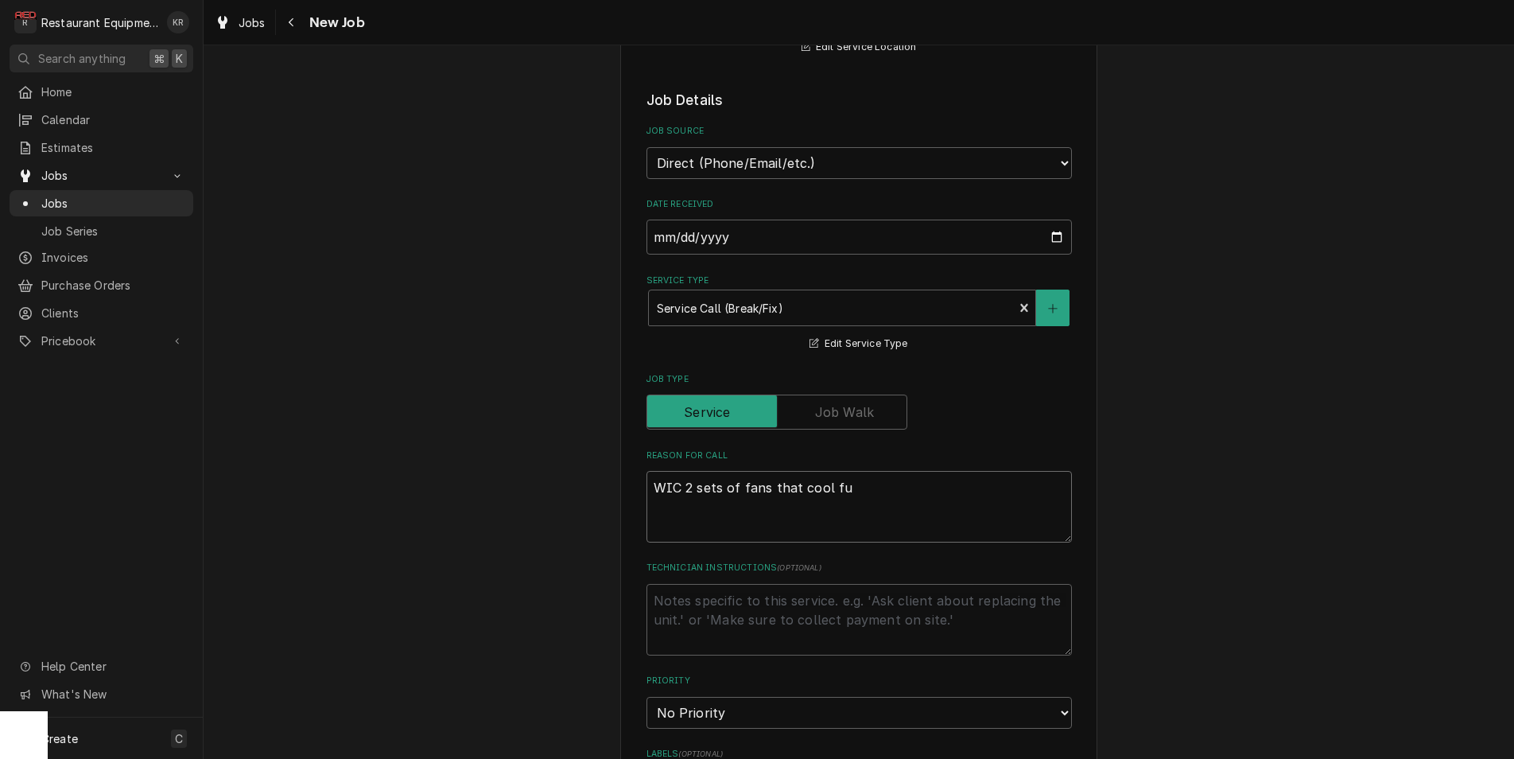
type textarea "x"
type textarea "WIC 2 sets of fans that cool fur"
type textarea "x"
type textarea "WIC 2 sets of fans that cool furt"
type textarea "x"
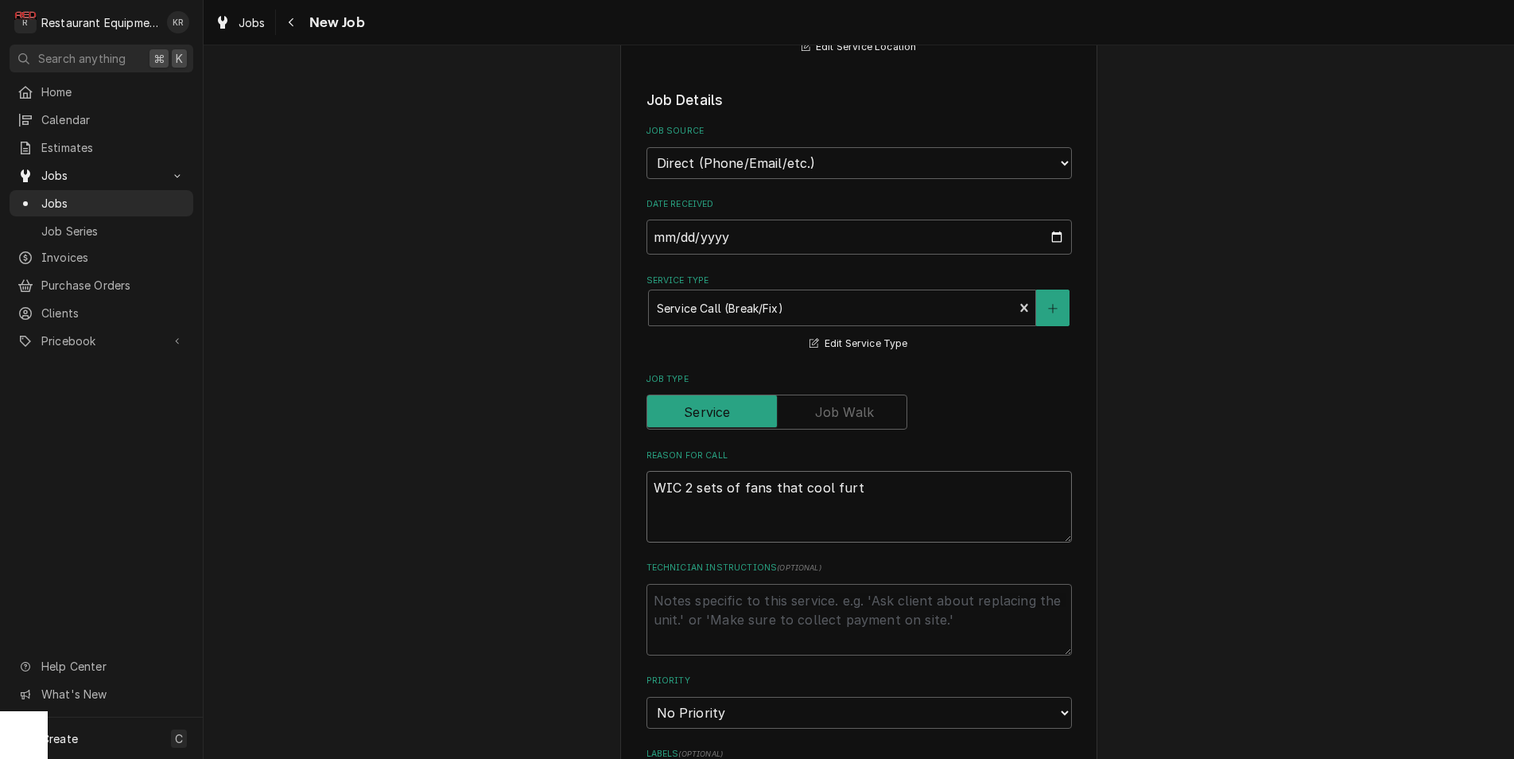
type textarea "WIC 2 sets of fans that cool furth"
type textarea "x"
type textarea "WIC 2 sets of fans that cool furthe"
type textarea "x"
type textarea "WIC 2 sets of fans that cool furthes"
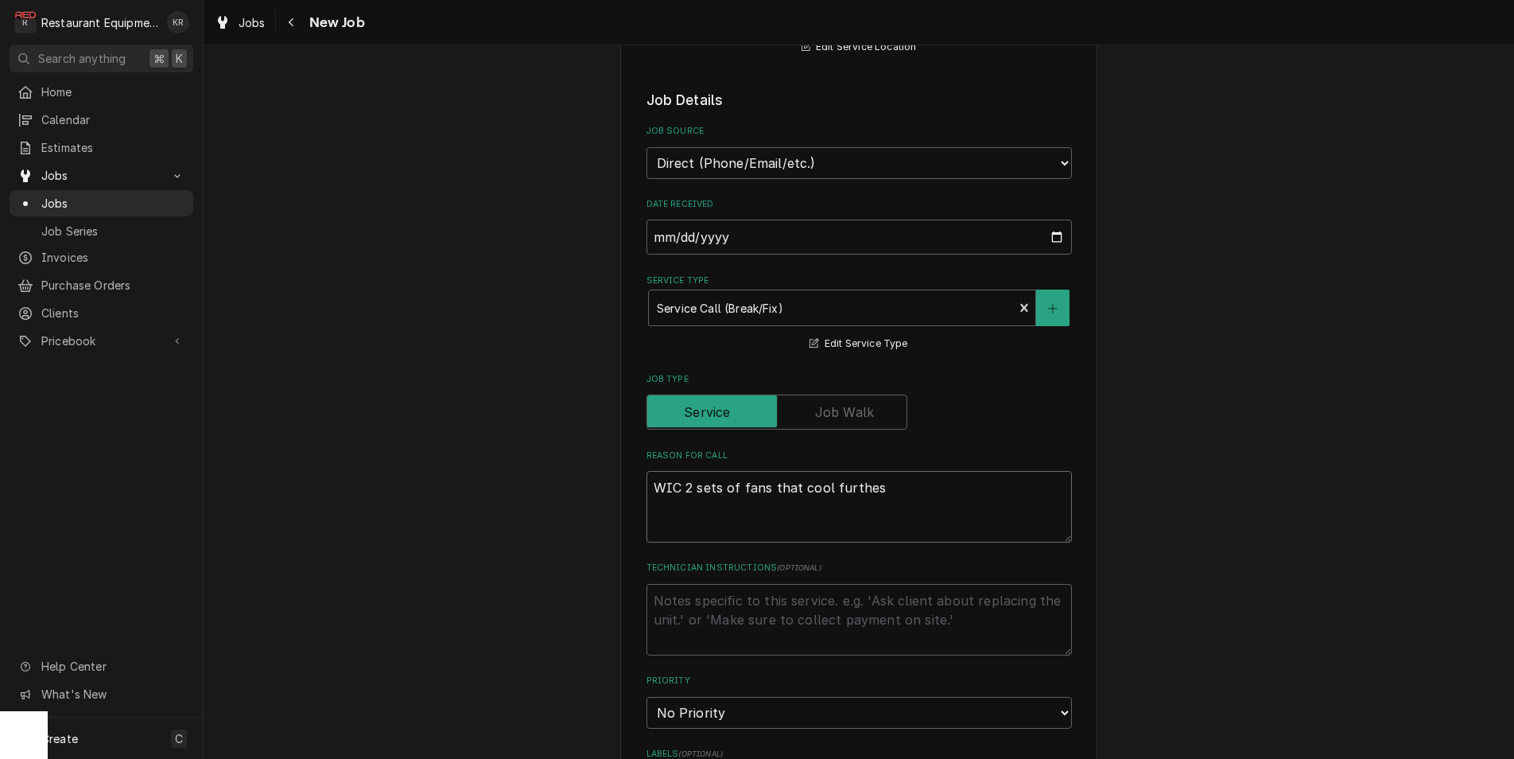
type textarea "x"
type textarea "WIC 2 sets of fans that cool furthest"
type textarea "x"
type textarea "WIC 2 sets of fans that cool furthest"
type textarea "x"
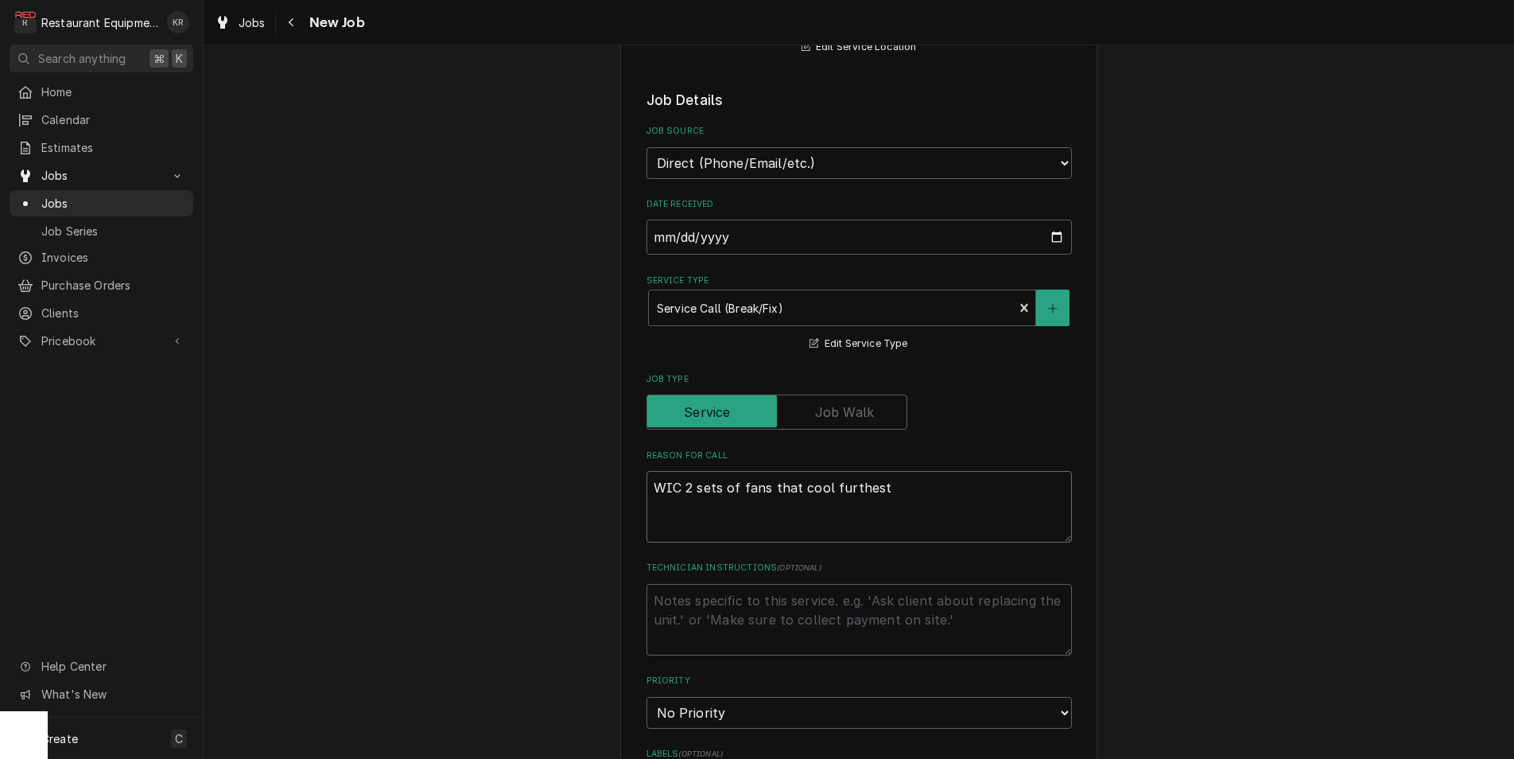
type textarea "WIC 2 sets of fans that cool furthest b"
type textarea "x"
type textarea "WIC 2 sets of fans that cool furthest ba"
type textarea "x"
type textarea "WIC 2 sets of fans that cool furthest bac"
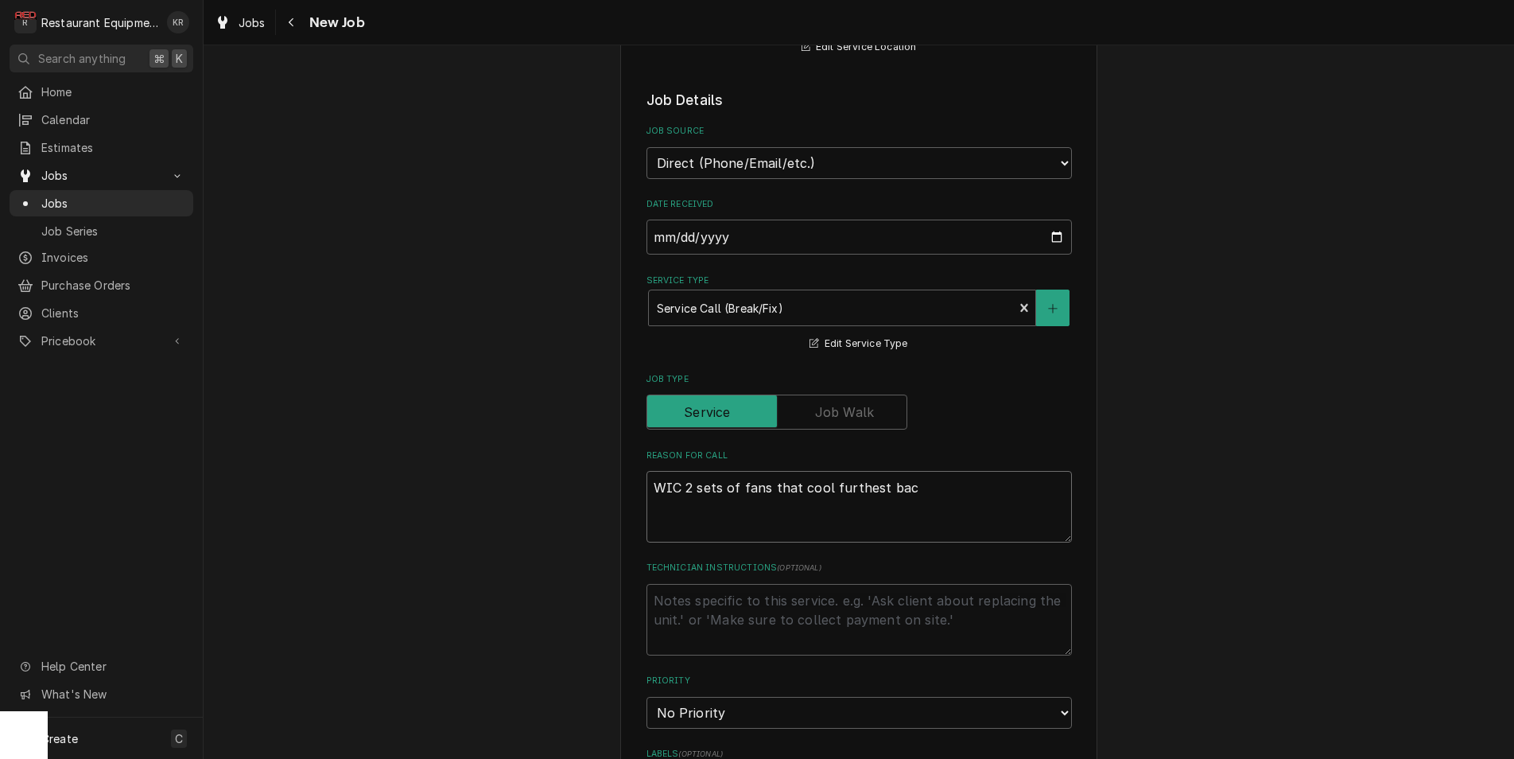
type textarea "x"
type textarea "WIC 2 sets of fans that cool furthest bacl"
type textarea "x"
type textarea "WIC 2 sets of fans that cool furthest bacl"
type textarea "x"
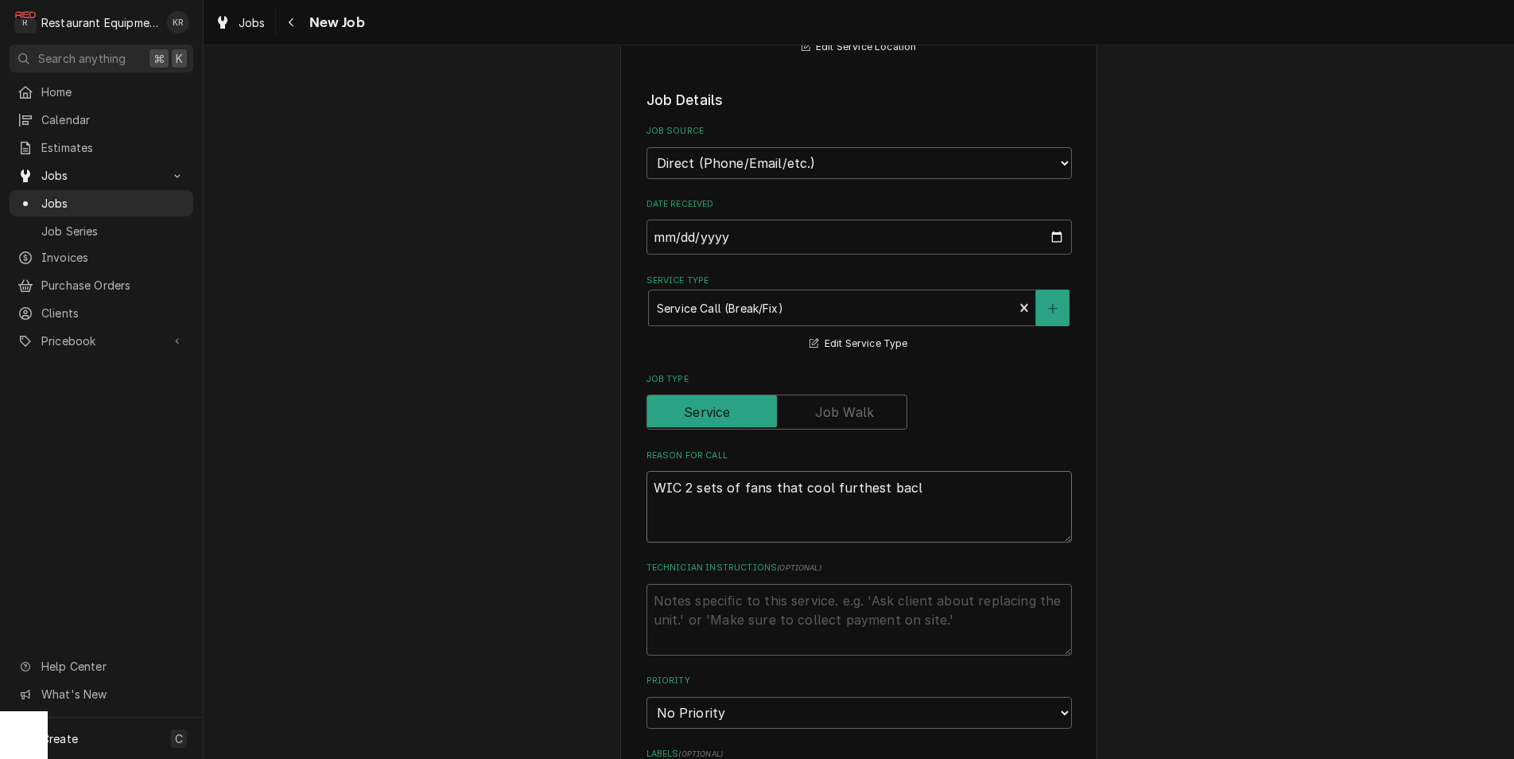
type textarea "WIC 2 sets of fans that cool furthest bacl h"
type textarea "x"
type textarea "WIC 2 sets of fans that cool furthest bacl ha"
type textarea "x"
type textarea "WIC 2 sets of fans that cool furthest bacl has"
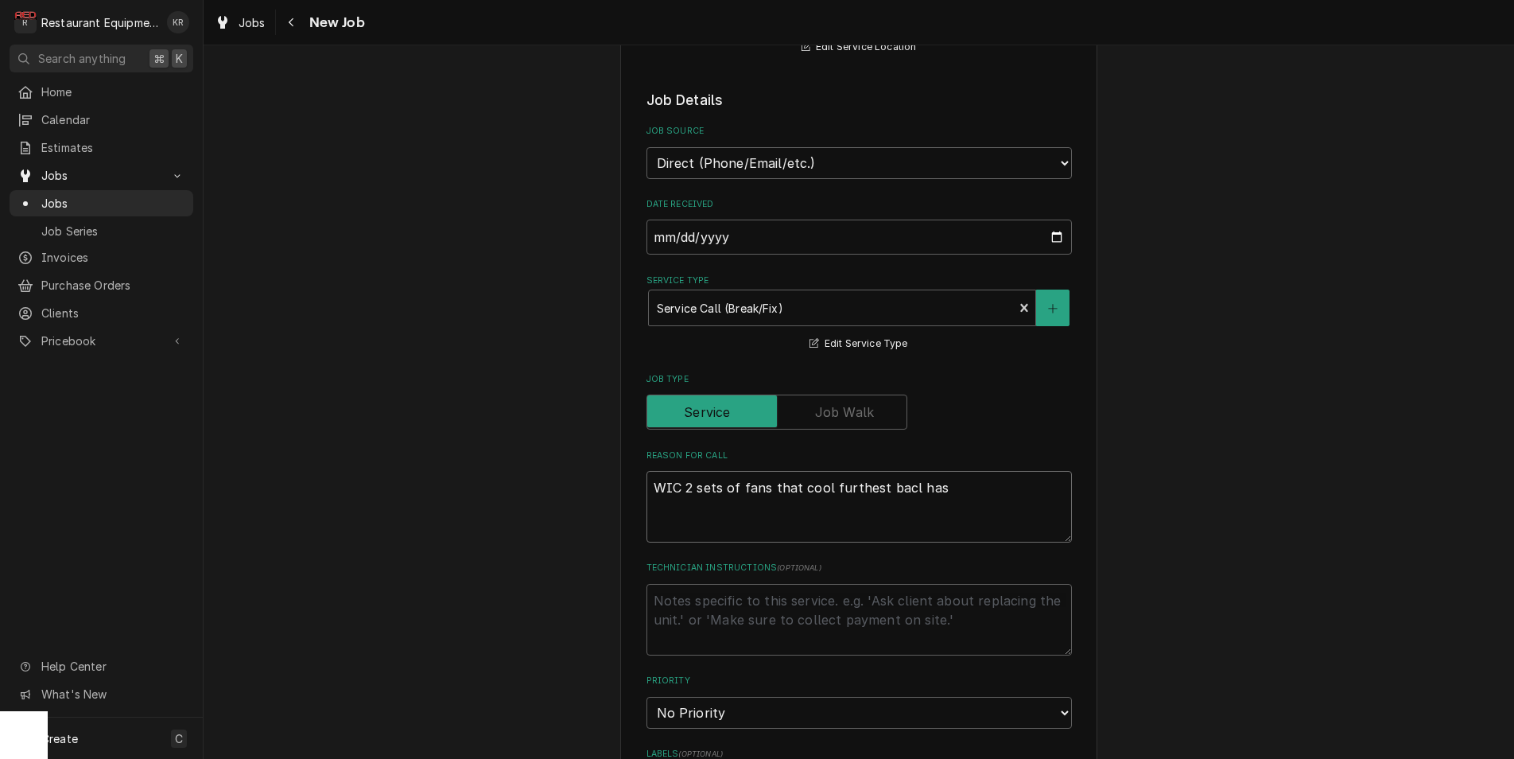
type textarea "x"
type textarea "WIC 2 sets of fans that cool furthest bacl has"
type textarea "x"
type textarea "WIC 2 sets of fans that cool furthest bacl has w"
type textarea "x"
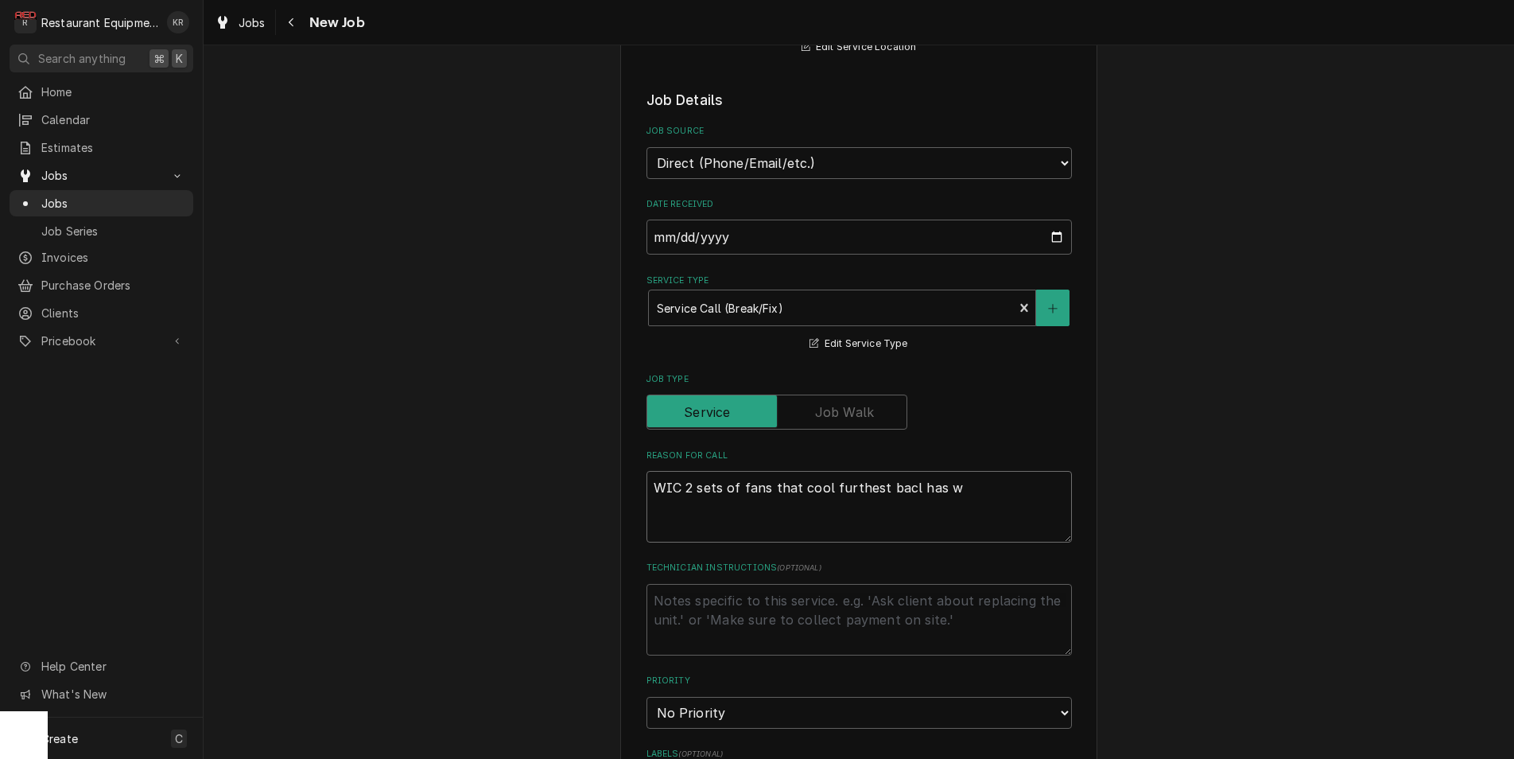
type textarea "WIC 2 sets of fans that cool furthest bacl has wa"
type textarea "x"
type textarea "WIC 2 sets of fans that cool furthest bacl has wat"
type textarea "x"
type textarea "WIC 2 sets of fans that cool furthest bacl has wate"
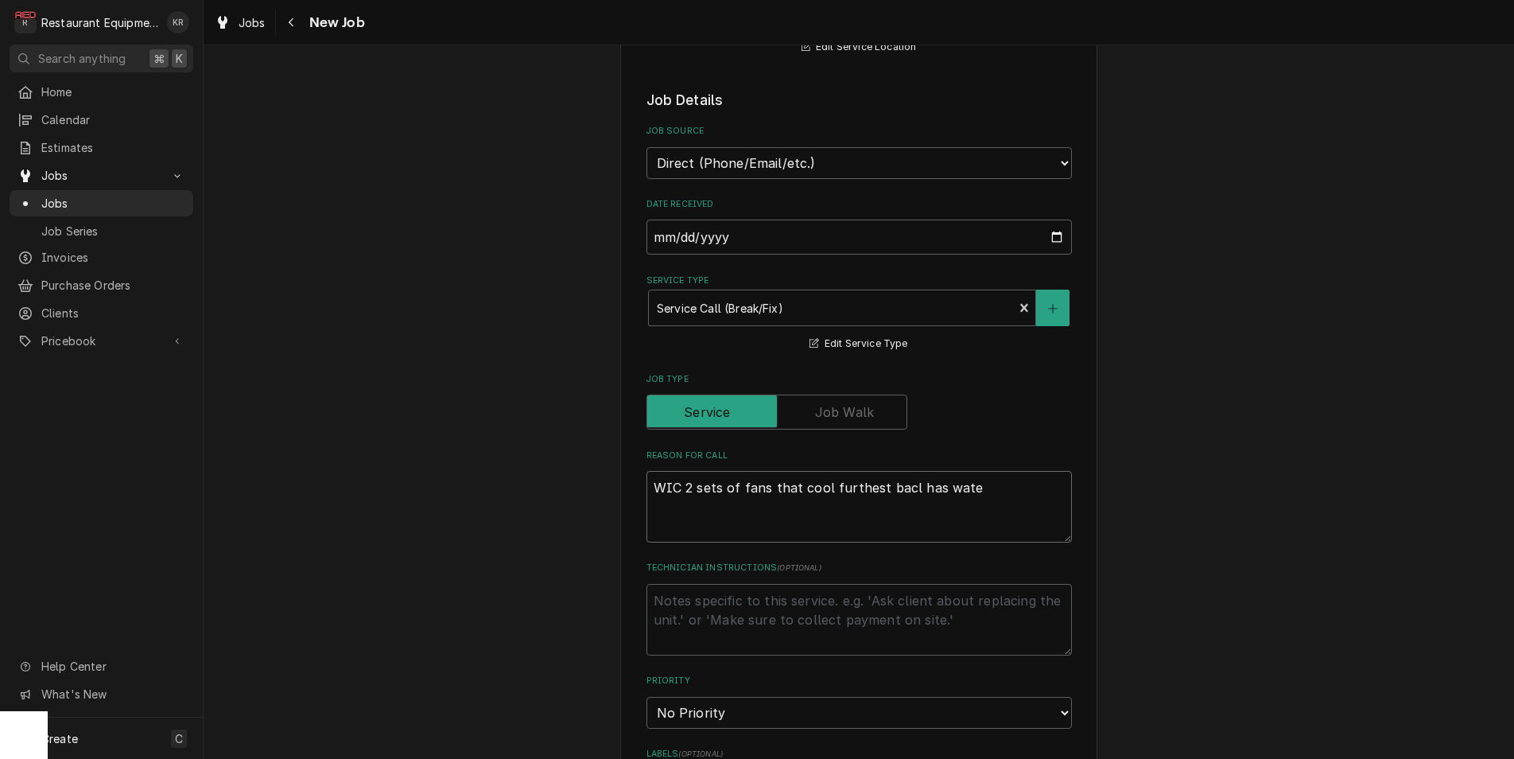
type textarea "x"
type textarea "WIC 2 sets of fans that cool furthest bacl has water"
type textarea "x"
type textarea "WIC 2 sets of fans that cool furthest bacl has water"
type textarea "x"
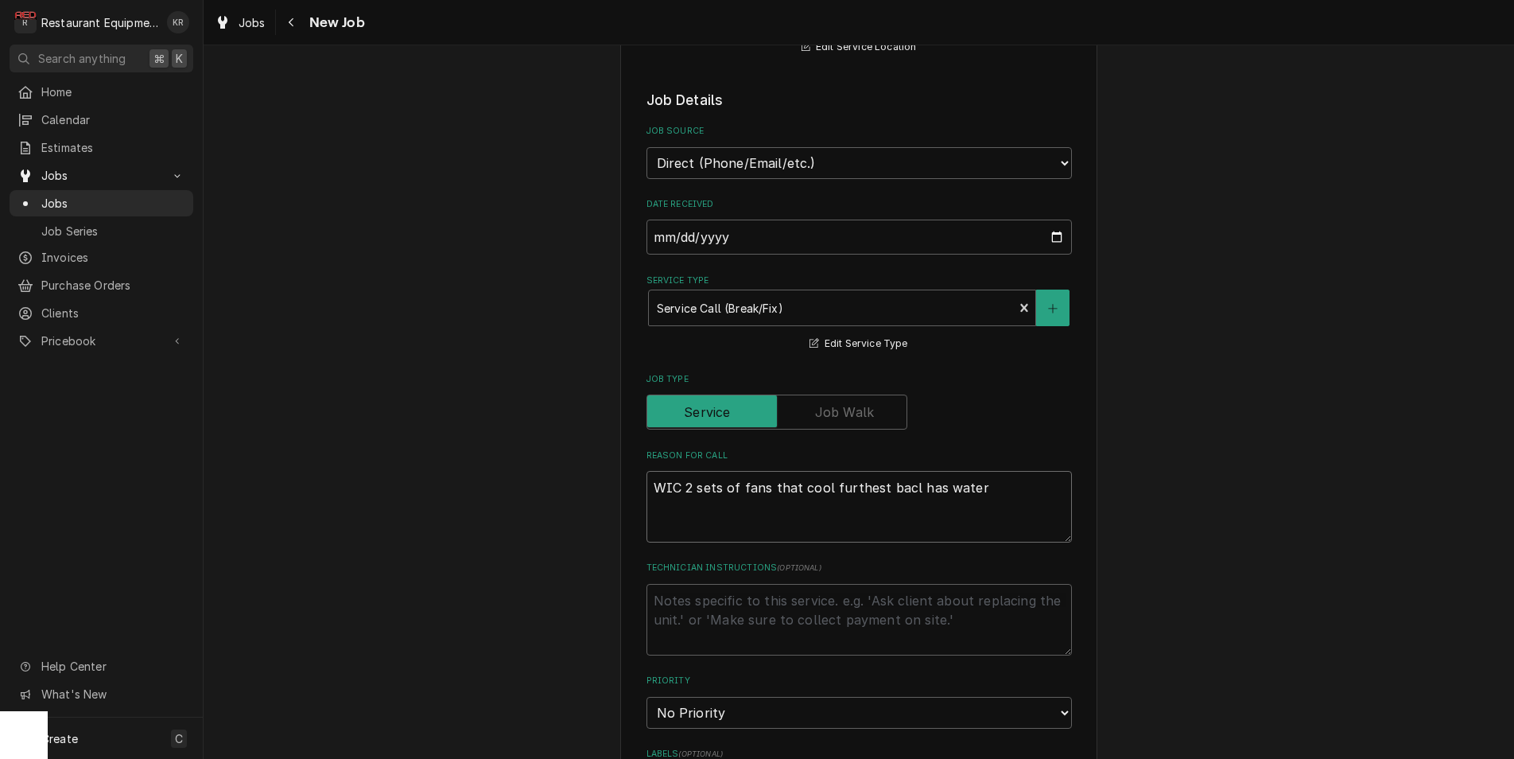
type textarea "WIC 2 sets of fans that cool furthest bacl has water p"
type textarea "x"
type textarea "WIC 2 sets of fans that cool furthest bacl has water po"
type textarea "x"
type textarea "WIC 2 sets of fans that cool furthest bacl has water poo"
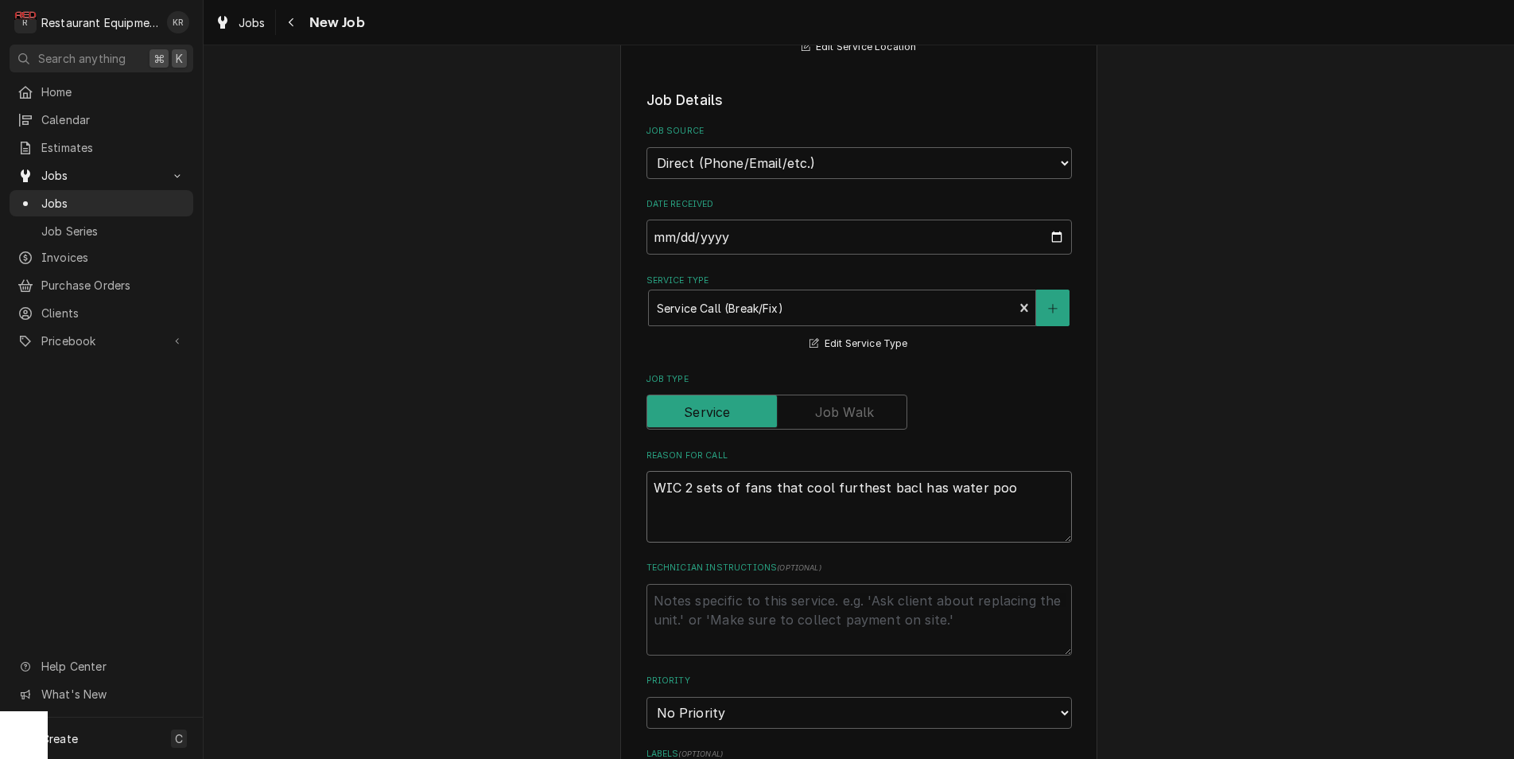
type textarea "x"
type textarea "WIC 2 sets of fans that cool furthest bacl has water pool"
type textarea "x"
type textarea "WIC 2 sets of fans that cool furthest bacl has water poole"
type textarea "x"
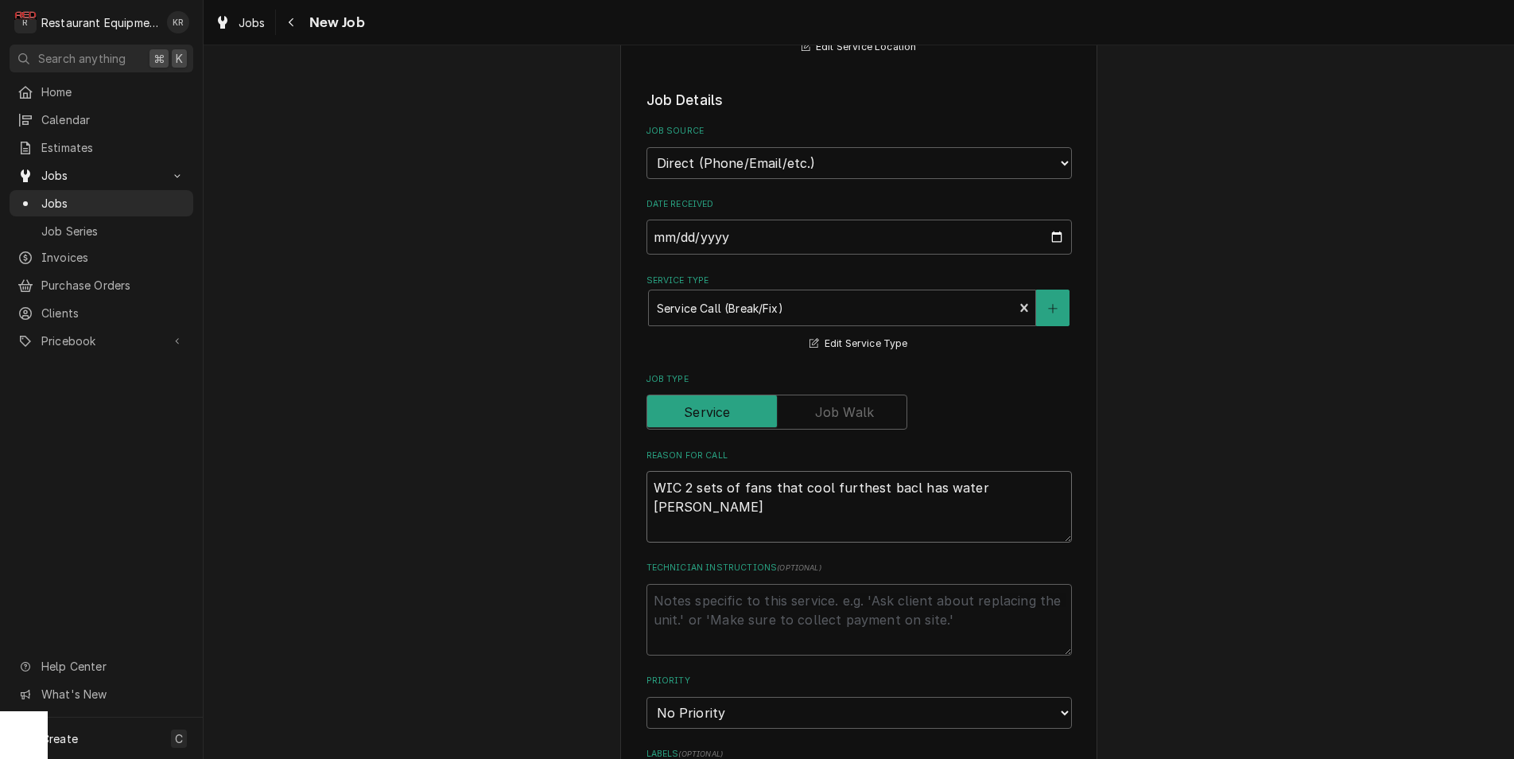
type textarea "WIC 2 sets of fans that cool furthest bacl has water pooled"
type textarea "x"
type textarea "WIC 2 sets of fans that cool furthest bacl has water pooled"
type textarea "x"
type textarea "WIC 2 sets of fans that cool furthest bacl has water pooled u"
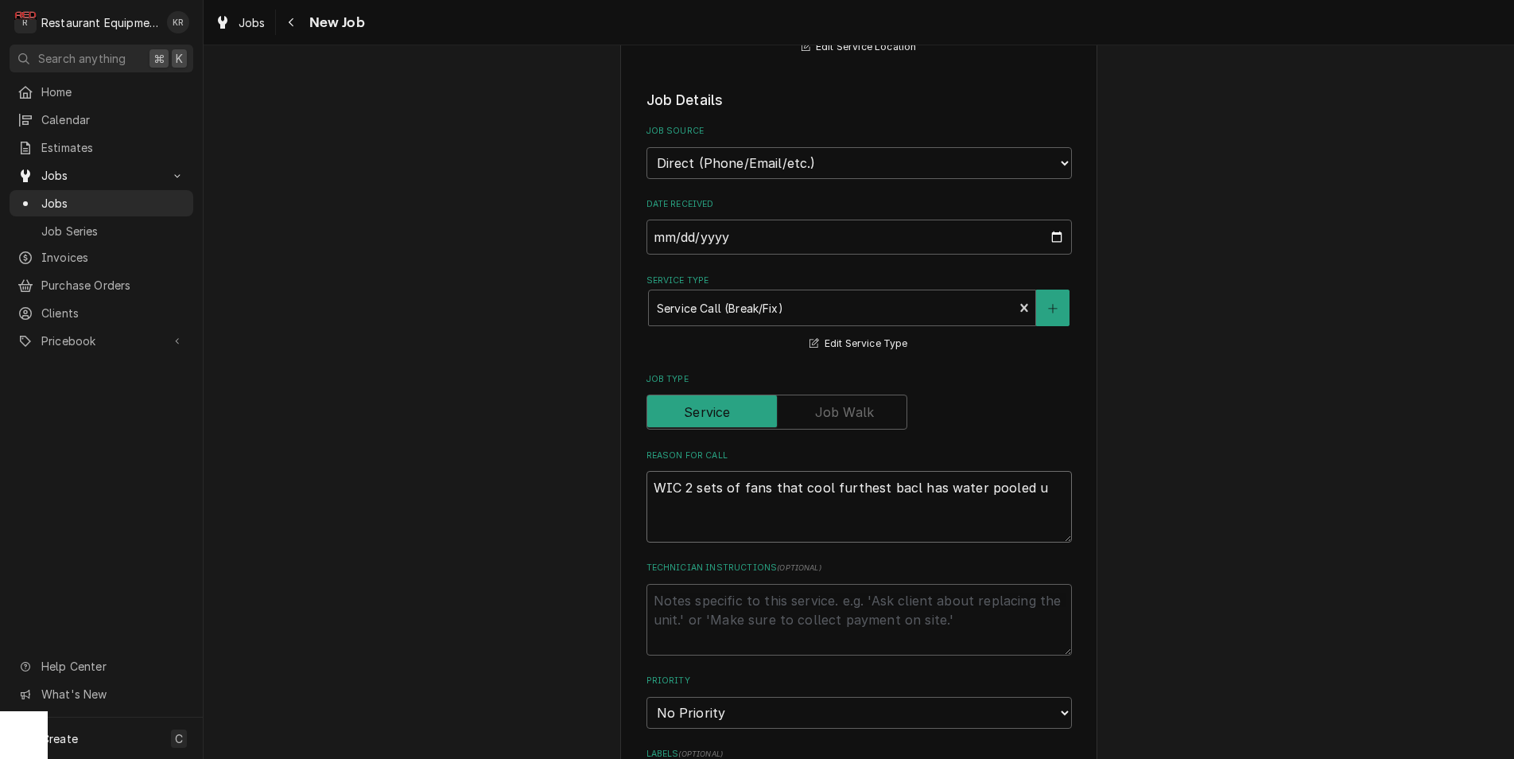
type textarea "x"
type textarea "WIC 2 sets of fans that cool furthest bacl has water pooled un"
type textarea "x"
type textarea "WIC 2 sets of fans that cool furthest bacl has water pooled und"
type textarea "x"
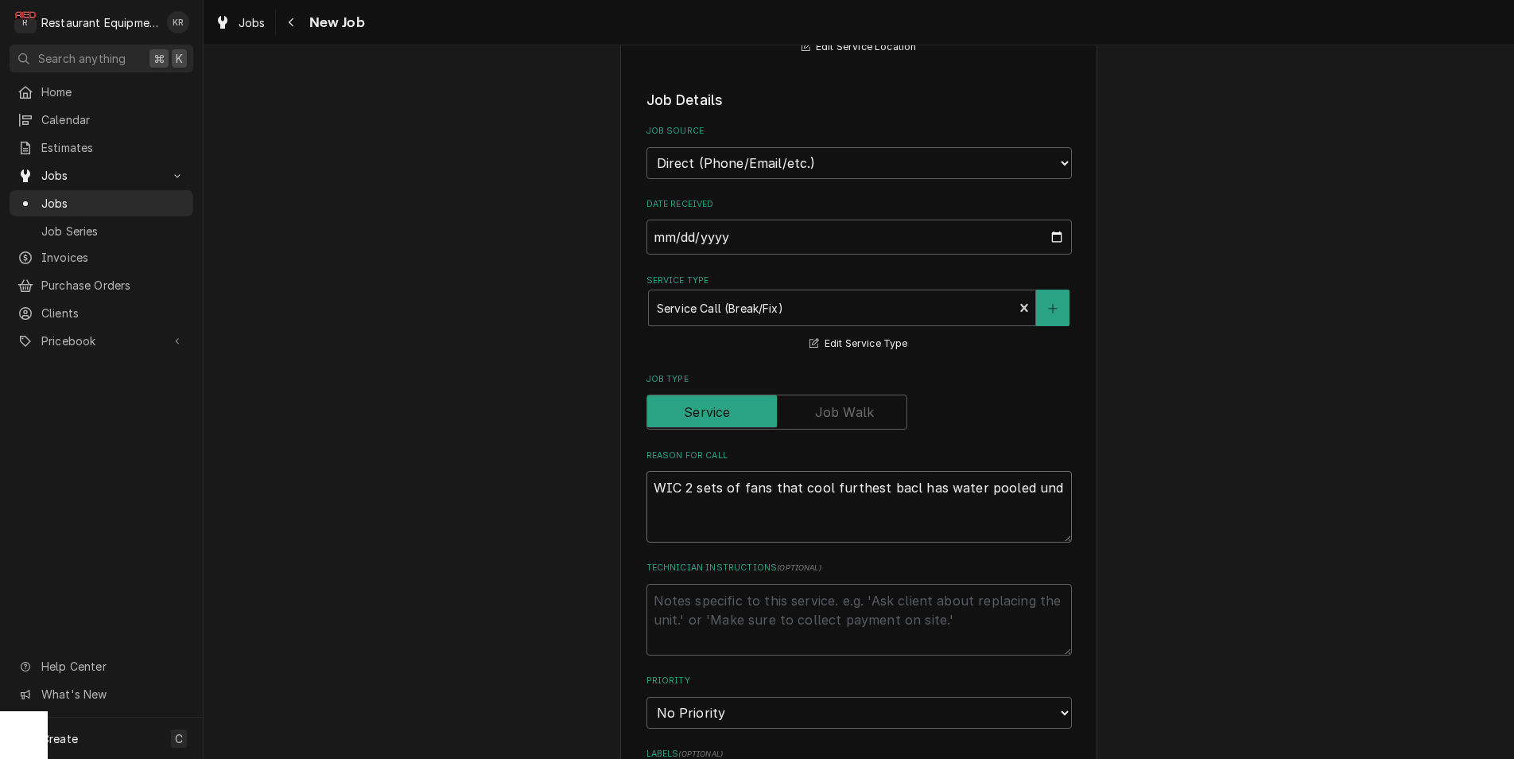
type textarea "WIC 2 sets of fans that cool furthest bacl has water pooled unde"
type textarea "x"
type textarea "WIC 2 sets of fans that cool furthest bacl has water pooled under"
type textarea "x"
type textarea "WIC 2 sets of fans that cool furthest bacl has water pooled under i"
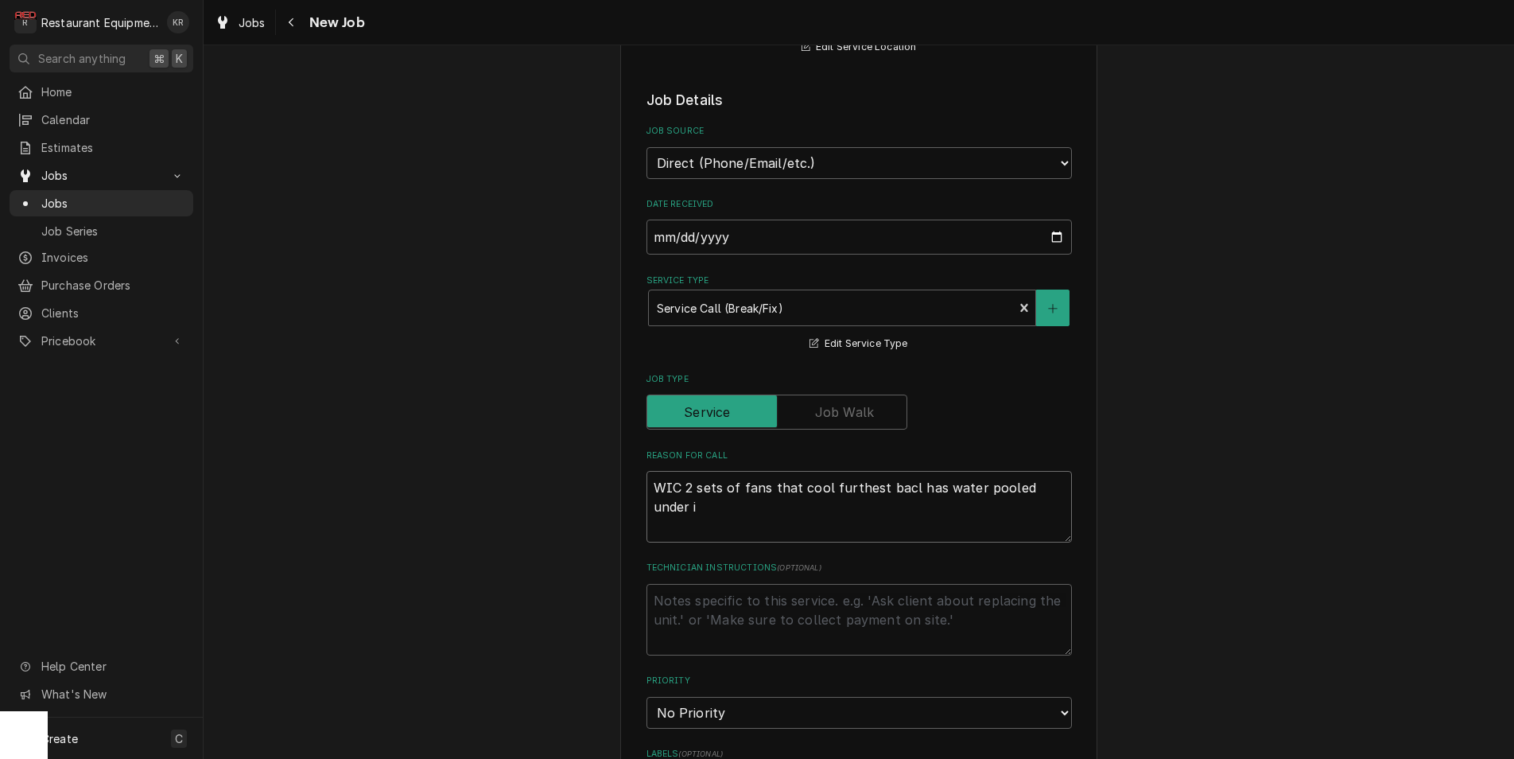
type textarea "x"
type textarea "WIC 2 sets of fans that cool furthest bacl has water pooled under it"
click at [908, 486] on textarea "WIC 2 sets of fans that cool furthest bacl has water pooled under it" at bounding box center [860, 507] width 426 height 72
type textarea "x"
type textarea "WIC 2 sets of fans that cool furthest bac has water pooled under it"
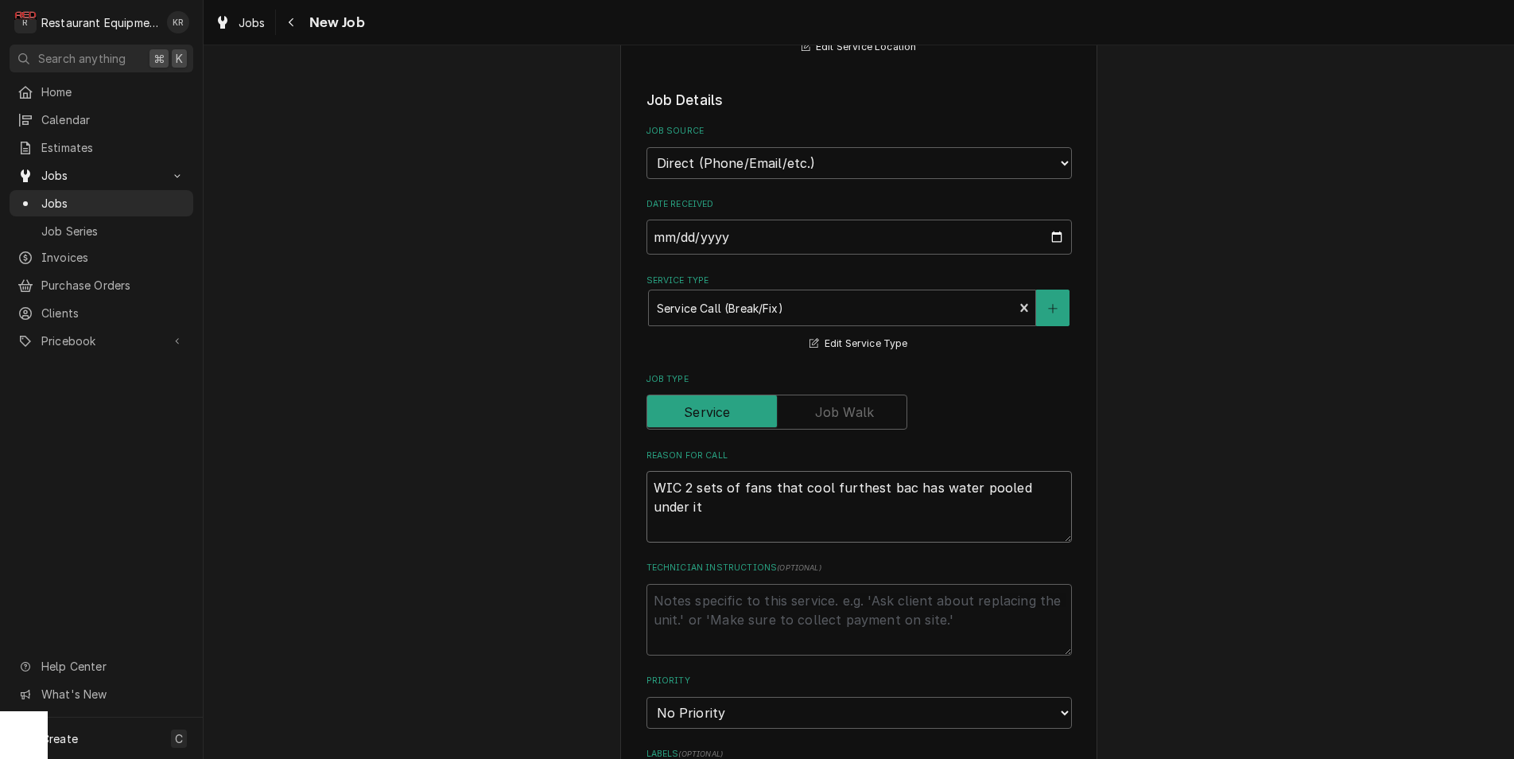
type textarea "x"
type textarea "WIC 2 sets of fans that cool furthest back has water pooled under it"
type textarea "x"
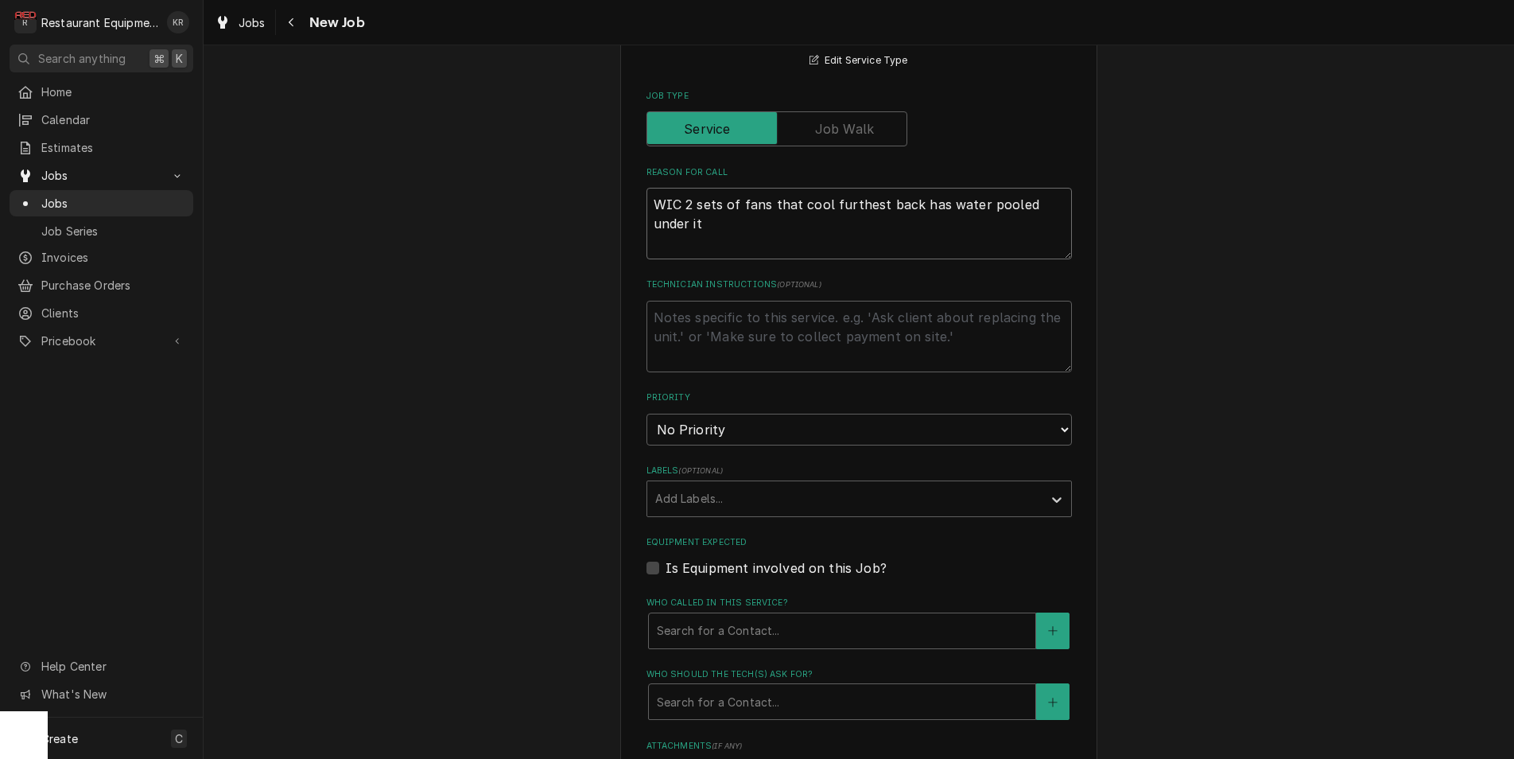
scroll to position [671, 0]
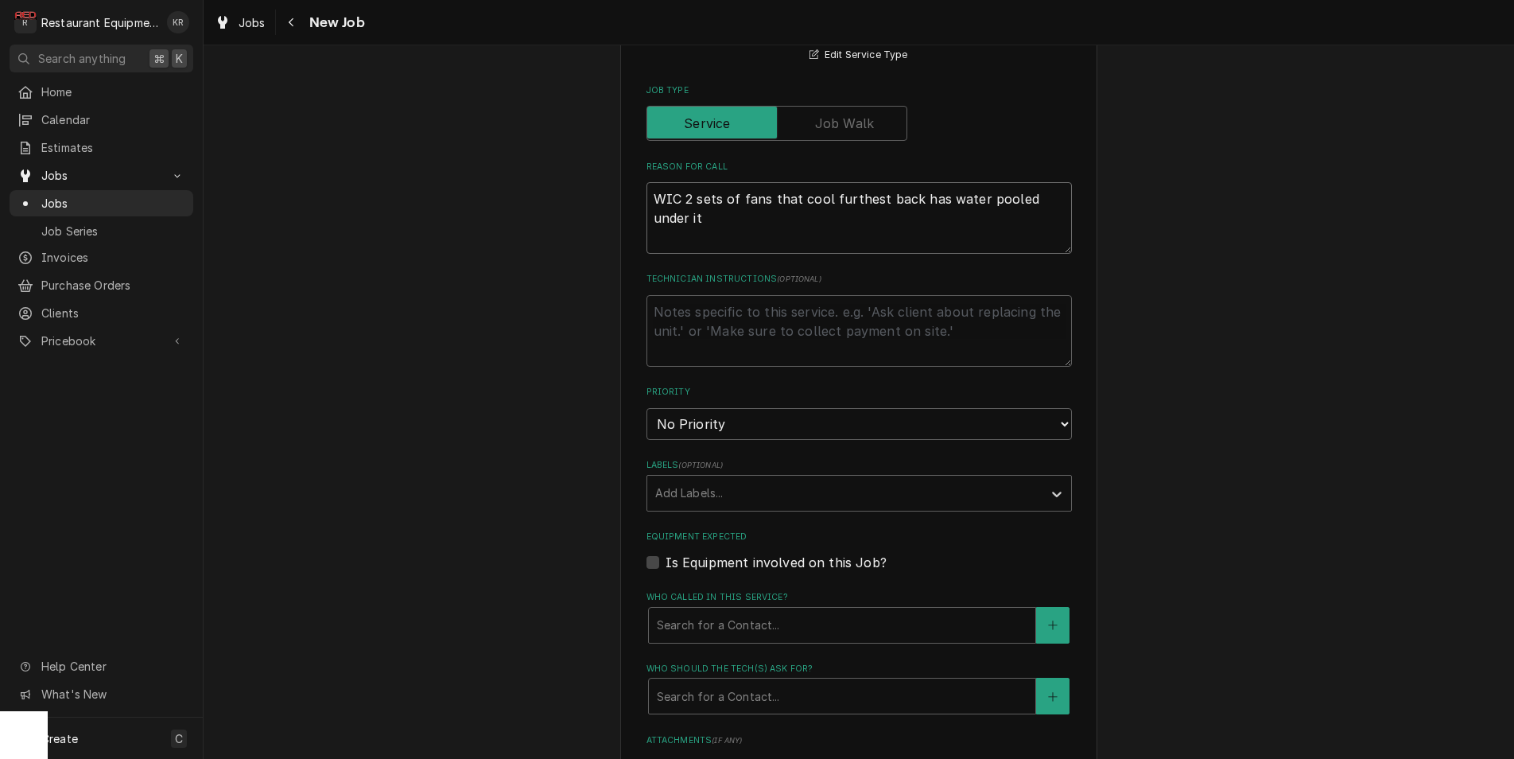
type textarea "WIC 2 sets of fans that cool furthest back has water pooled under it"
select select "2"
click option "High" at bounding box center [0, 0] width 0 height 0
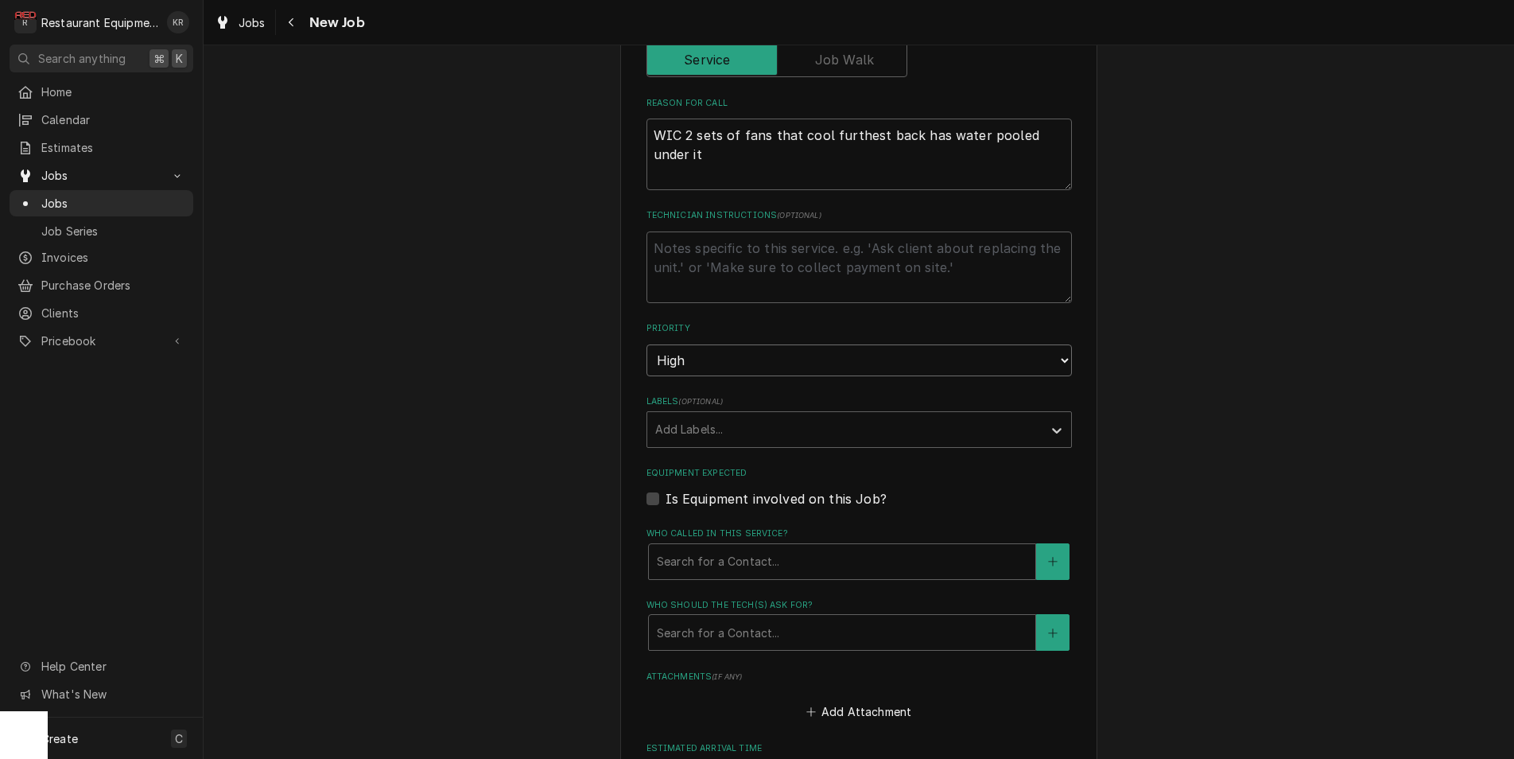
scroll to position [744, 0]
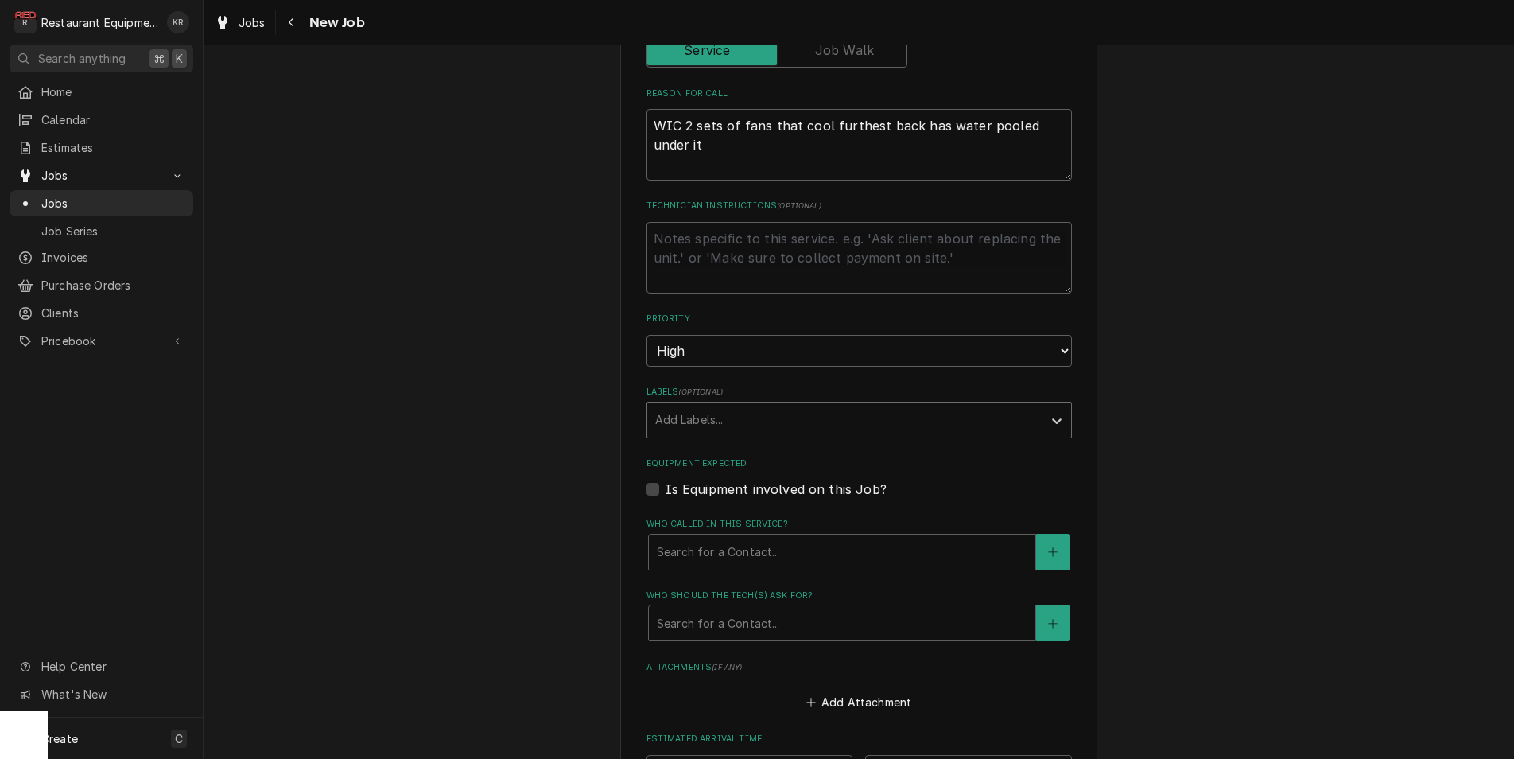
click at [930, 421] on div "Labels" at bounding box center [844, 420] width 379 height 29
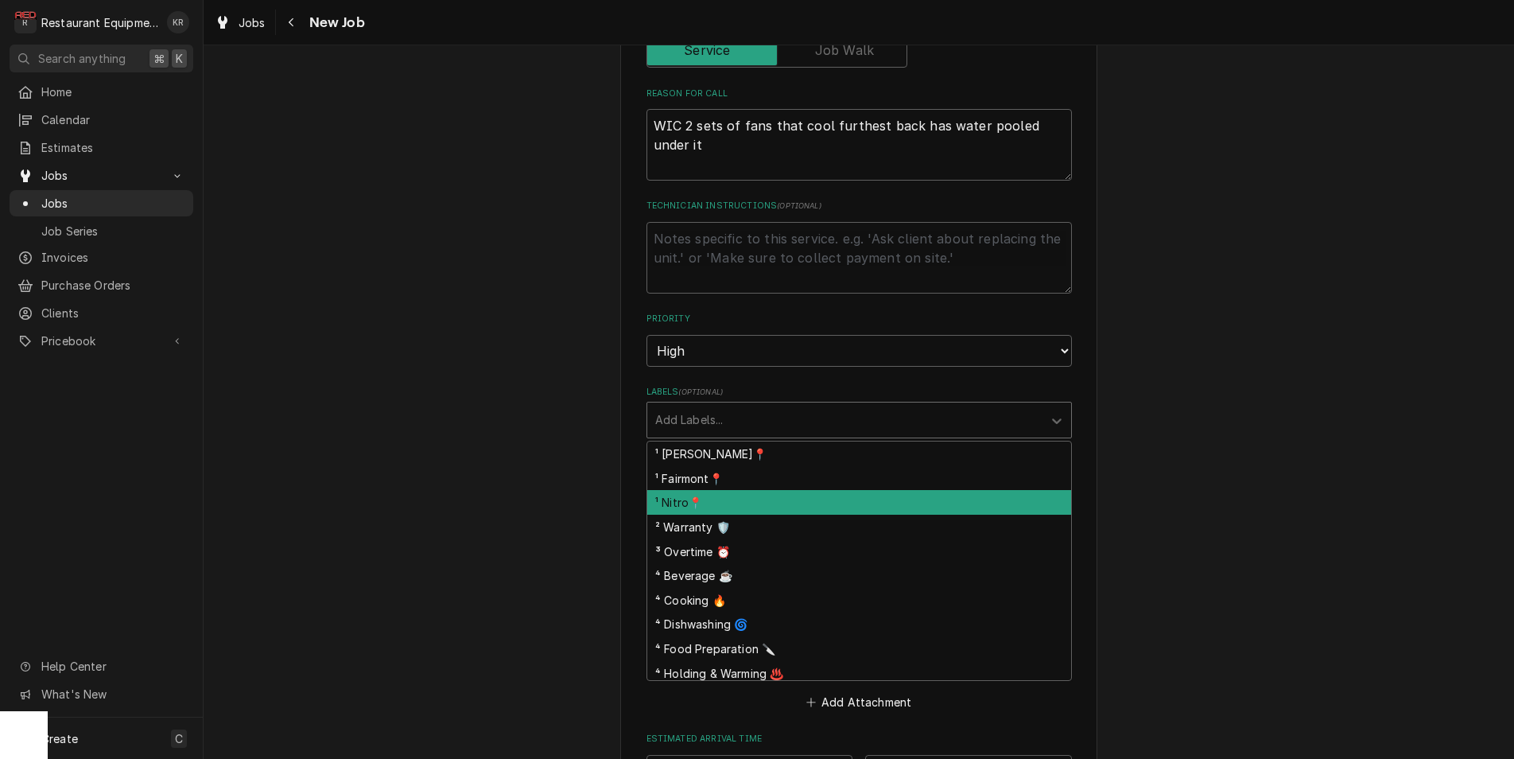
click at [871, 502] on div "¹ Nitro📍" at bounding box center [859, 502] width 424 height 25
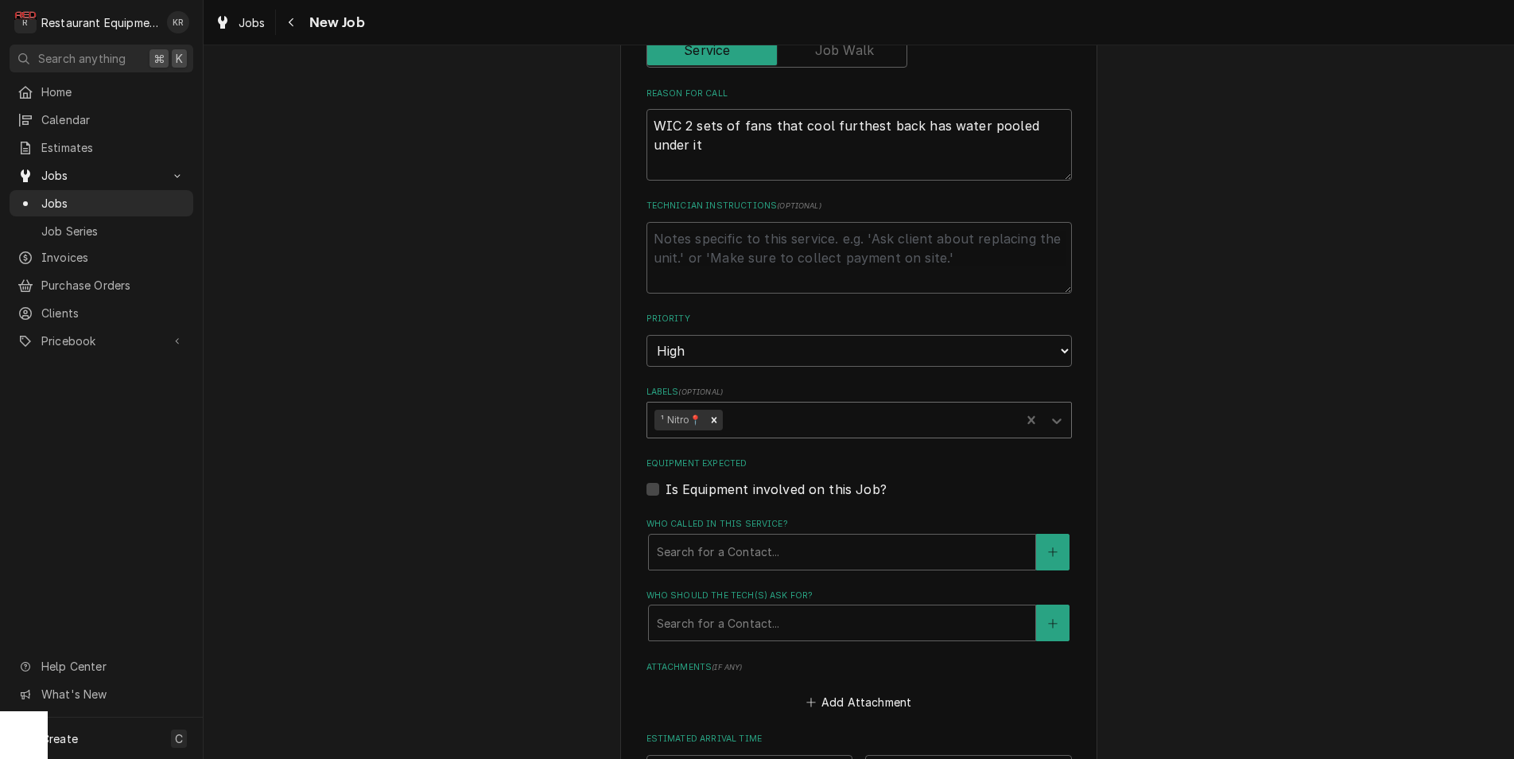
click at [873, 416] on div "Labels" at bounding box center [868, 420] width 287 height 29
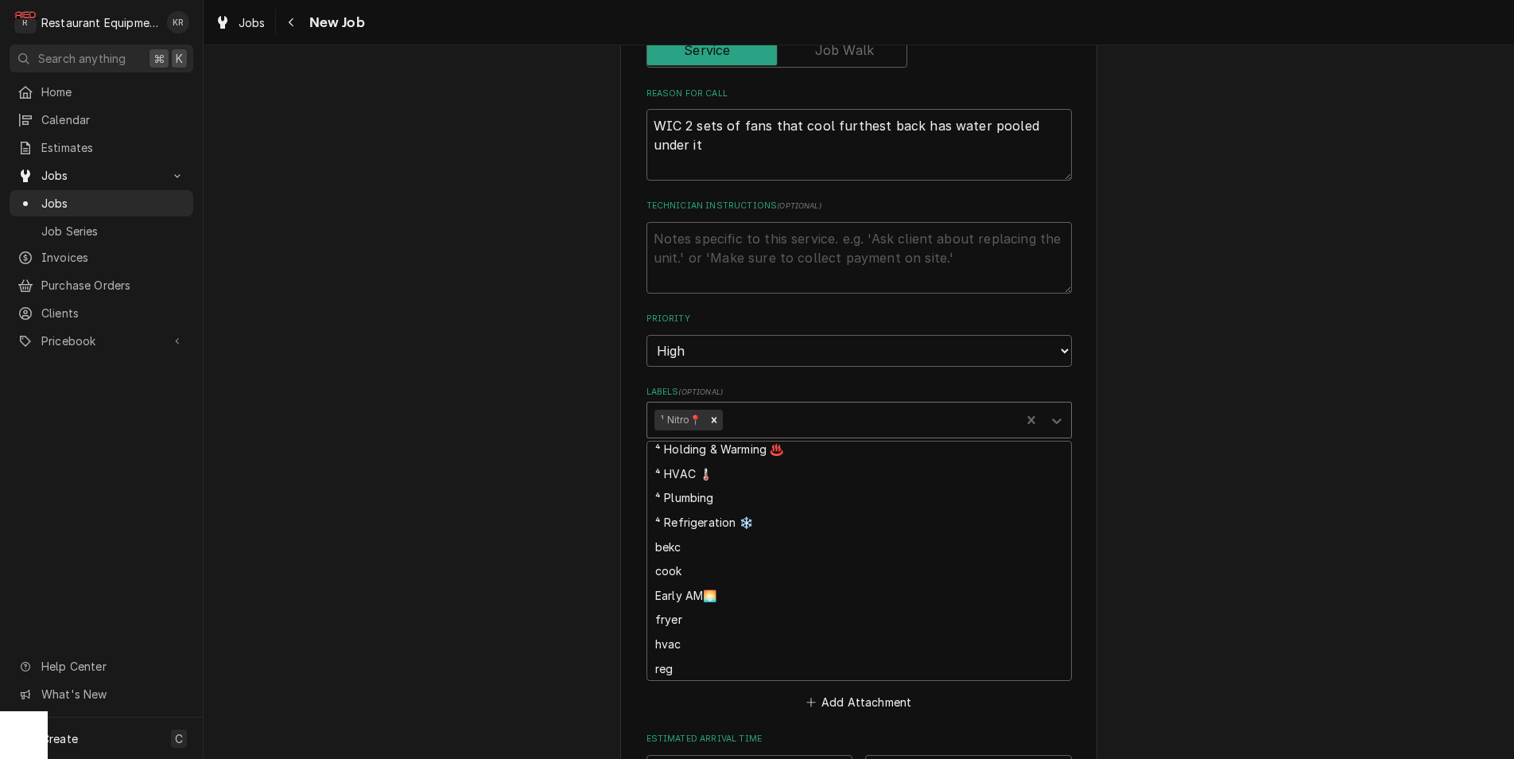
scroll to position [200, 0]
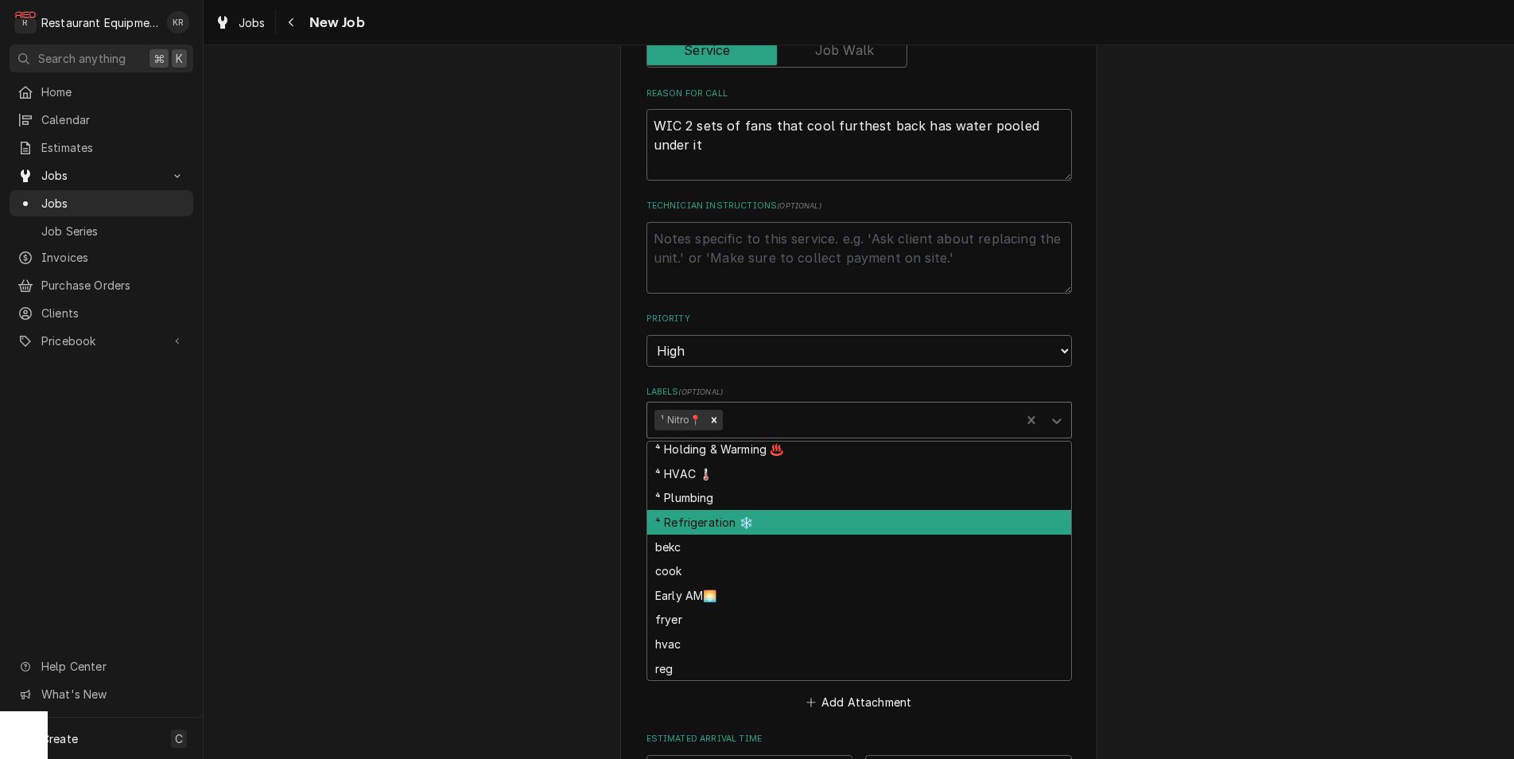
click at [772, 513] on div "⁴ Refrigeration ❄️" at bounding box center [859, 522] width 424 height 25
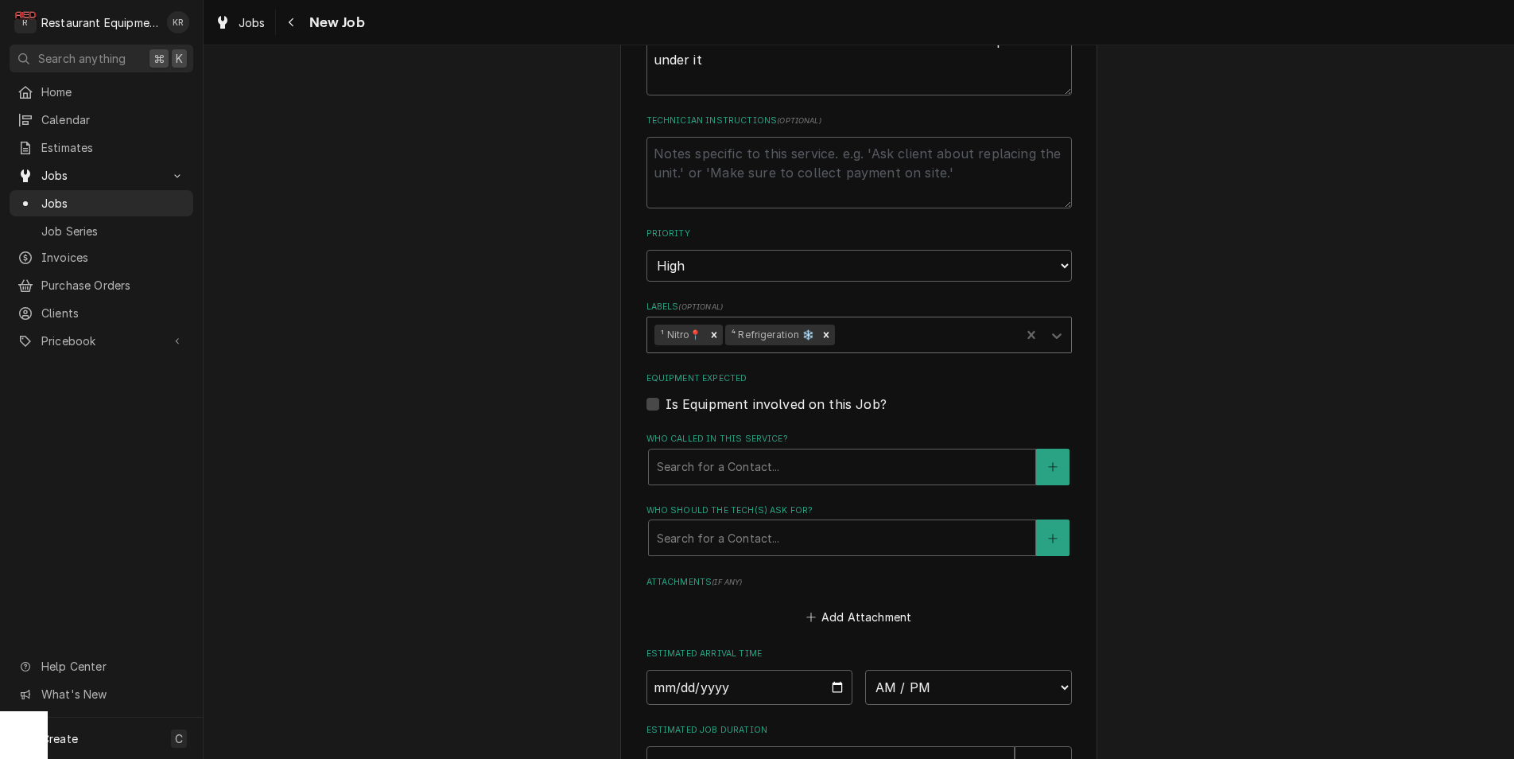
scroll to position [831, 0]
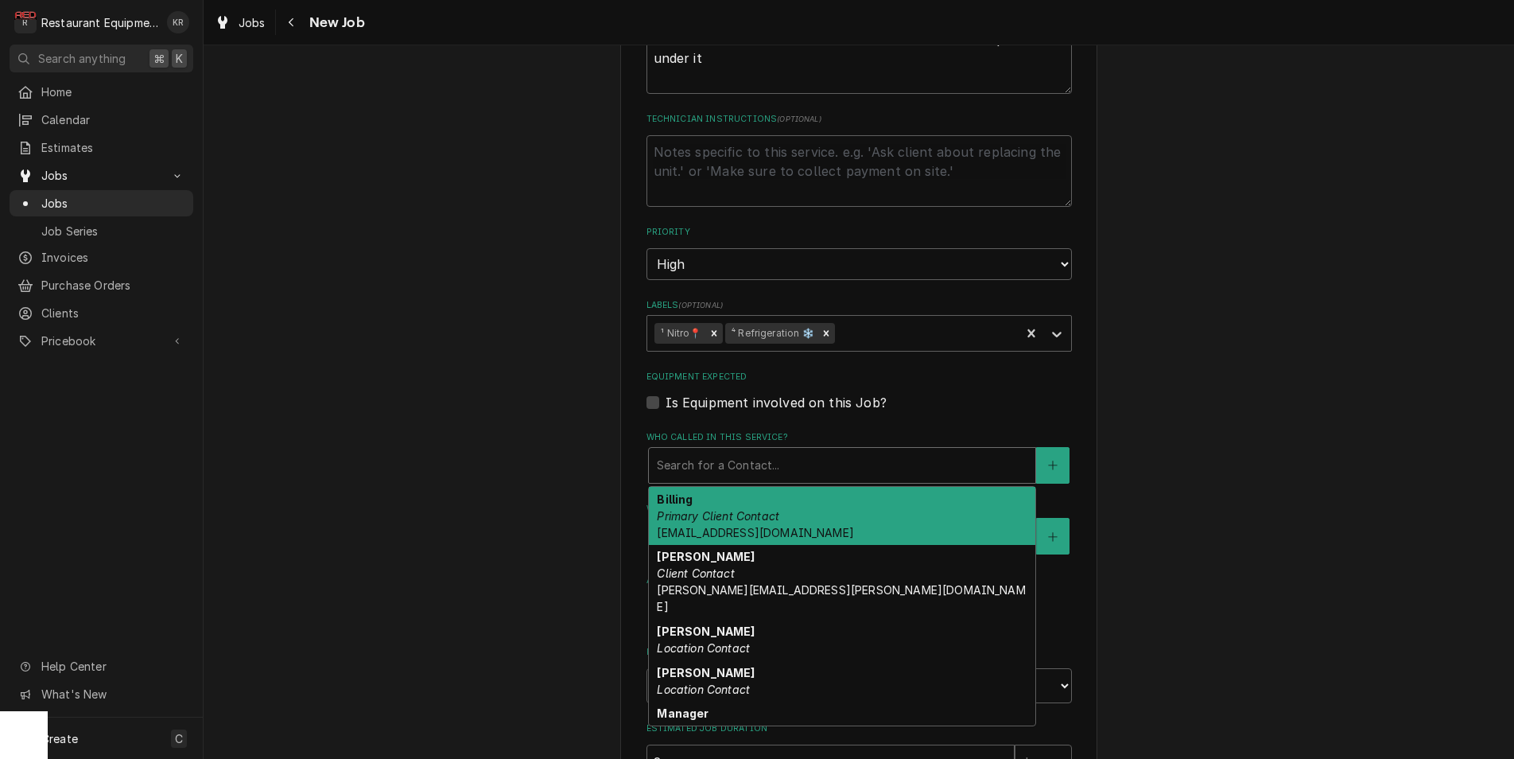
click at [886, 471] on div "Who called in this service?" at bounding box center [842, 465] width 371 height 29
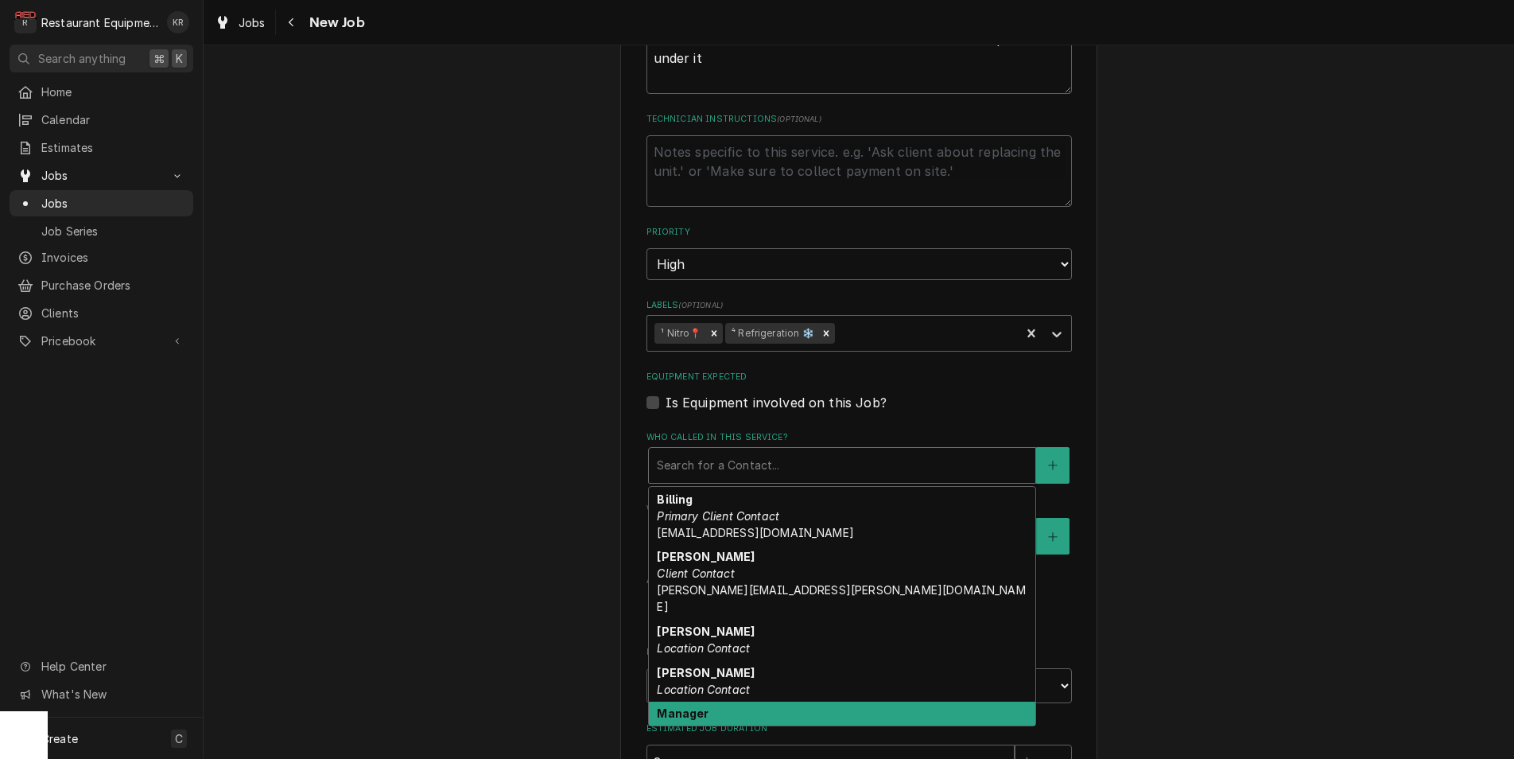
click at [819, 703] on div "Manager Location Contact" at bounding box center [842, 722] width 387 height 41
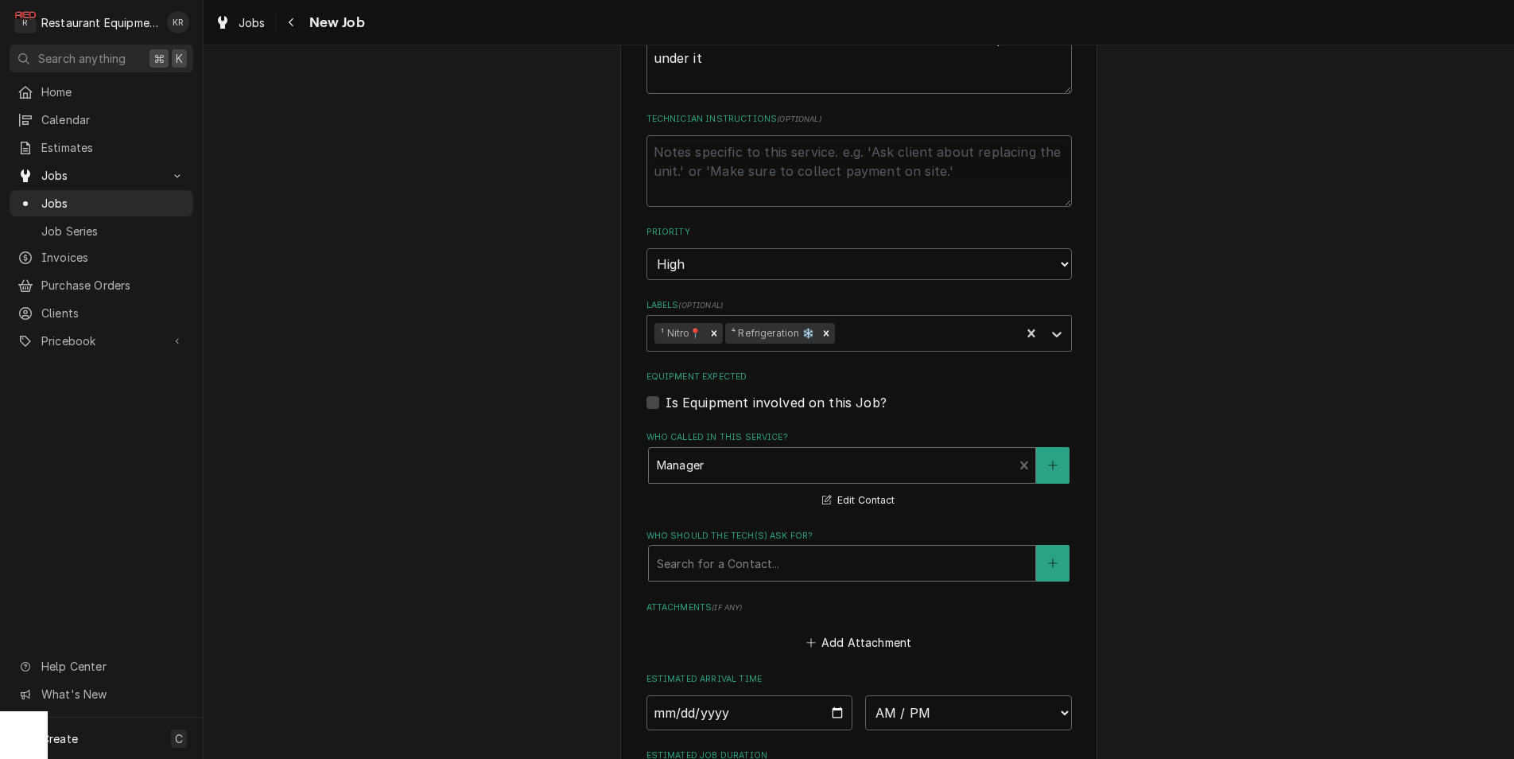
click at [814, 569] on div "Who should the tech(s) ask for?" at bounding box center [842, 563] width 371 height 29
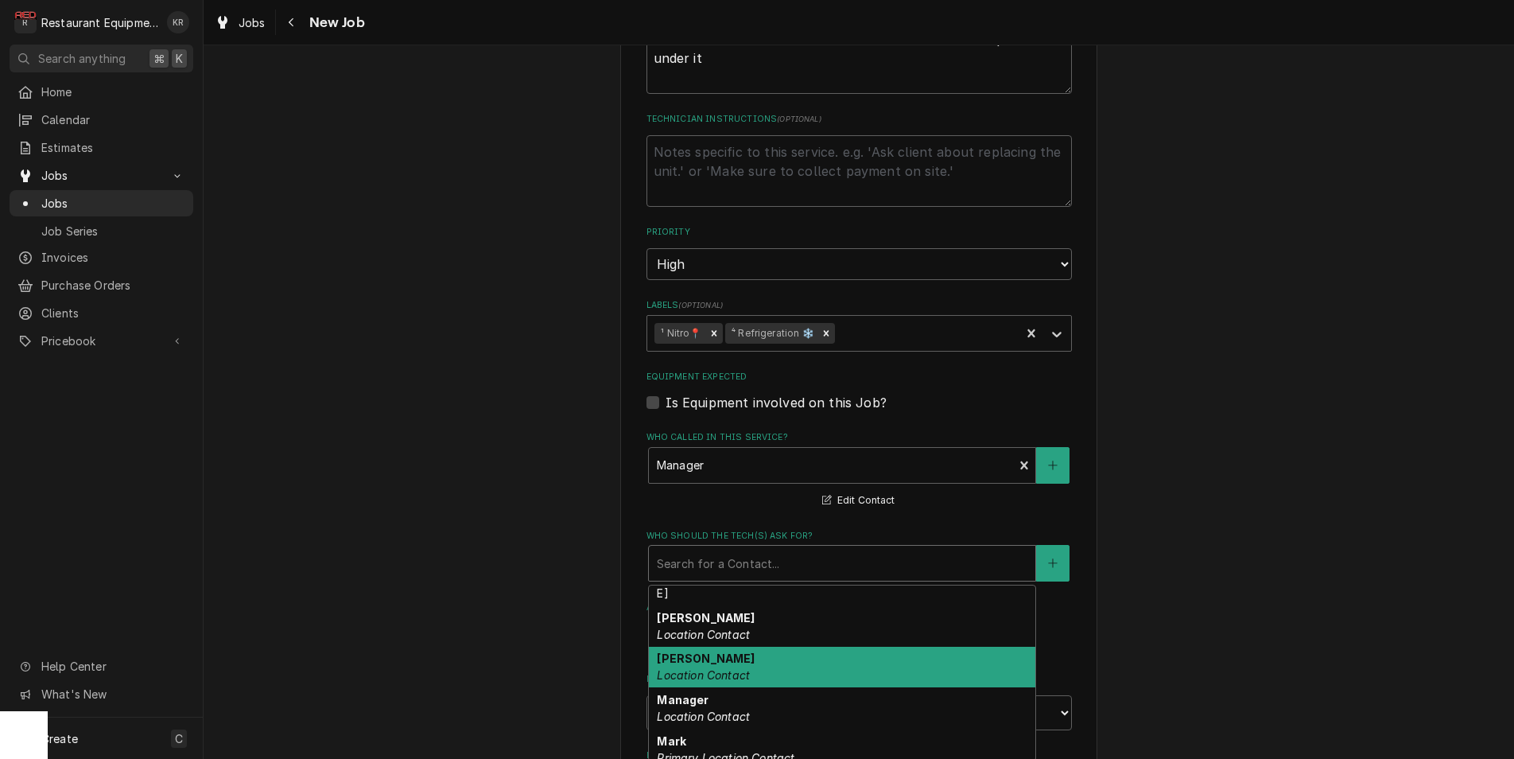
scroll to position [122, 0]
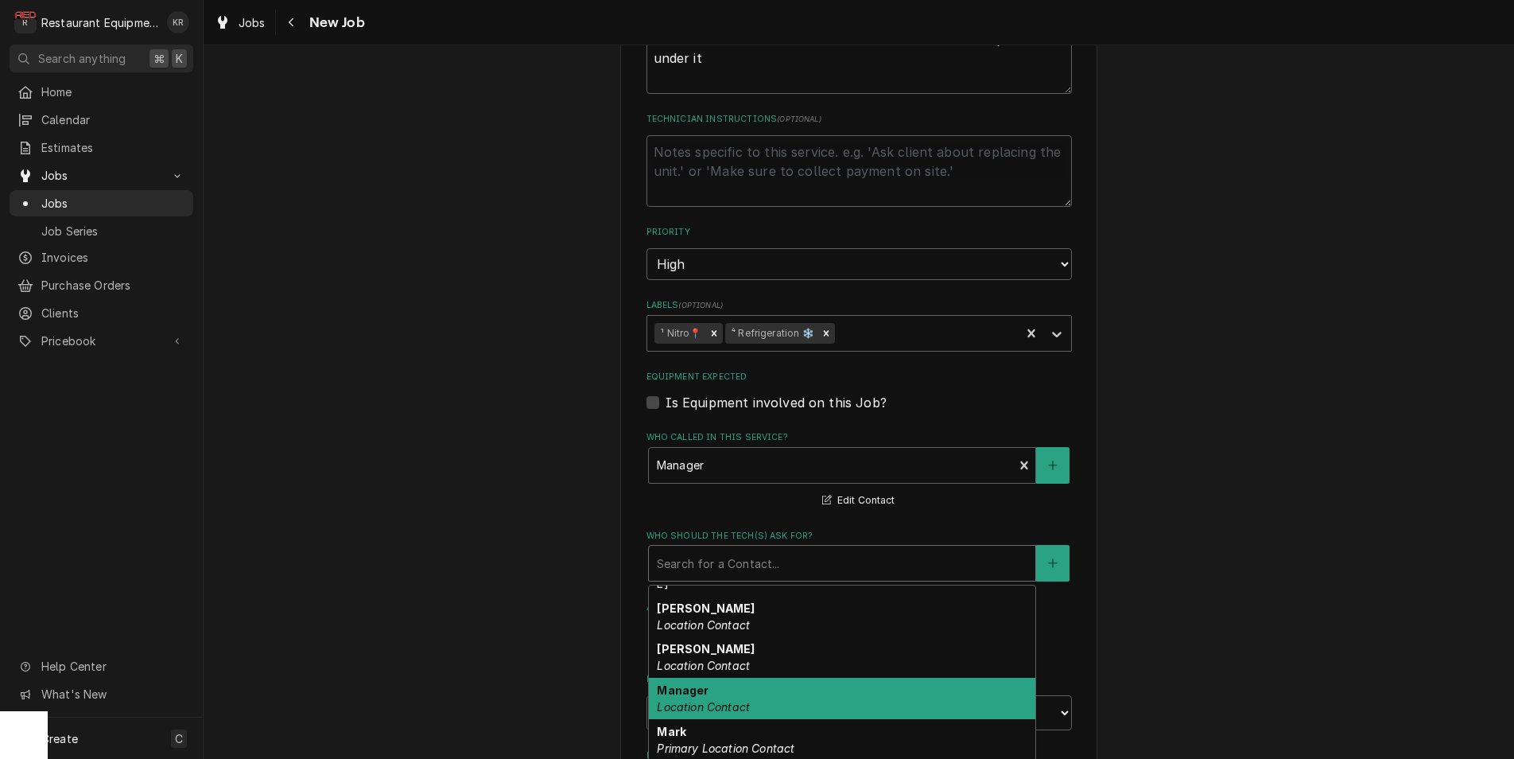
click at [855, 682] on div "Manager Location Contact" at bounding box center [842, 698] width 387 height 41
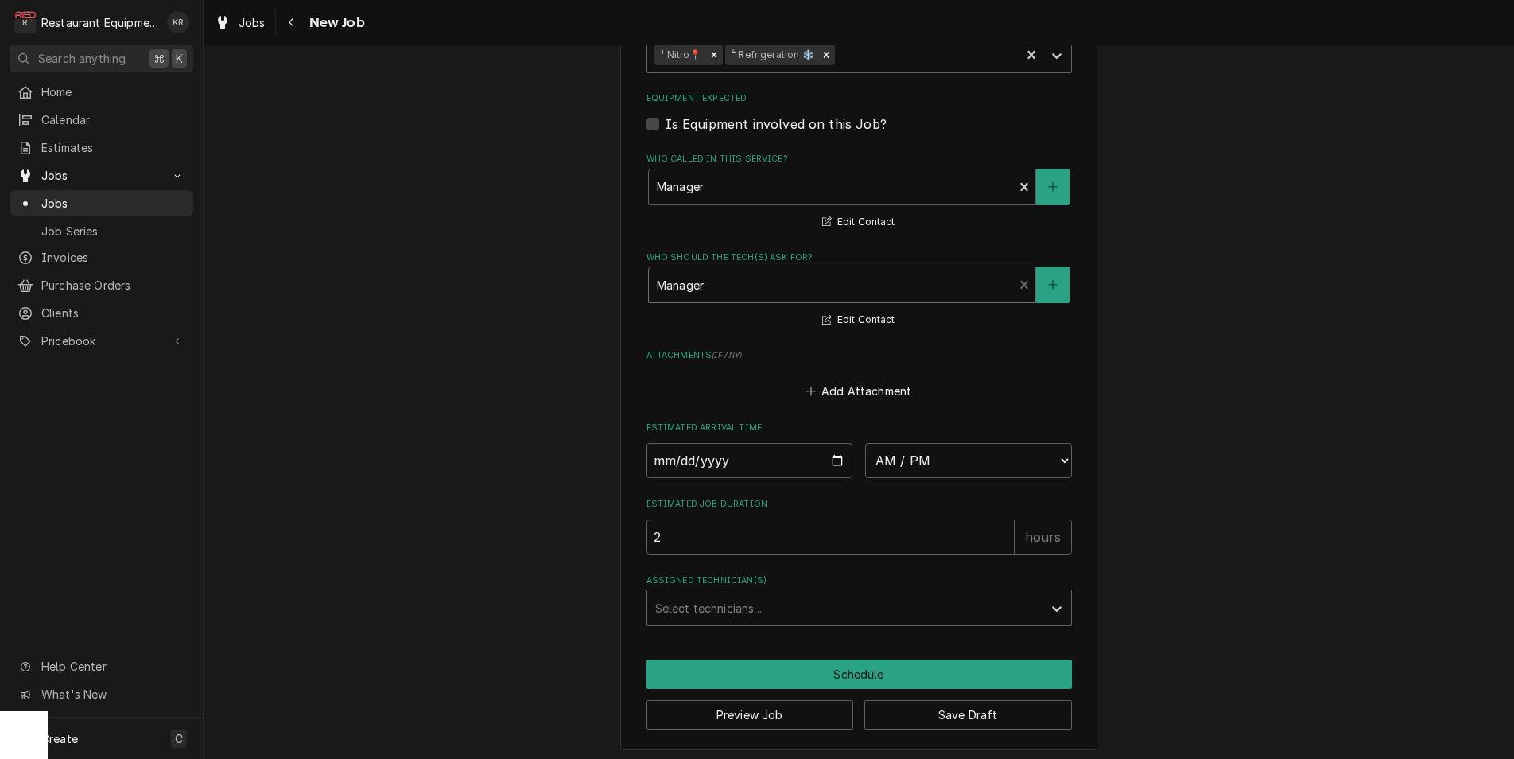
scroll to position [1111, 0]
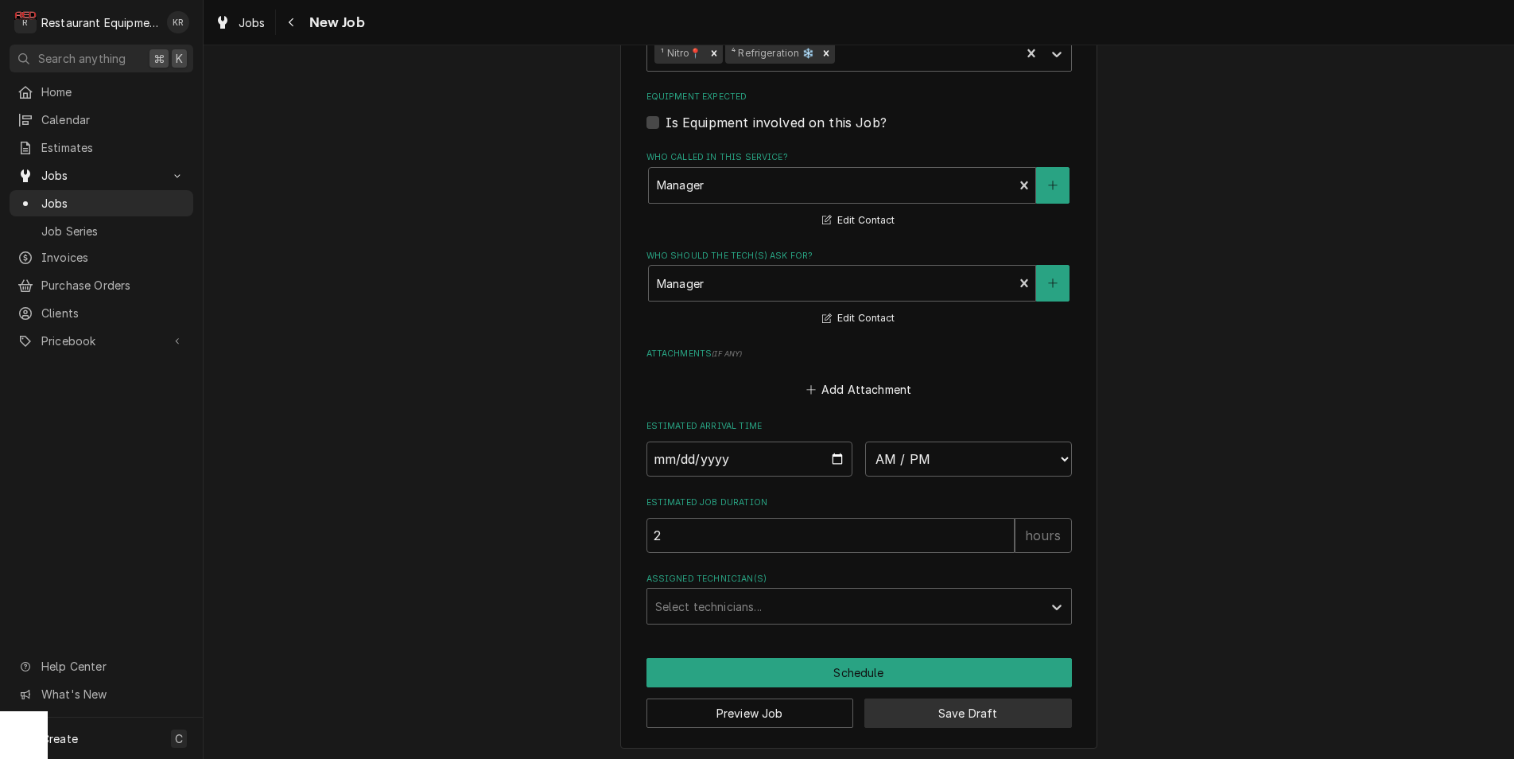
click at [964, 706] on button "Save Draft" at bounding box center [969, 712] width 208 height 29
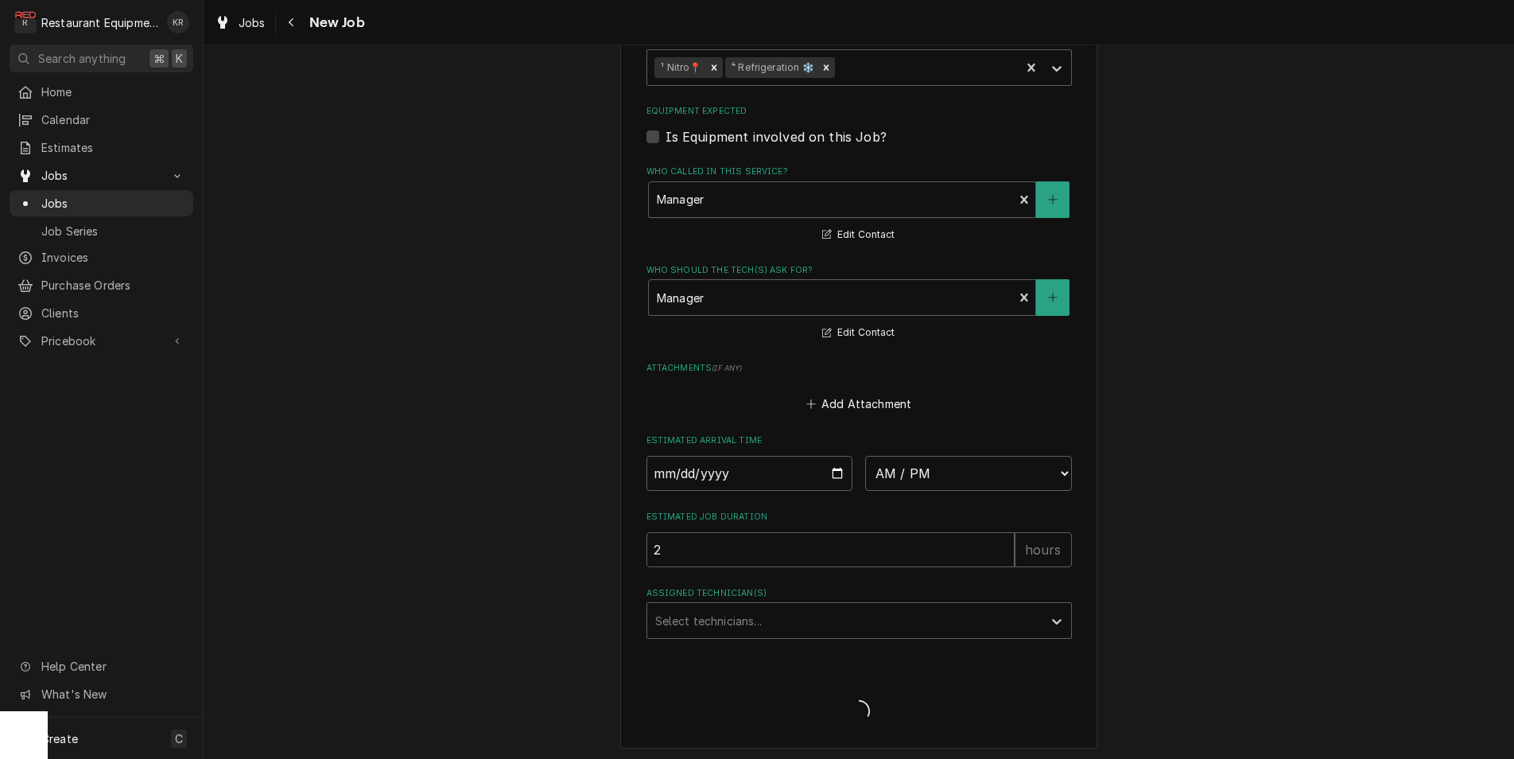
type textarea "x"
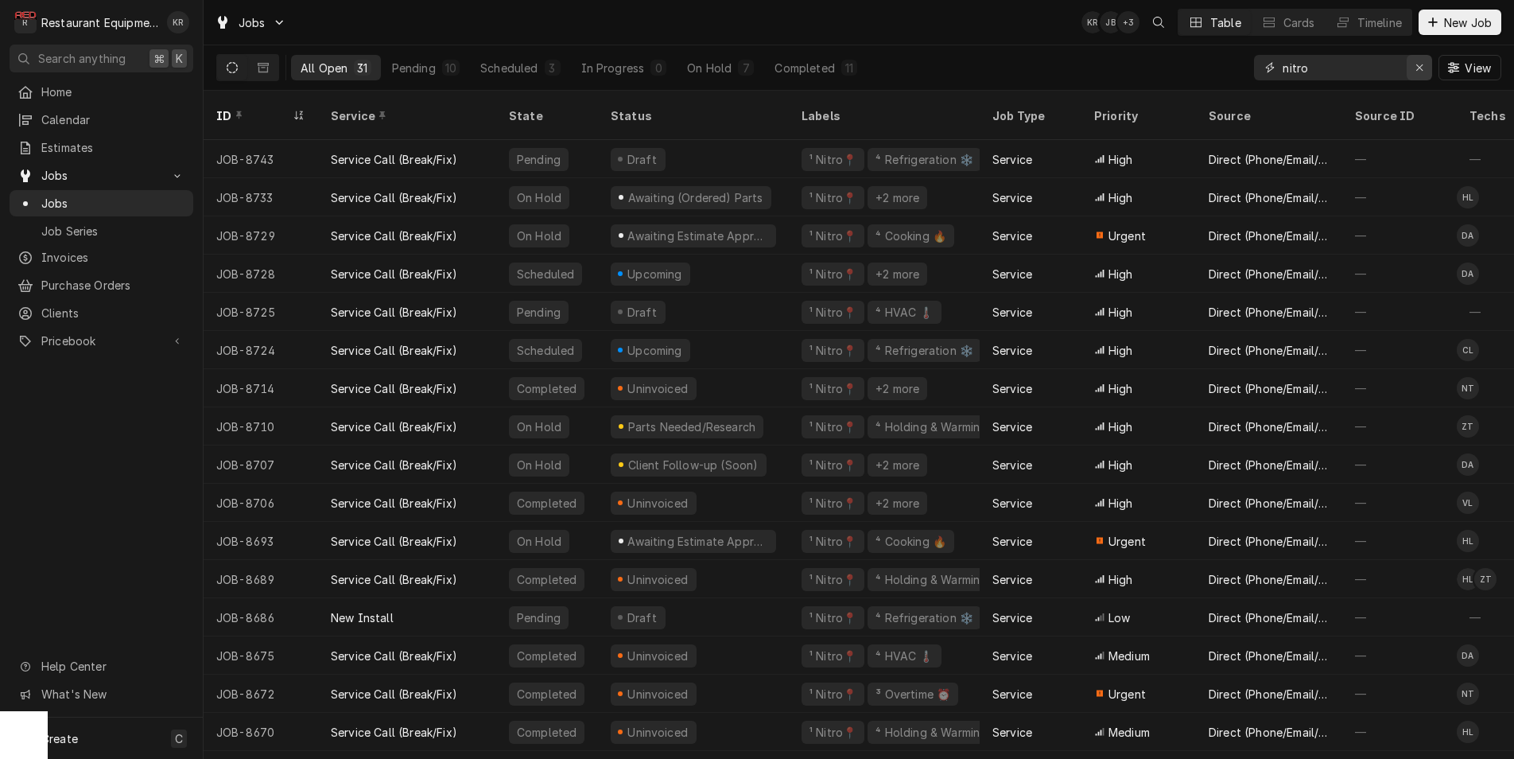
click at [1411, 67] on button "Erase input" at bounding box center [1419, 67] width 25 height 25
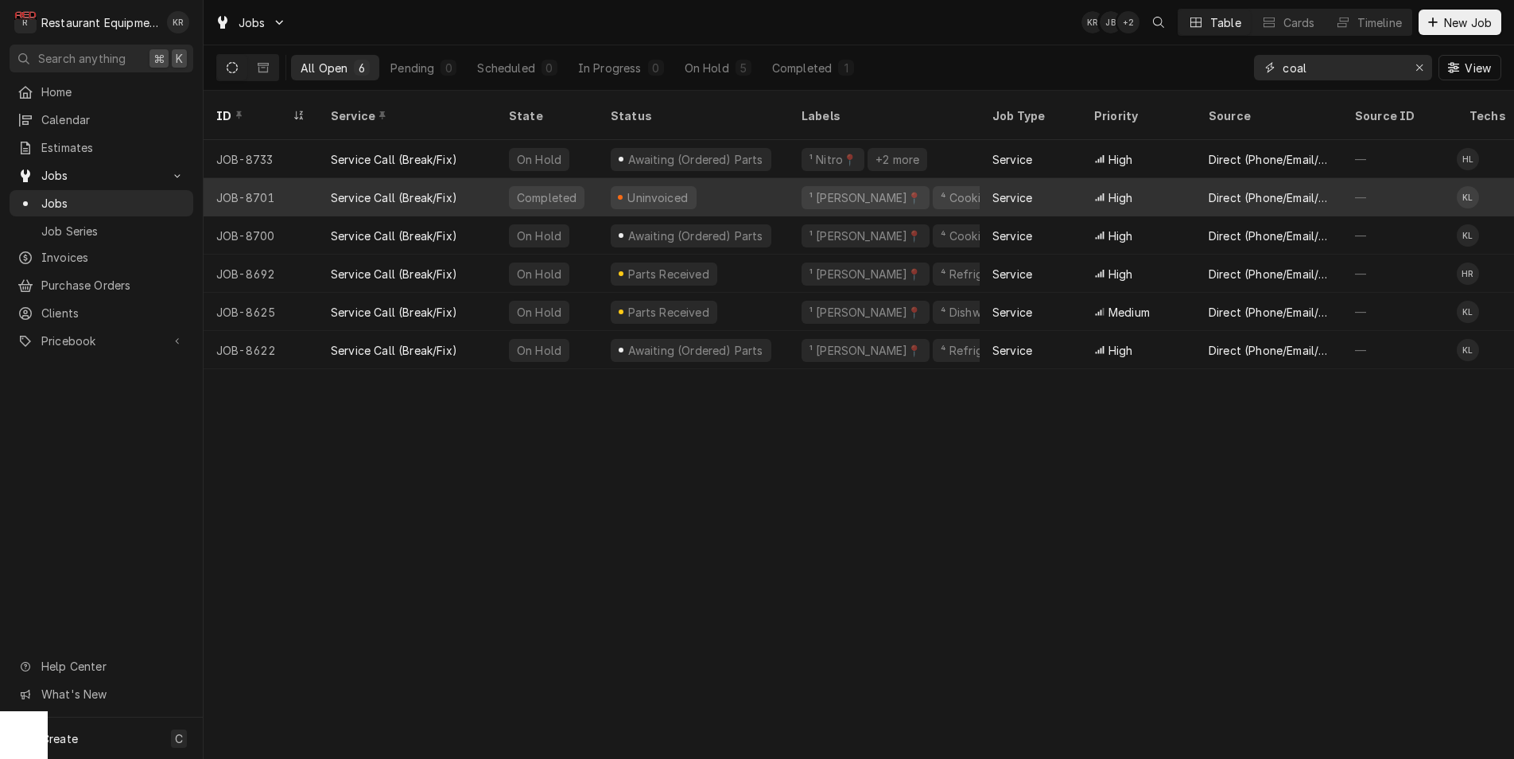
scroll to position [0, 3]
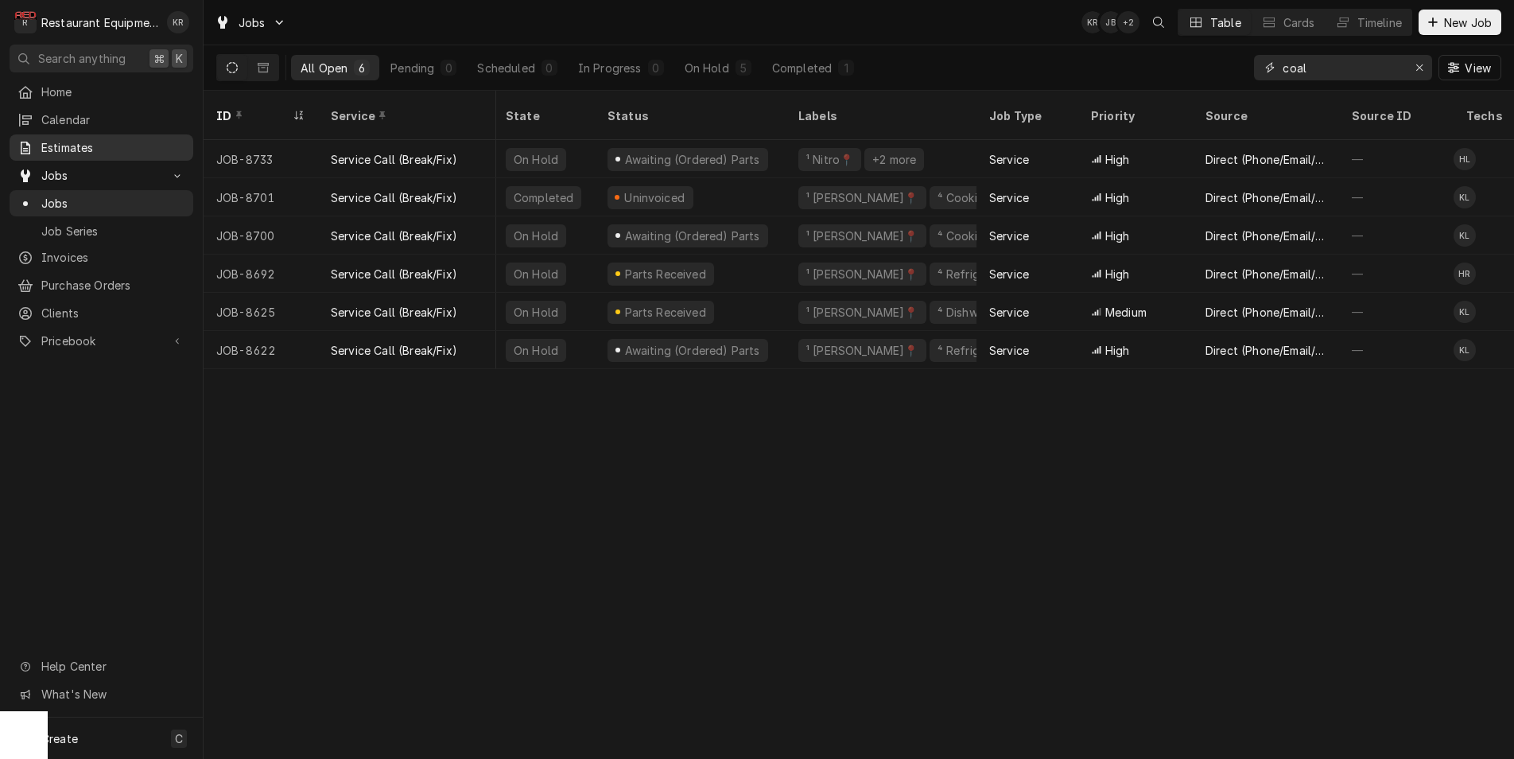
type input "coal"
click at [1418, 68] on icon "Erase input" at bounding box center [1420, 67] width 6 height 6
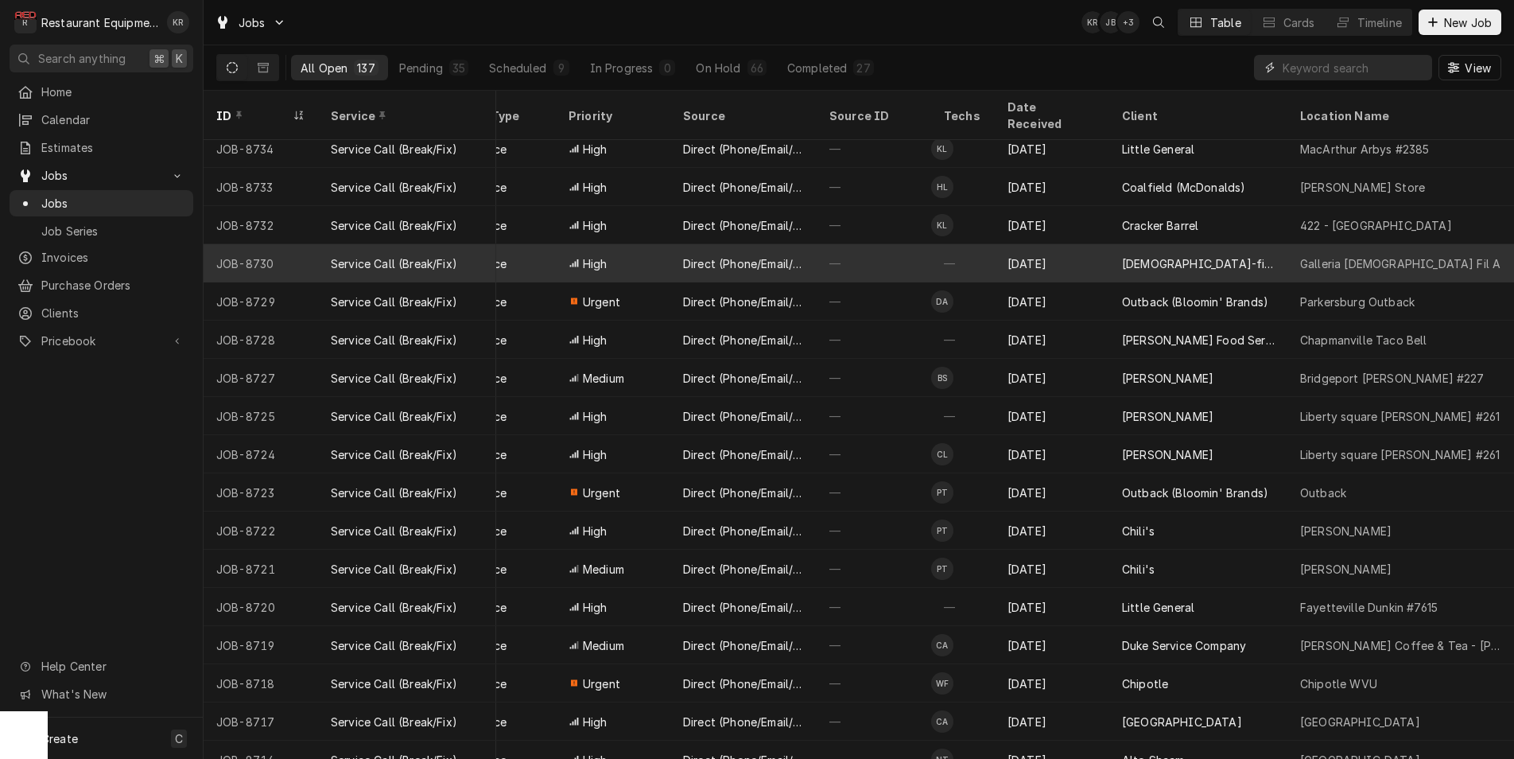
scroll to position [0, 526]
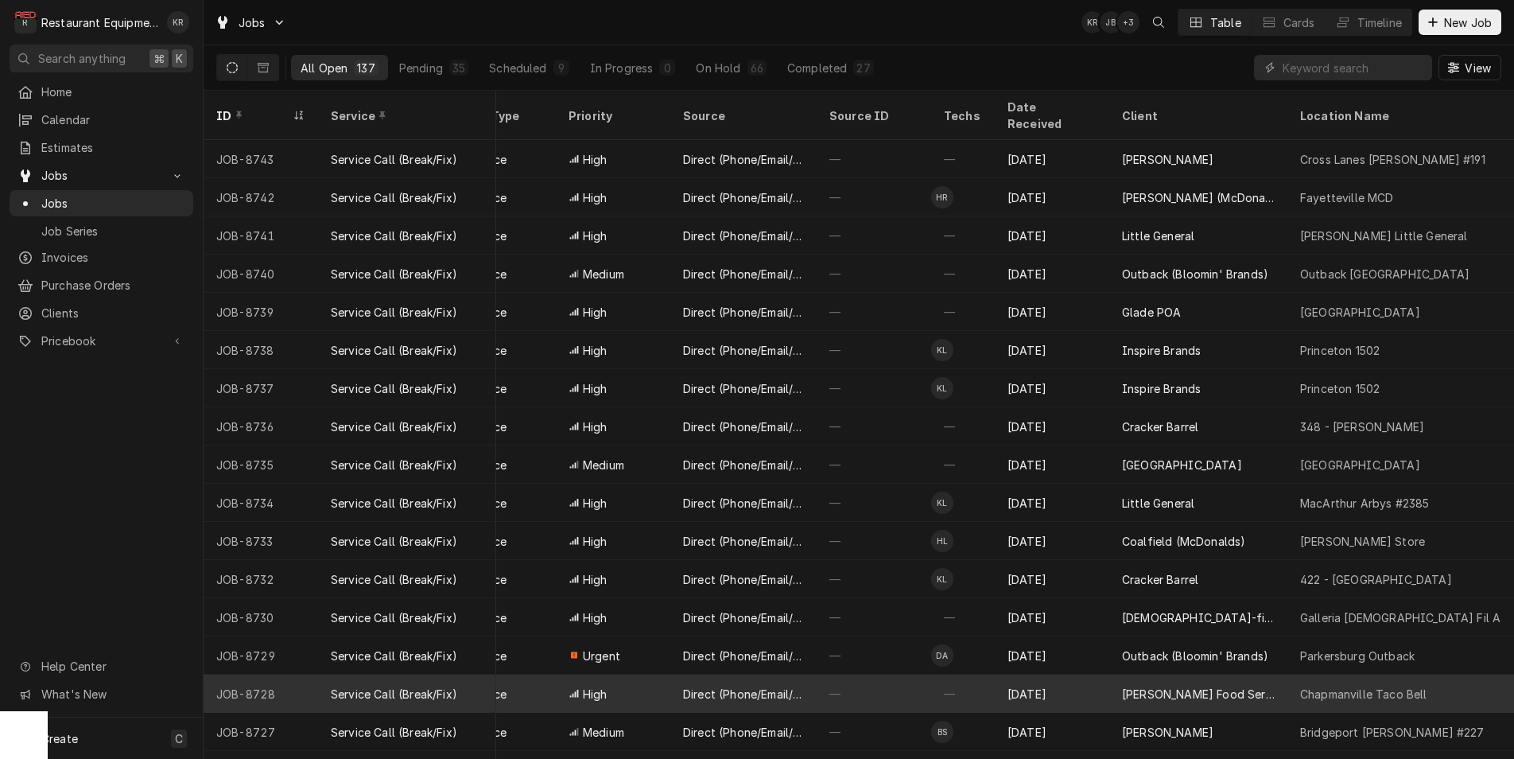
click at [1137, 686] on div "[PERSON_NAME] Food Service" at bounding box center [1198, 694] width 153 height 17
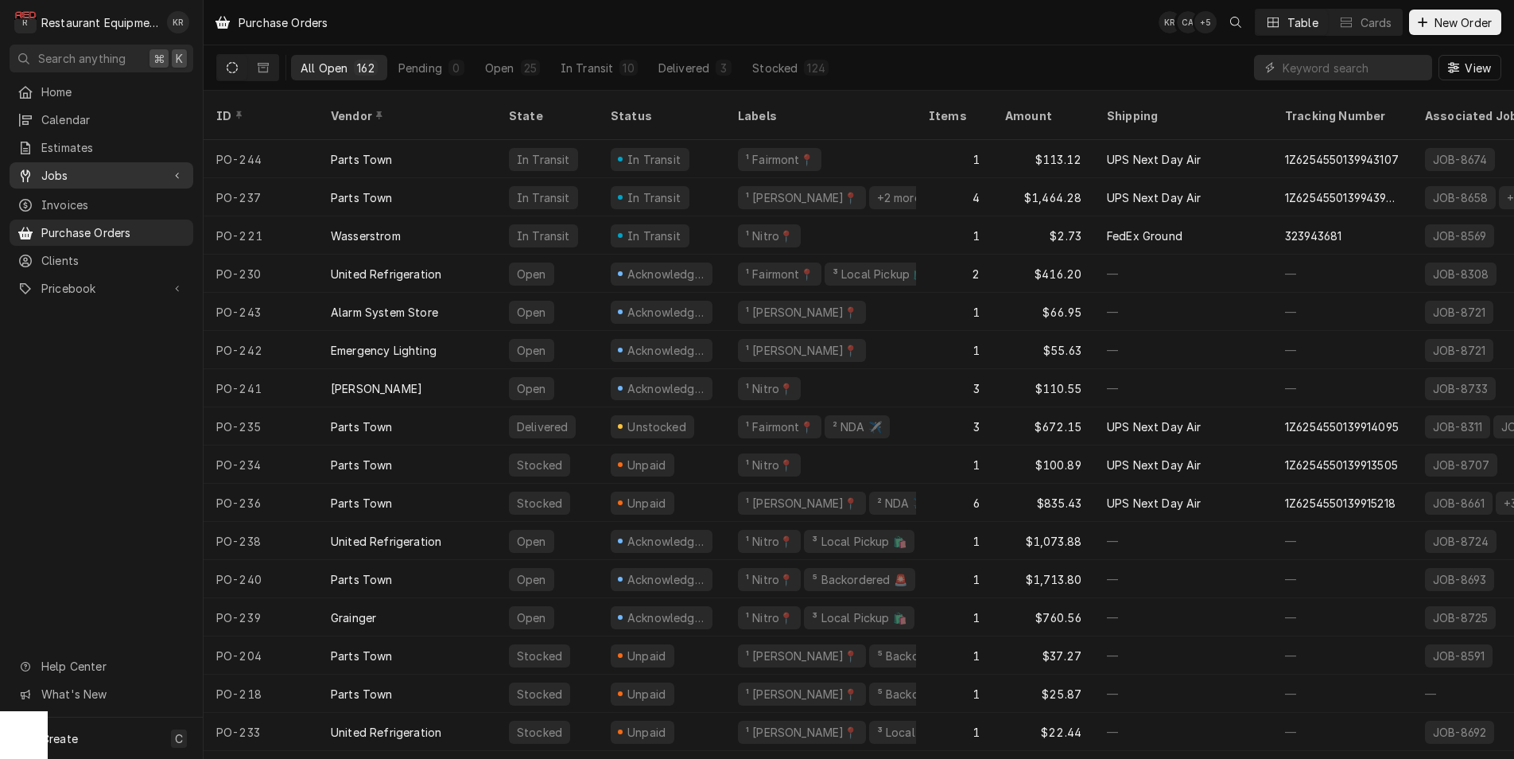
click at [57, 167] on span "Jobs" at bounding box center [101, 175] width 120 height 17
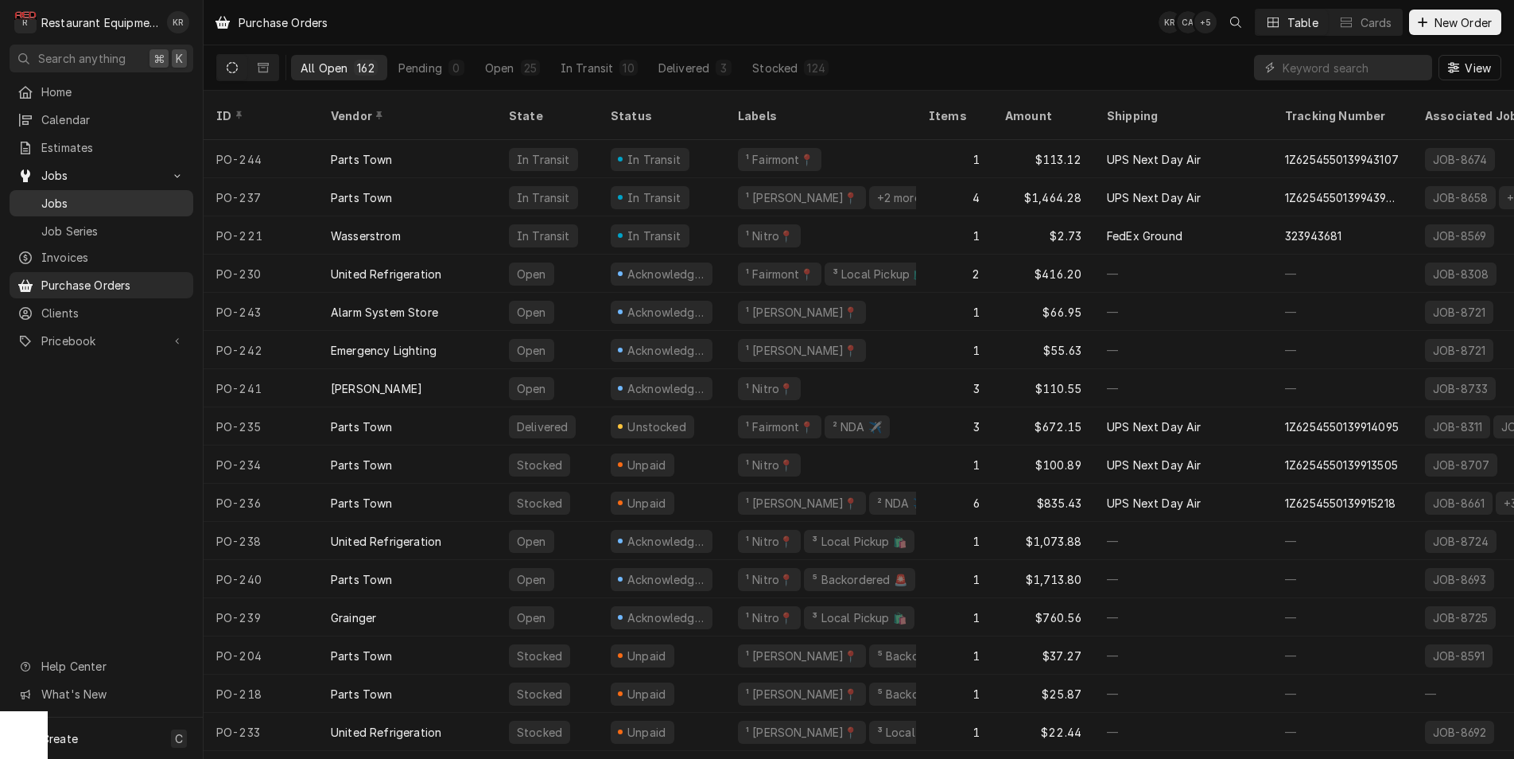
click at [64, 202] on span "Jobs" at bounding box center [113, 203] width 144 height 17
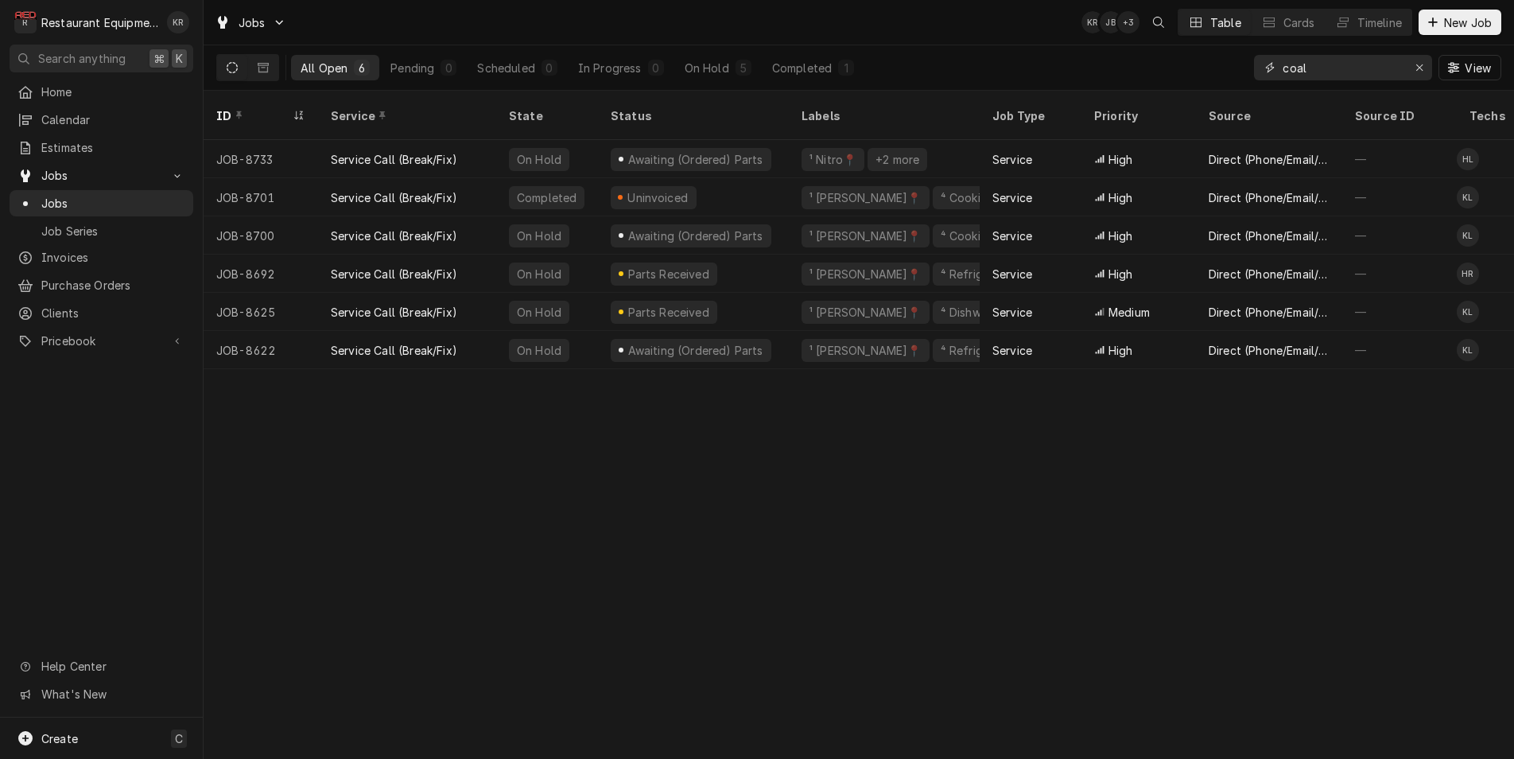
drag, startPoint x: 1321, startPoint y: 66, endPoint x: 1250, endPoint y: 65, distance: 71.6
click at [1283, 65] on input "coal" at bounding box center [1342, 67] width 119 height 25
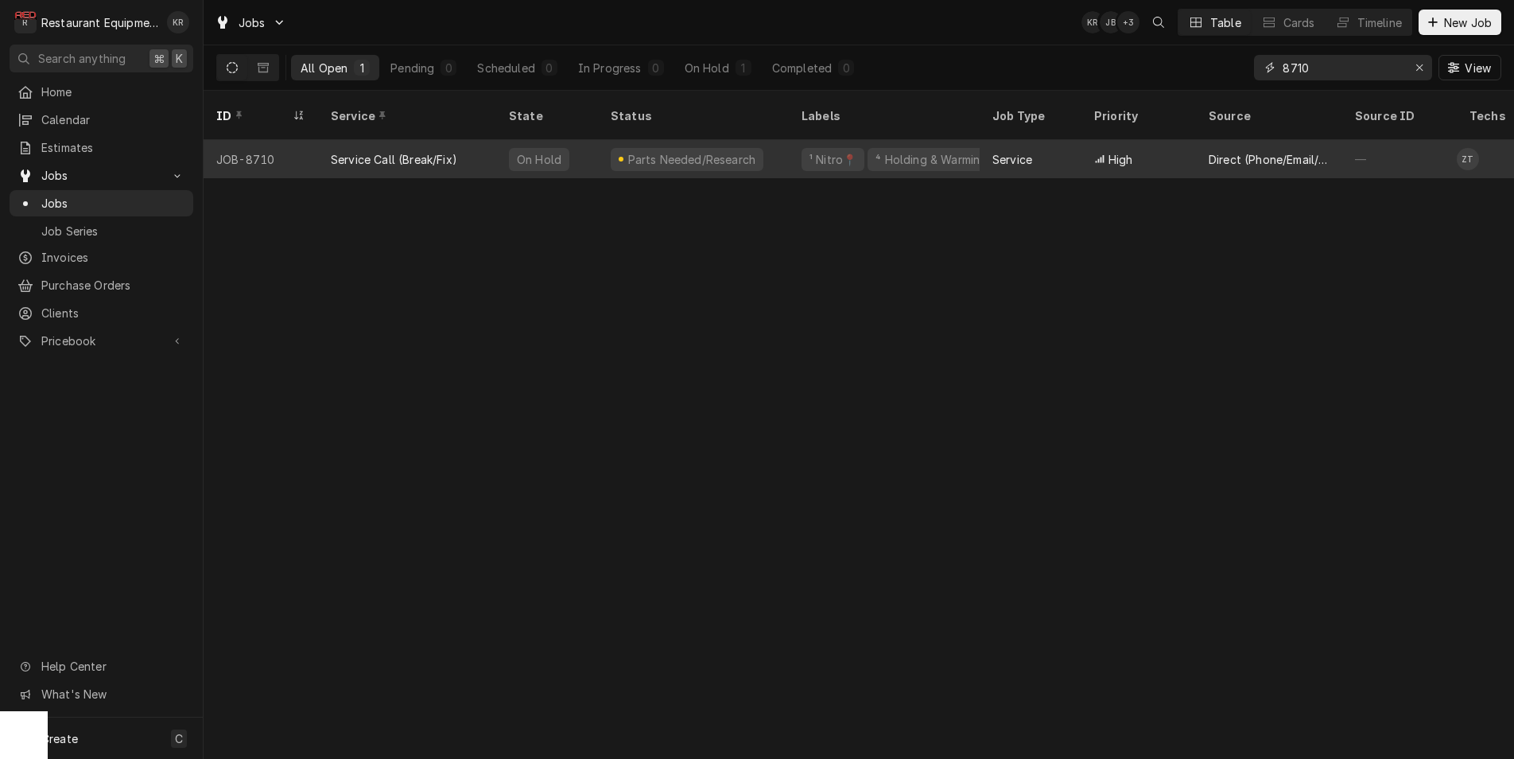
type input "8710"
click at [478, 140] on div "Service Call (Break/Fix)" at bounding box center [407, 159] width 178 height 38
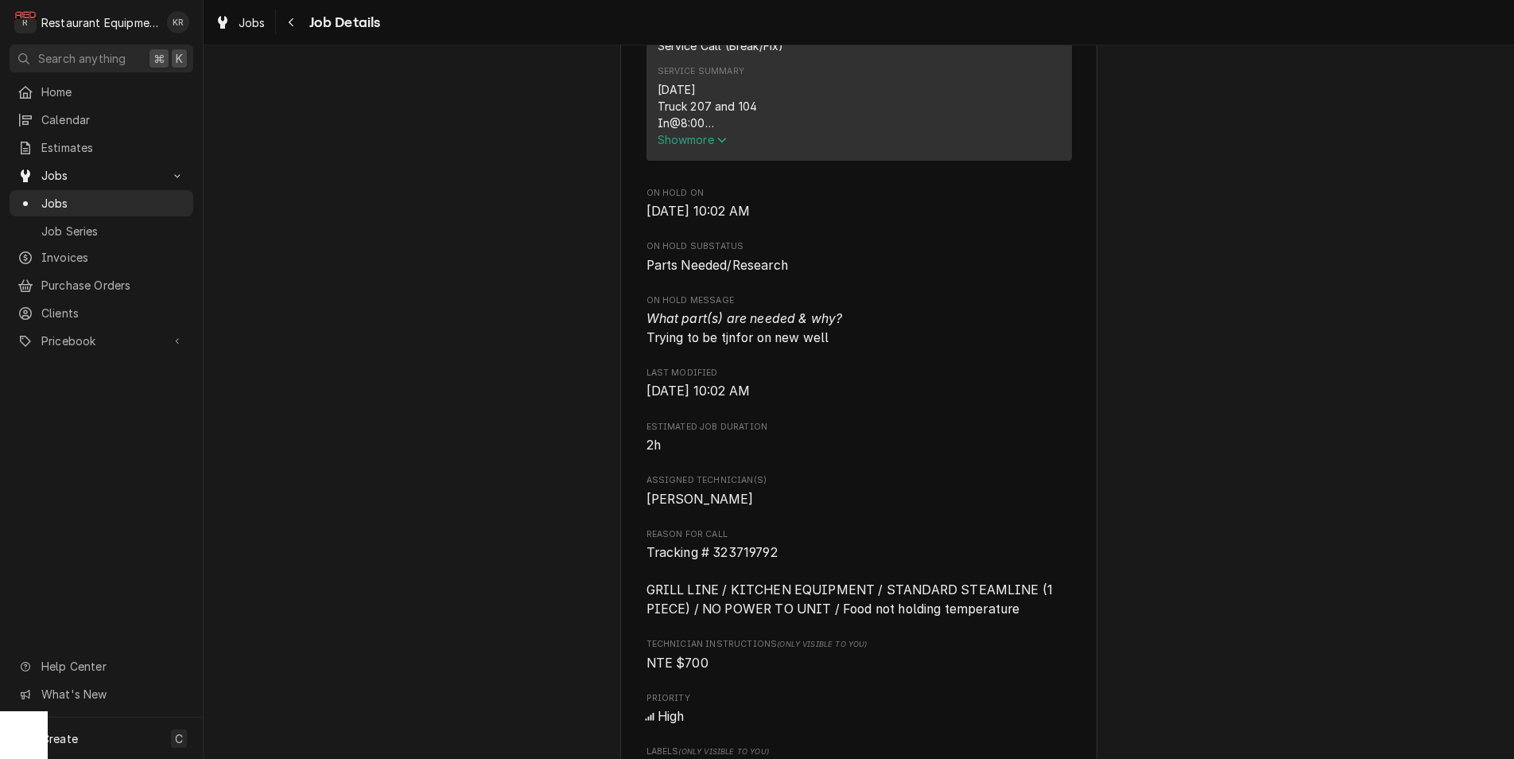
scroll to position [715, 0]
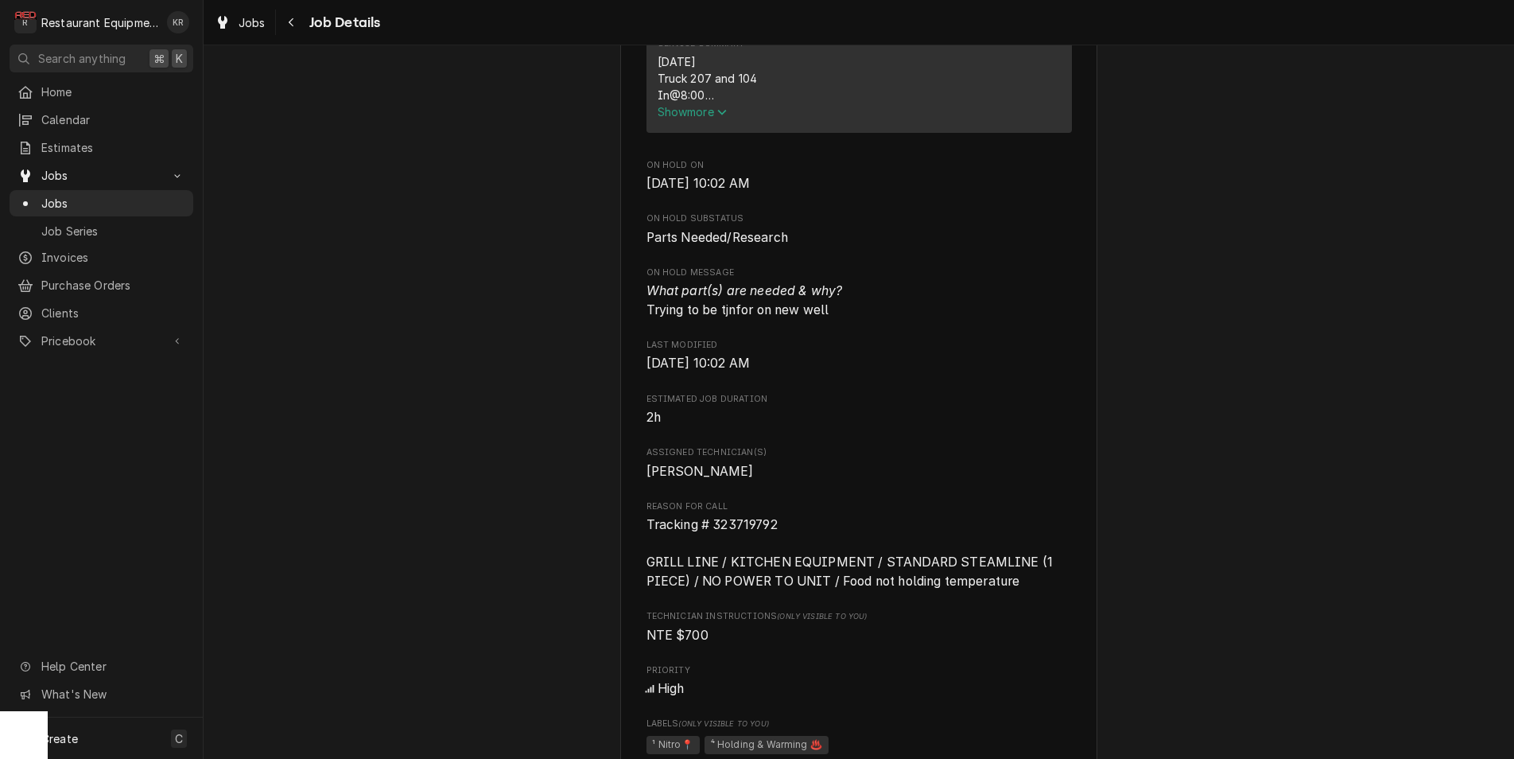
click at [691, 119] on span "Show more" at bounding box center [693, 112] width 70 height 14
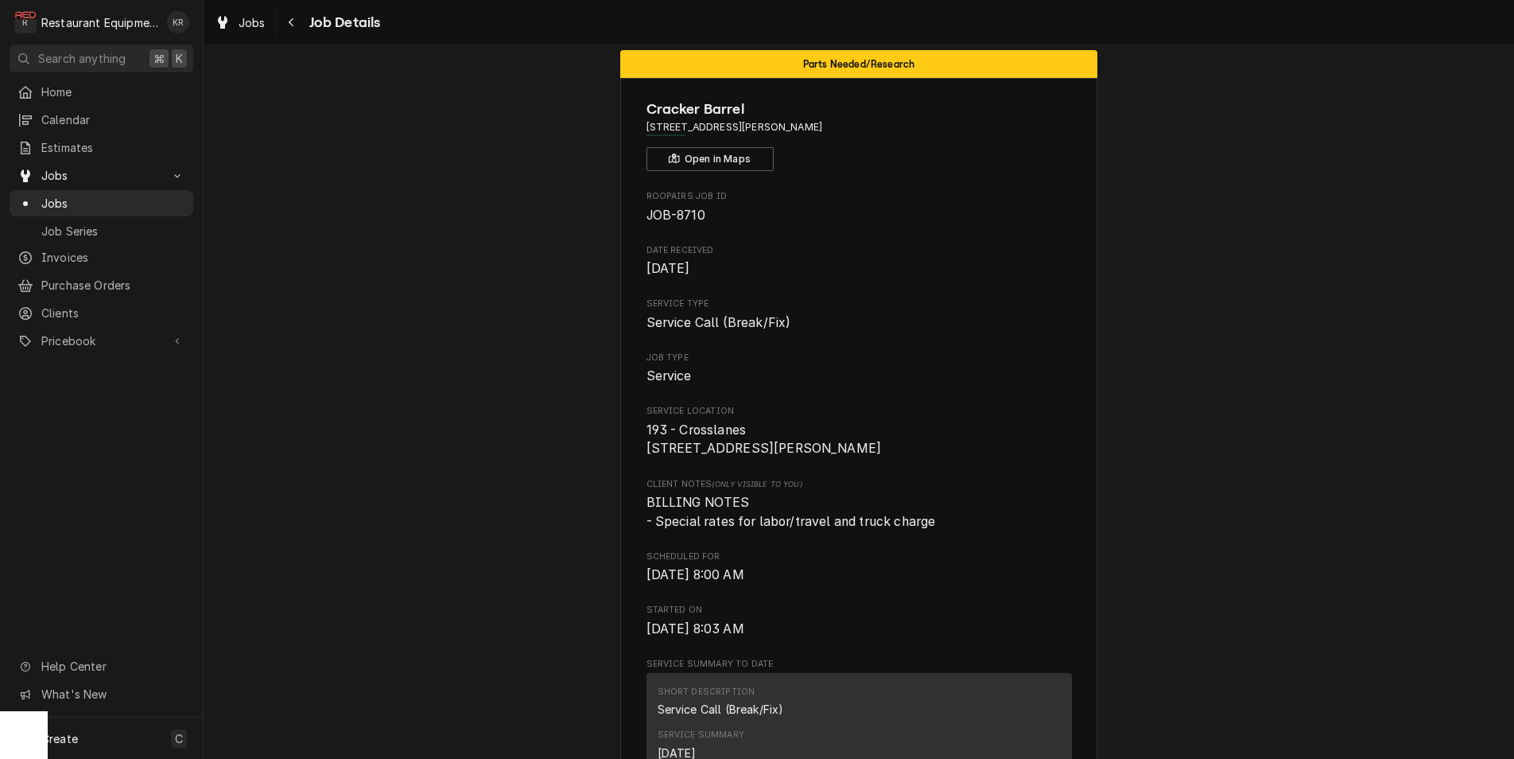
scroll to position [0, 0]
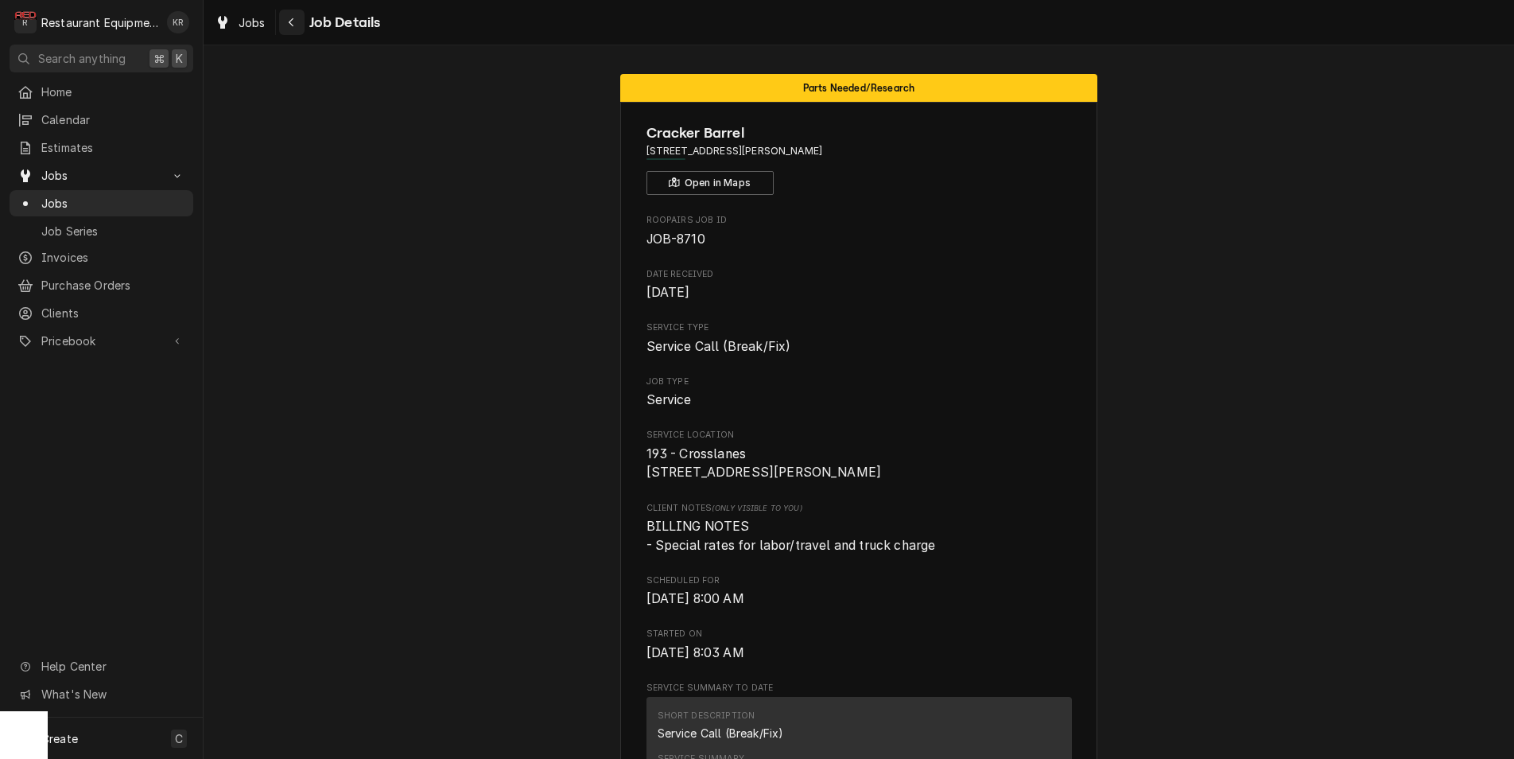
click at [292, 22] on icon "Navigate back" at bounding box center [291, 22] width 7 height 11
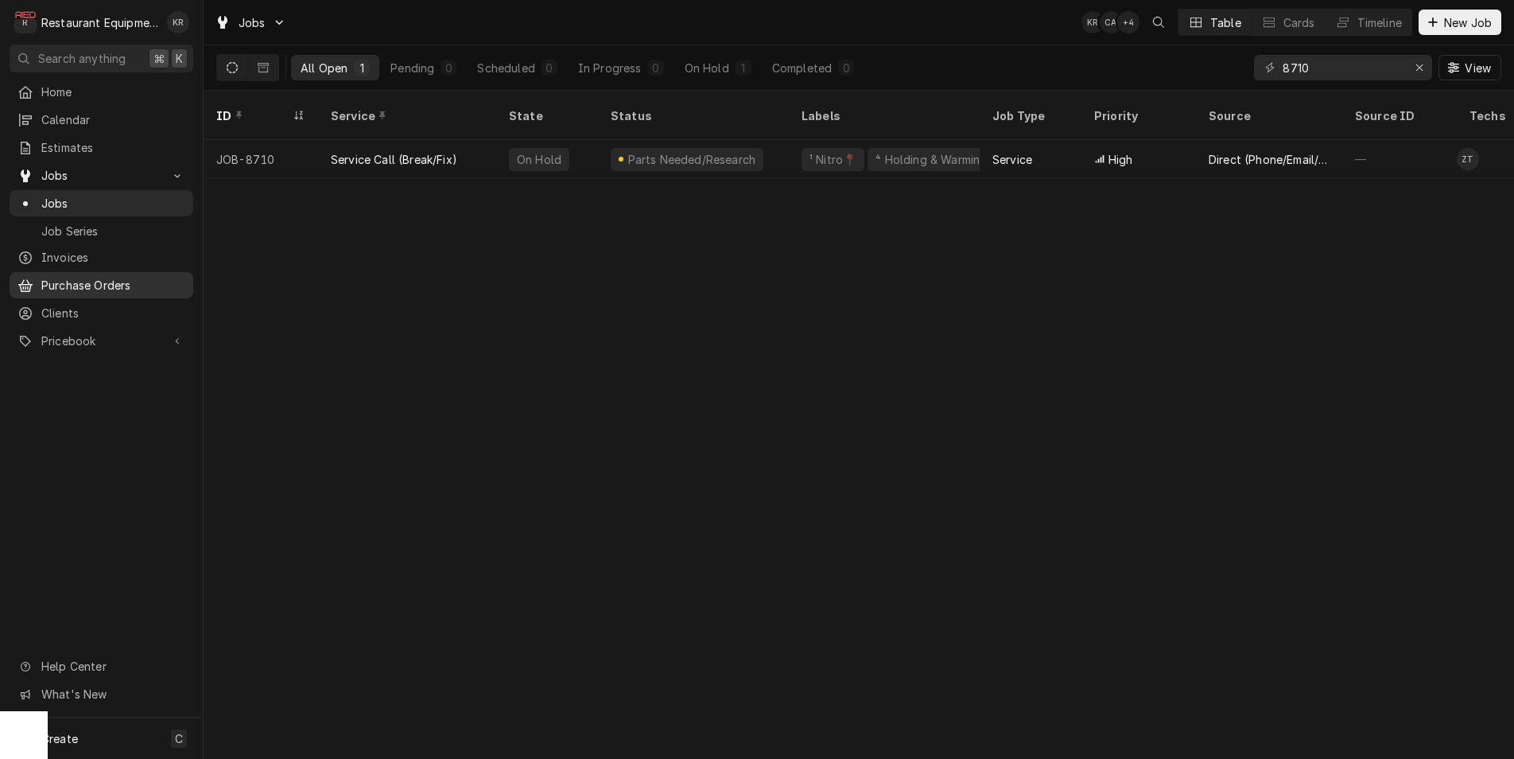
click at [80, 277] on span "Purchase Orders" at bounding box center [113, 285] width 144 height 17
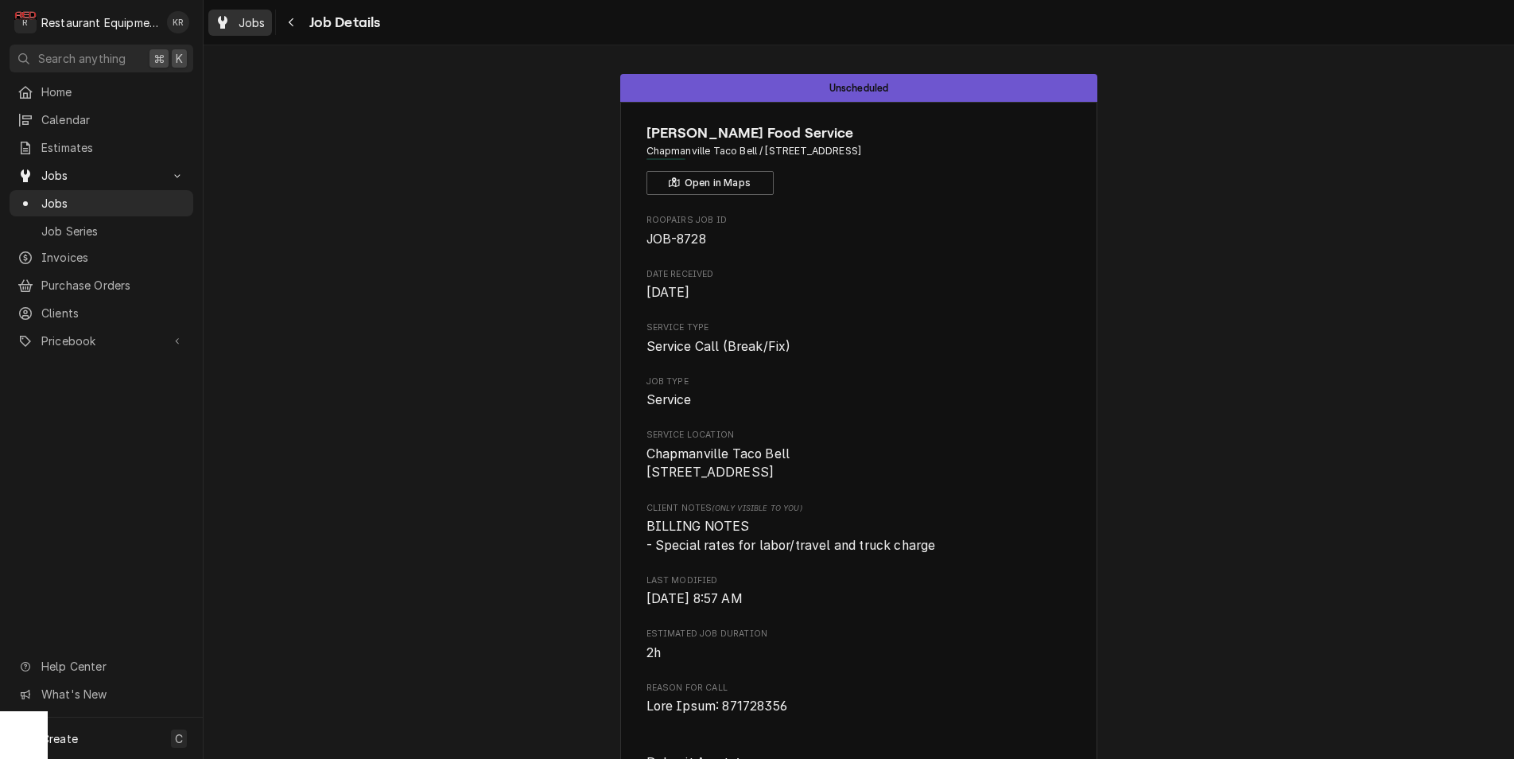
click at [239, 29] on div "Jobs" at bounding box center [240, 23] width 57 height 20
click at [241, 27] on span "Jobs" at bounding box center [252, 22] width 27 height 17
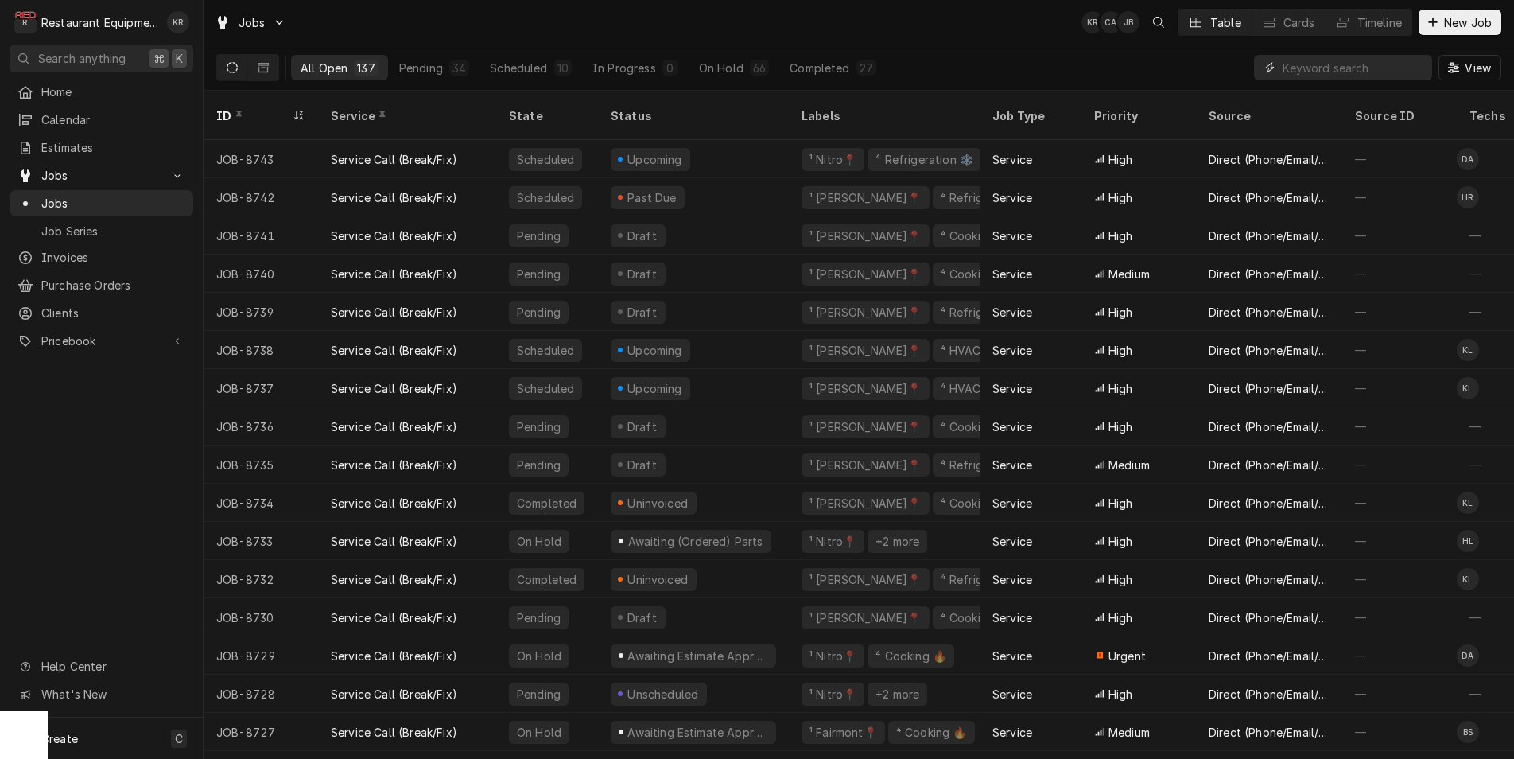
click at [1347, 67] on input "Dynamic Content Wrapper" at bounding box center [1354, 67] width 142 height 25
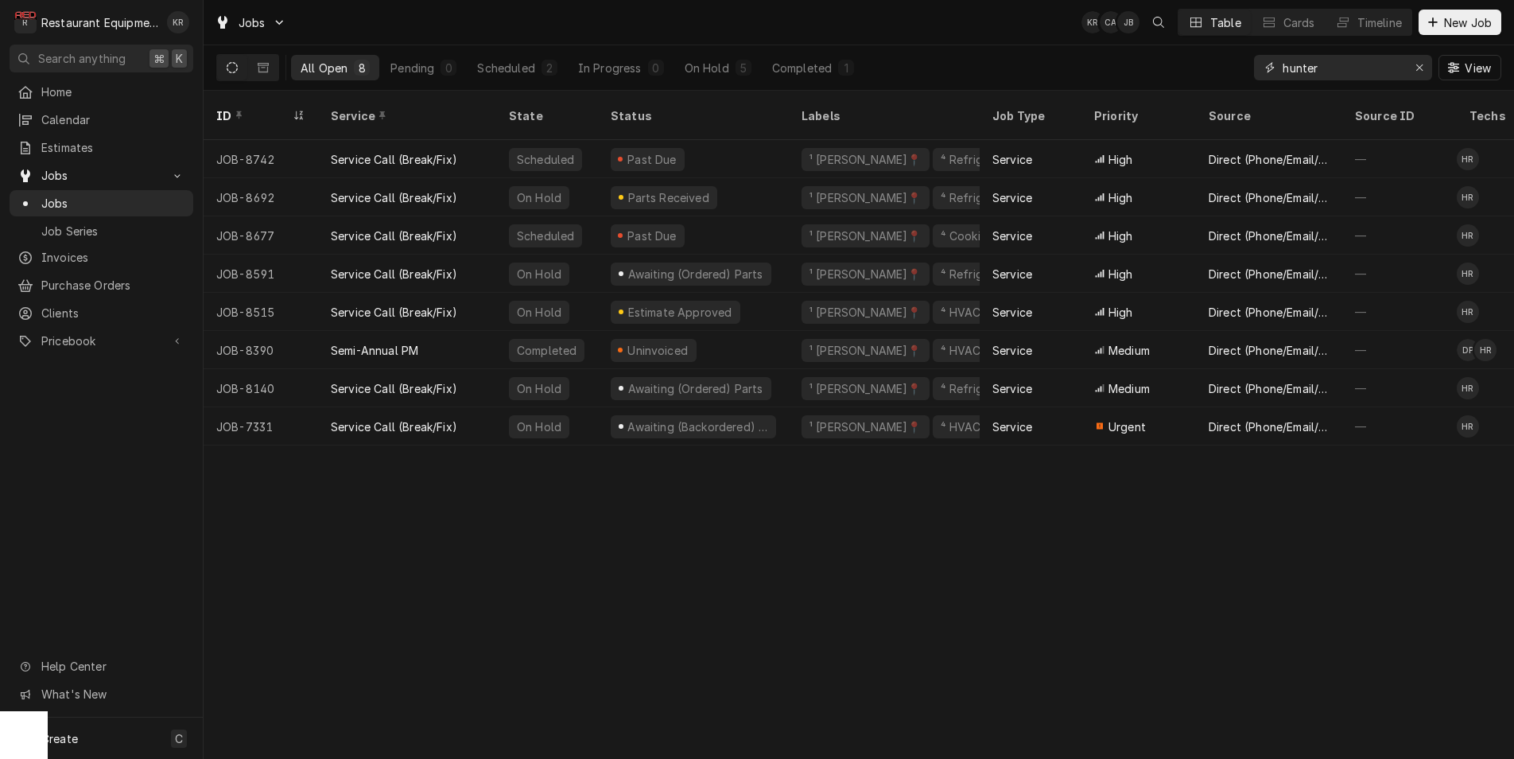
type input "hunter"
click at [1421, 65] on icon "Erase input" at bounding box center [1420, 67] width 6 height 6
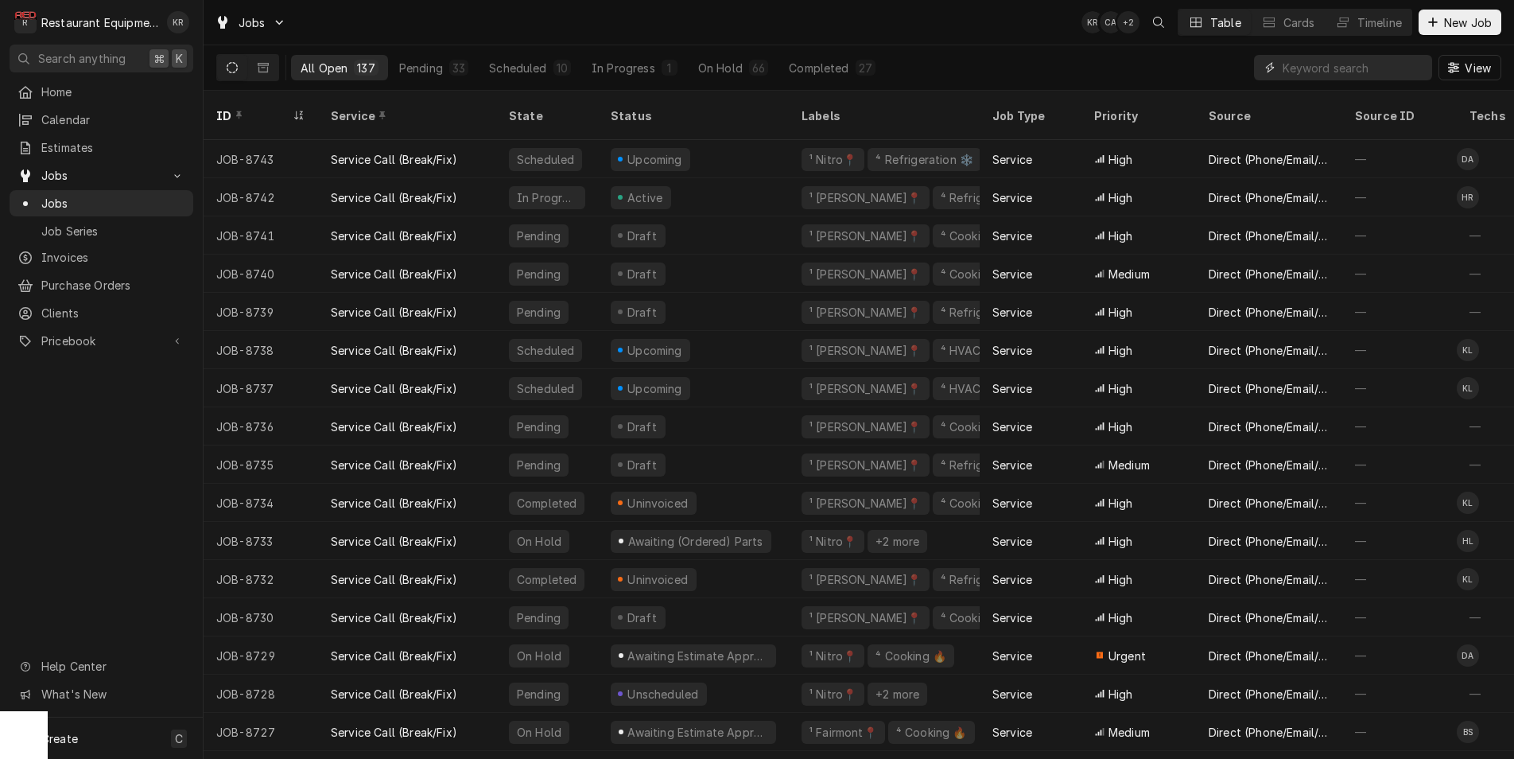
click at [1314, 71] on input "Dynamic Content Wrapper" at bounding box center [1354, 67] width 142 height 25
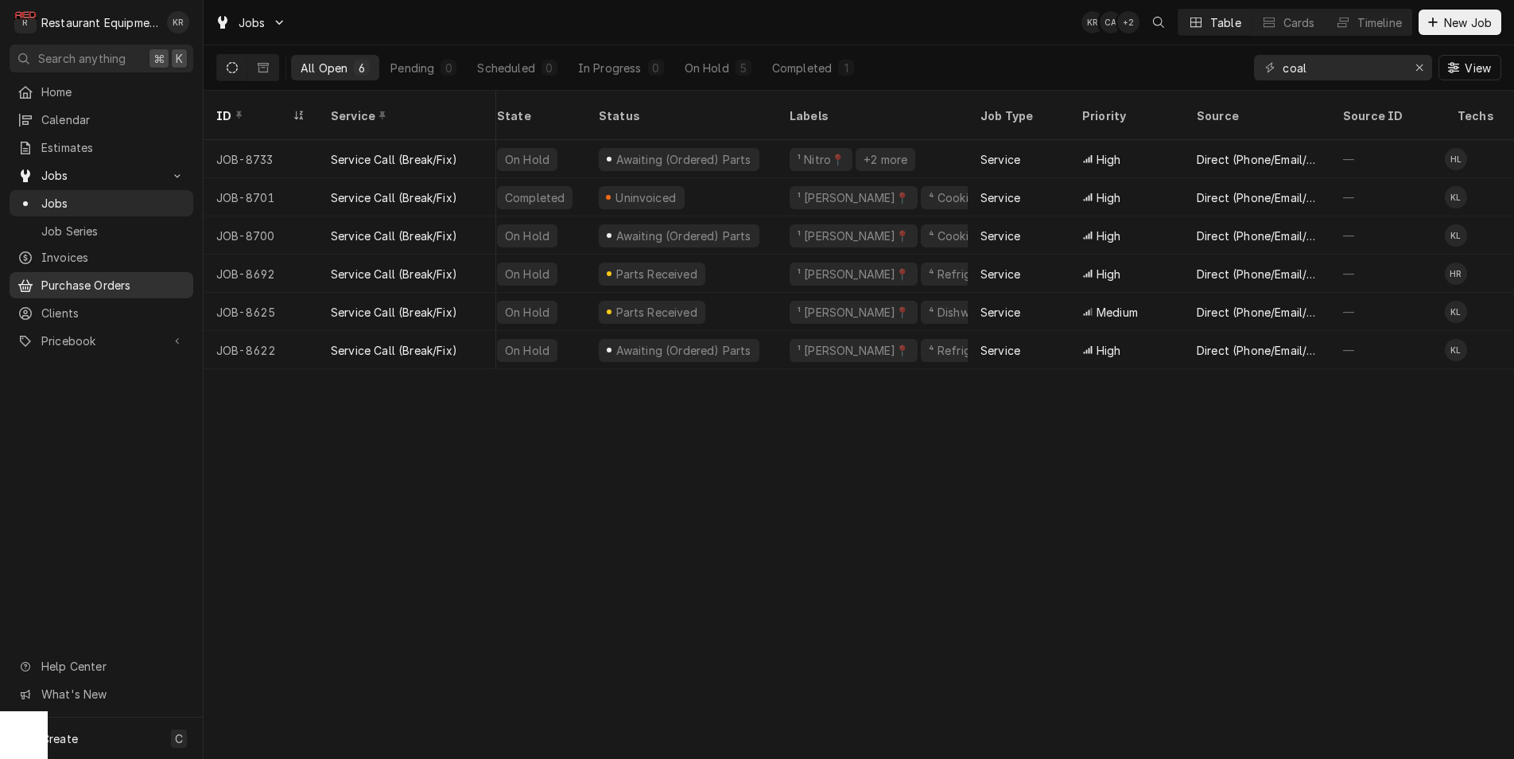
scroll to position [0, 14]
click at [1329, 60] on input "coal" at bounding box center [1342, 67] width 119 height 25
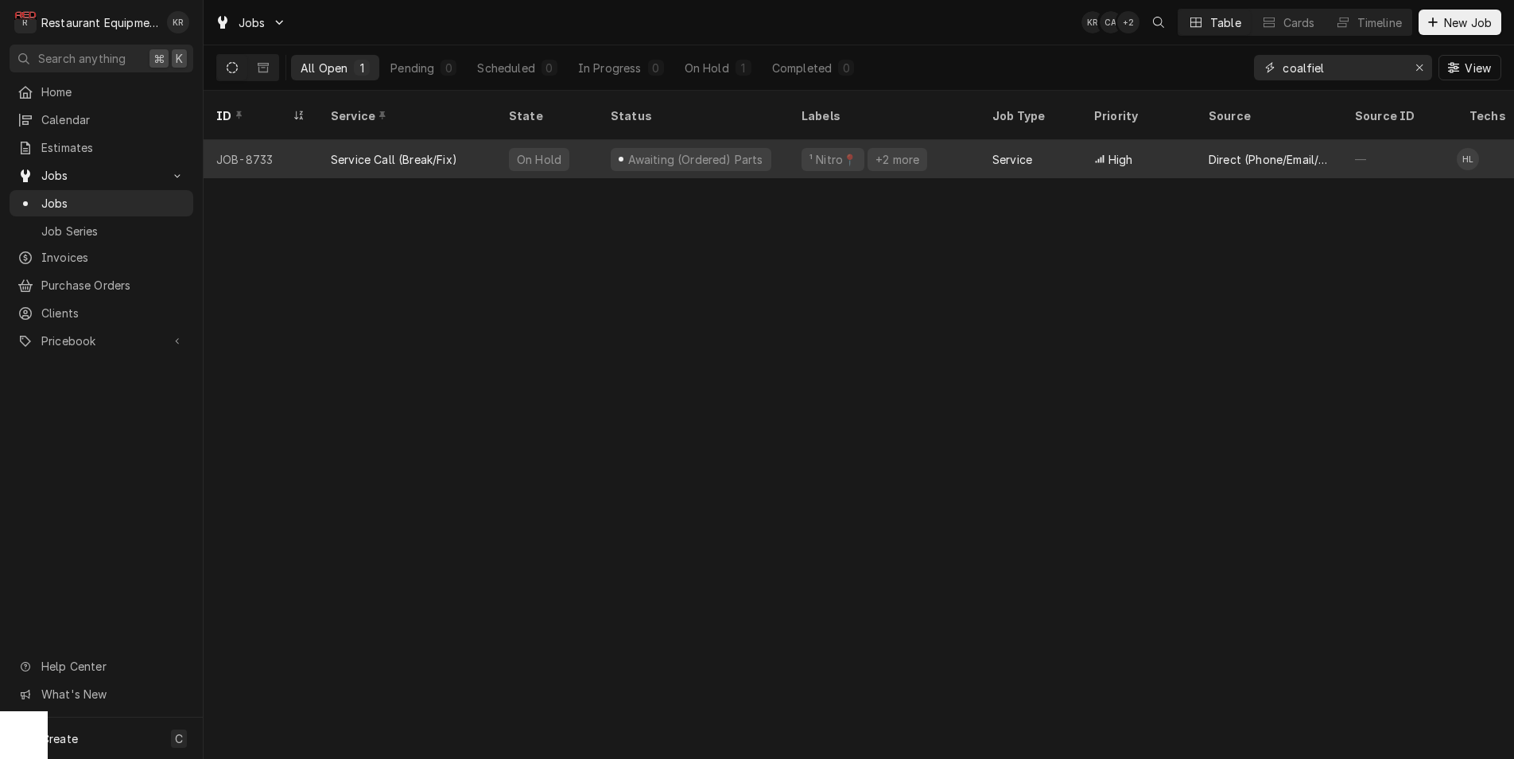
type input "coalfiel"
click at [633, 151] on div "Awaiting (Ordered) Parts" at bounding box center [695, 159] width 138 height 17
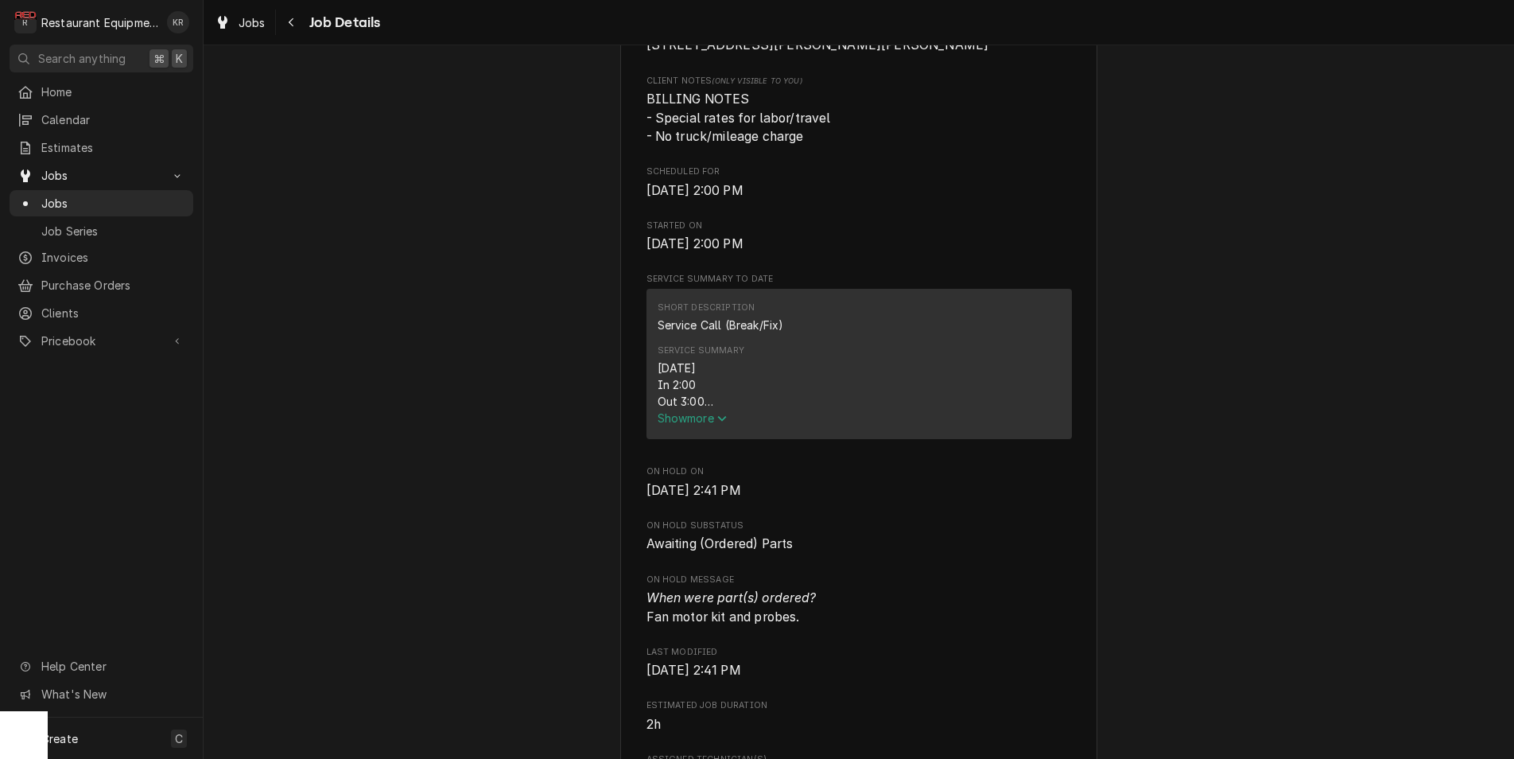
scroll to position [513, 0]
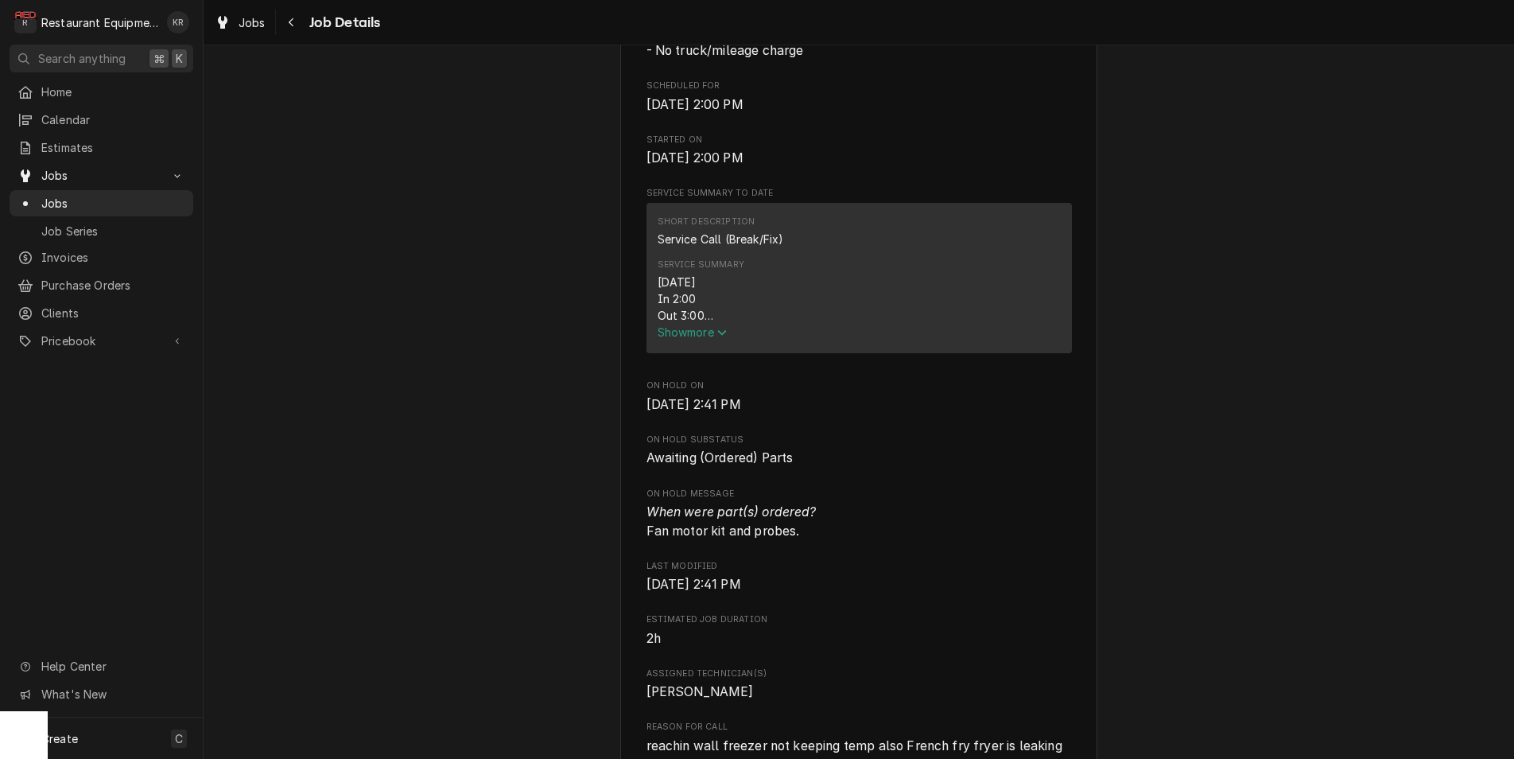
click at [704, 339] on span "Show more" at bounding box center [693, 332] width 70 height 14
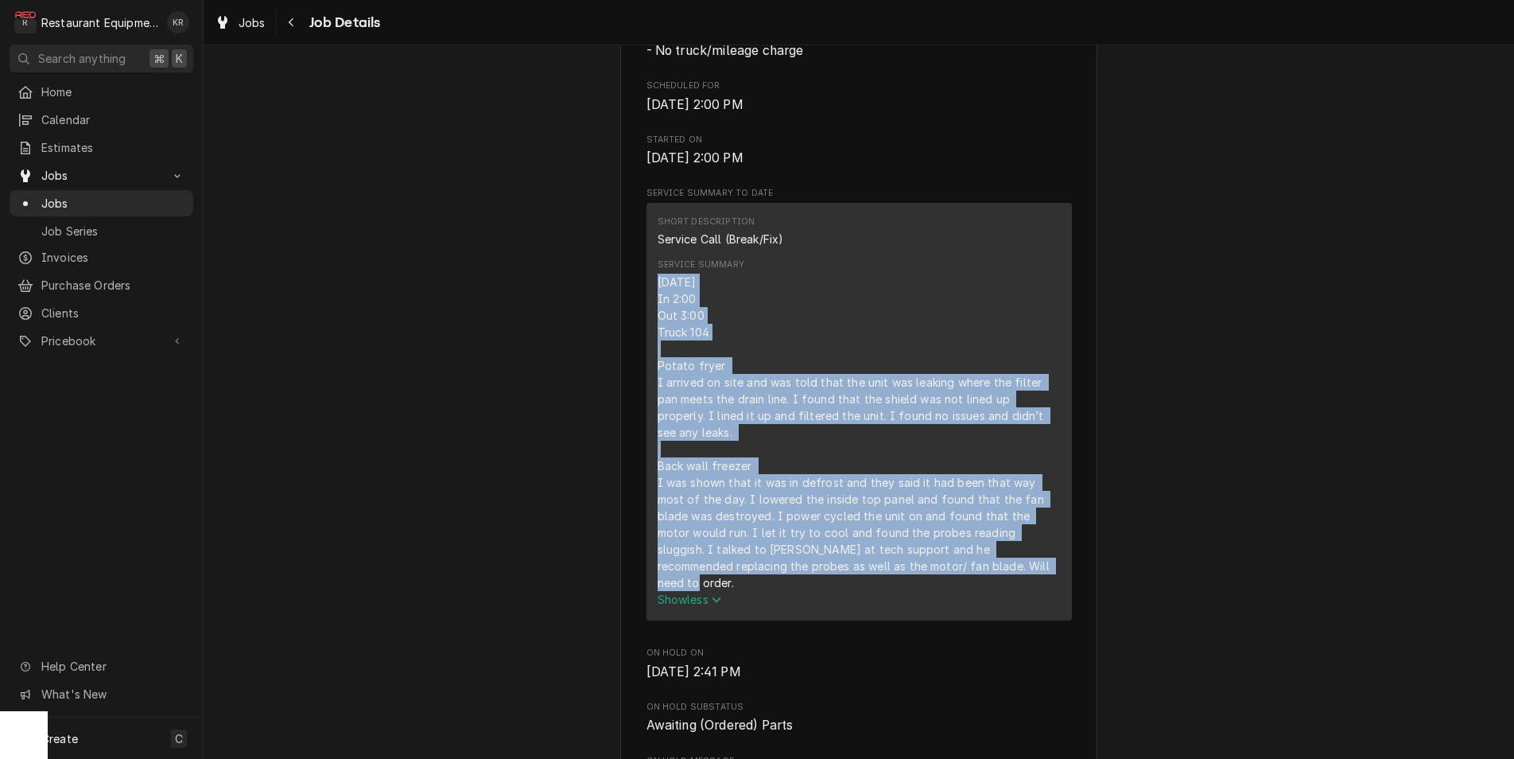
drag, startPoint x: 658, startPoint y: 298, endPoint x: 923, endPoint y: 565, distance: 375.7
click at [931, 573] on div "[DATE] In 2:00 Out 3:00 Truck 104 Potato fryer I arrived on site and was told t…" at bounding box center [859, 432] width 403 height 317
copy div "[DATE] In 2:00 Out 3:00 Truck 104 Potato fryer I arrived on site and was told t…"
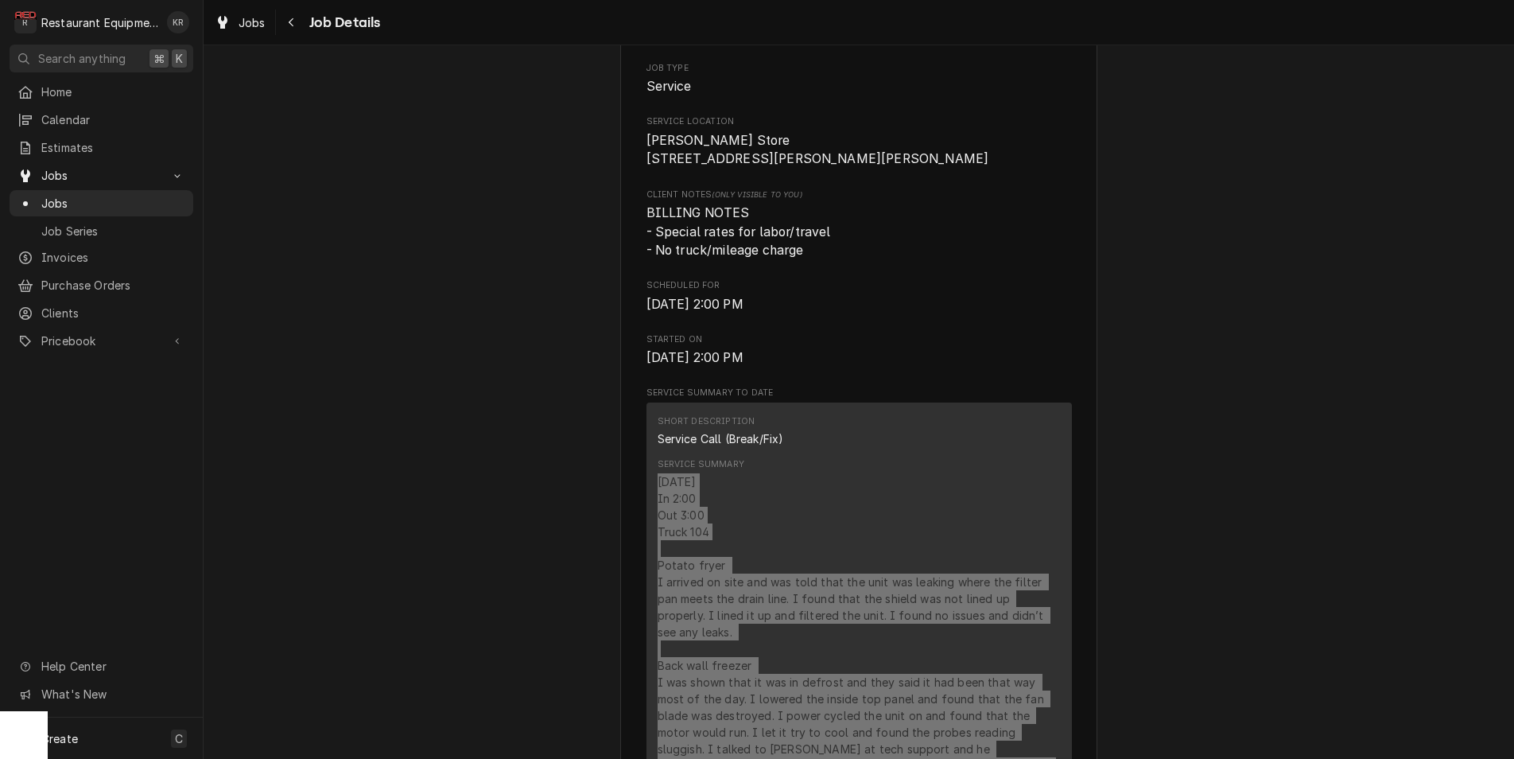
scroll to position [314, 0]
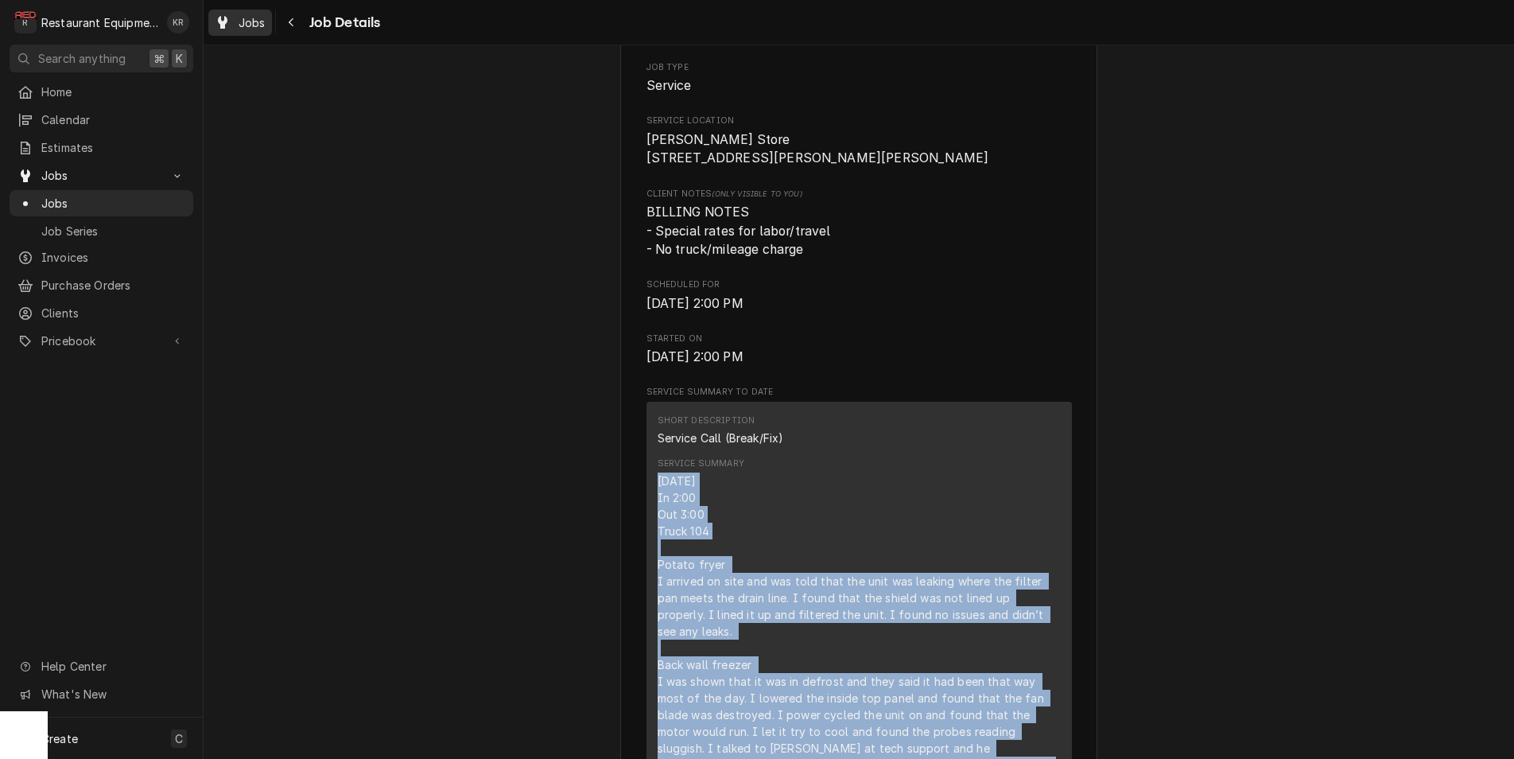
click at [251, 22] on span "Jobs" at bounding box center [252, 22] width 27 height 17
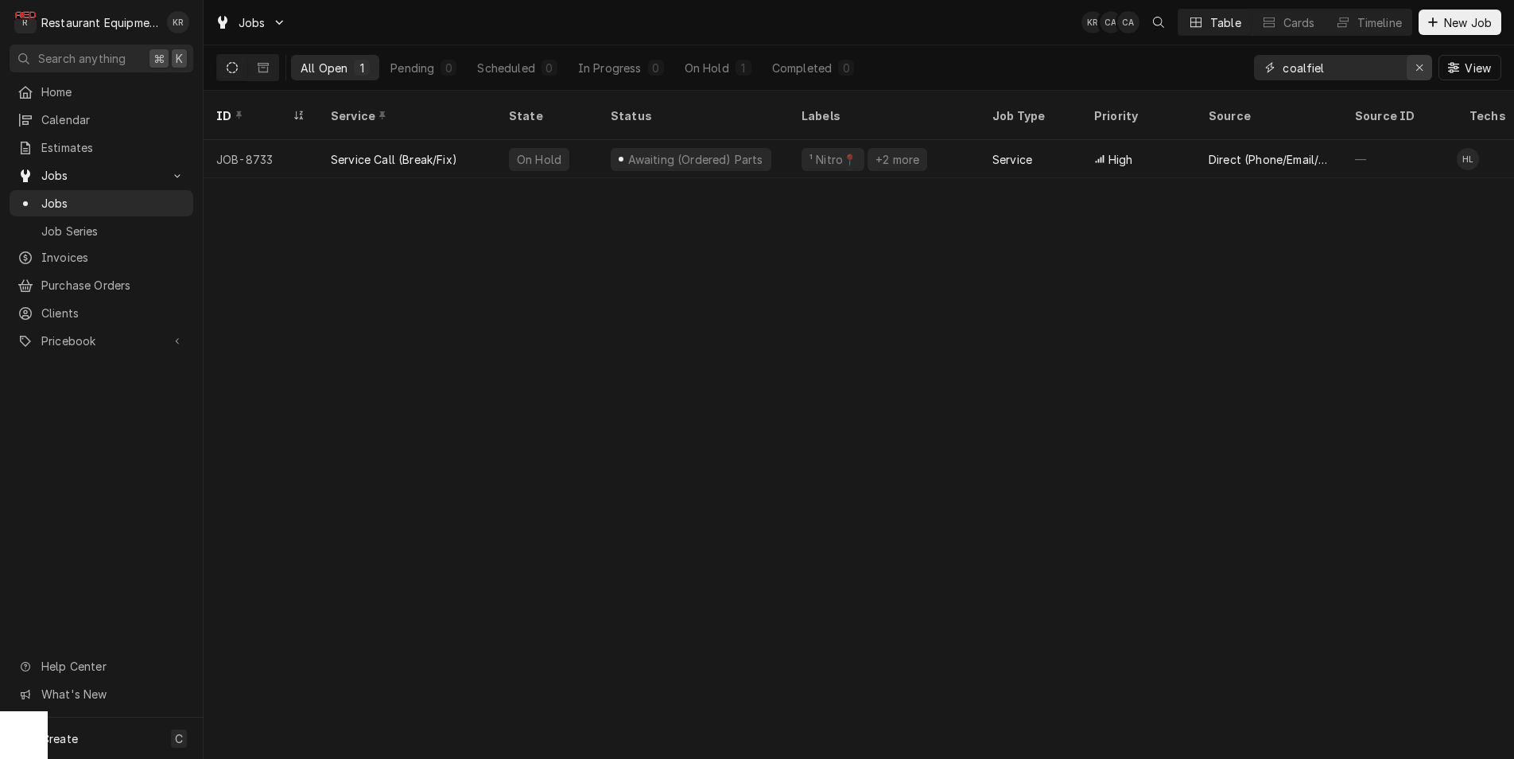
click at [1422, 69] on icon "Erase input" at bounding box center [1420, 67] width 9 height 11
